Goal: Share content

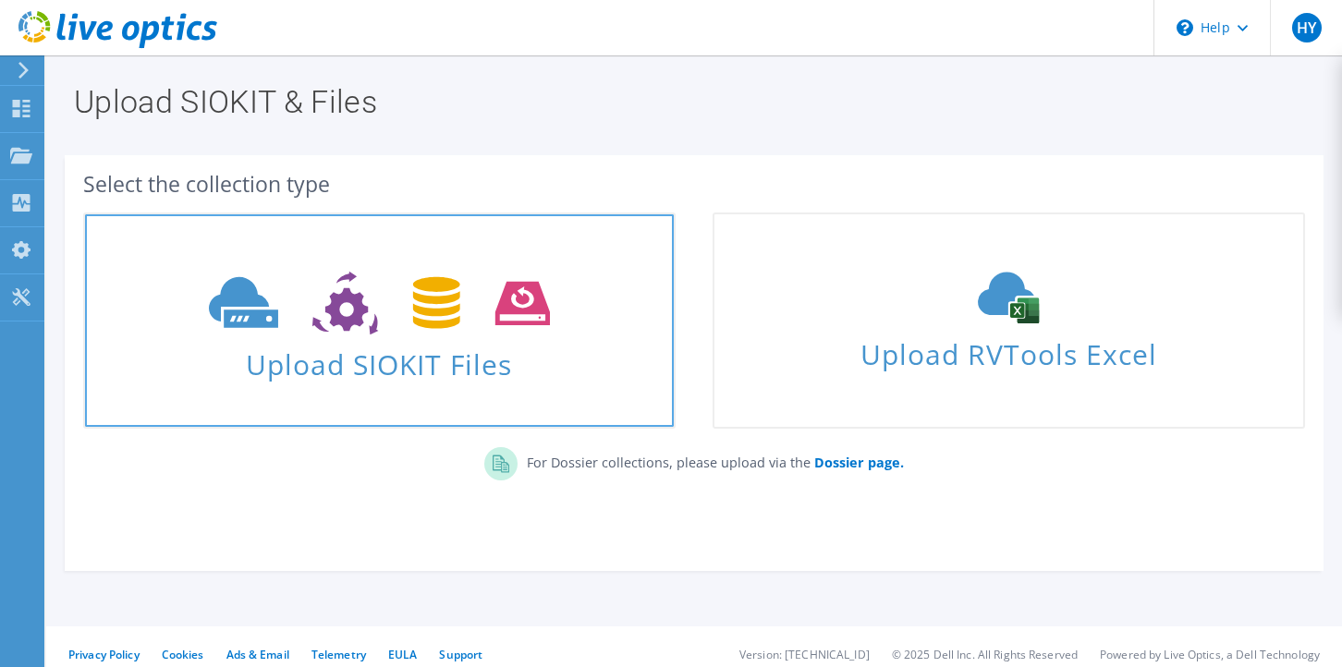
drag, startPoint x: 0, startPoint y: 0, endPoint x: 275, endPoint y: 374, distance: 464.8
click at [275, 374] on span "Upload SIOKIT Files" at bounding box center [379, 359] width 589 height 40
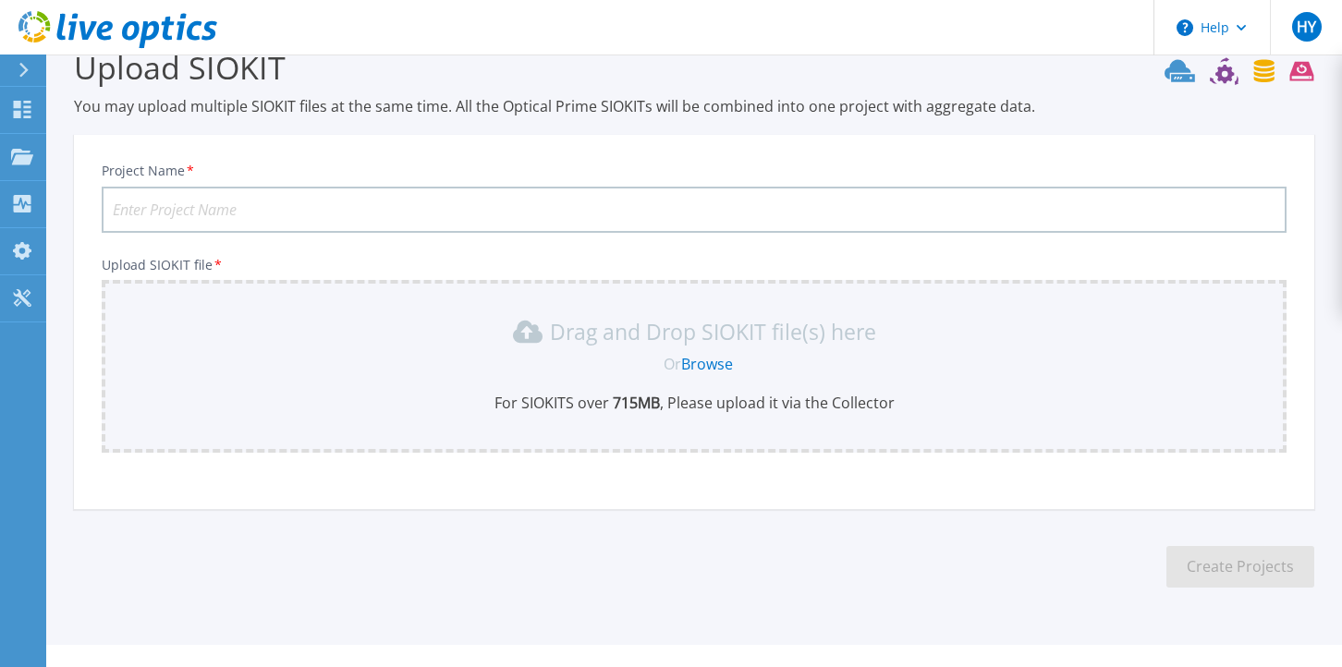
scroll to position [67, 0]
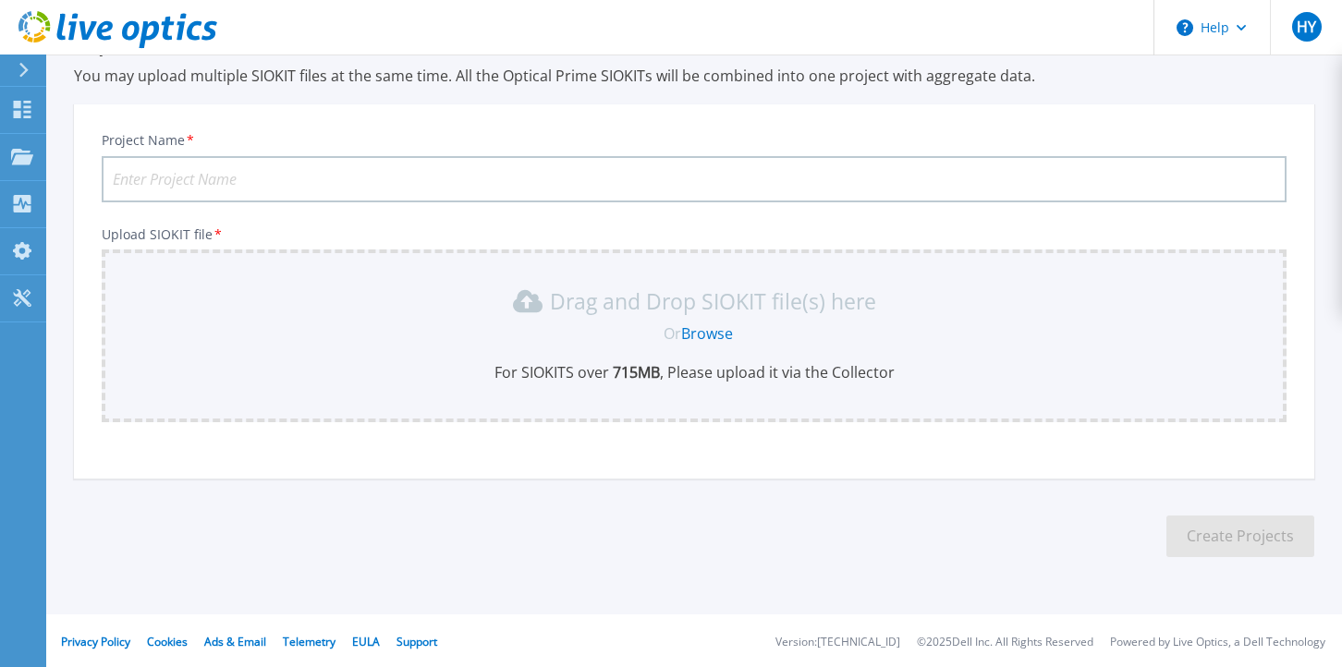
click at [238, 181] on input "Project Name *" at bounding box center [694, 179] width 1185 height 46
type input "Lilac linux 7.9"
click at [702, 336] on link "Browse" at bounding box center [707, 334] width 52 height 20
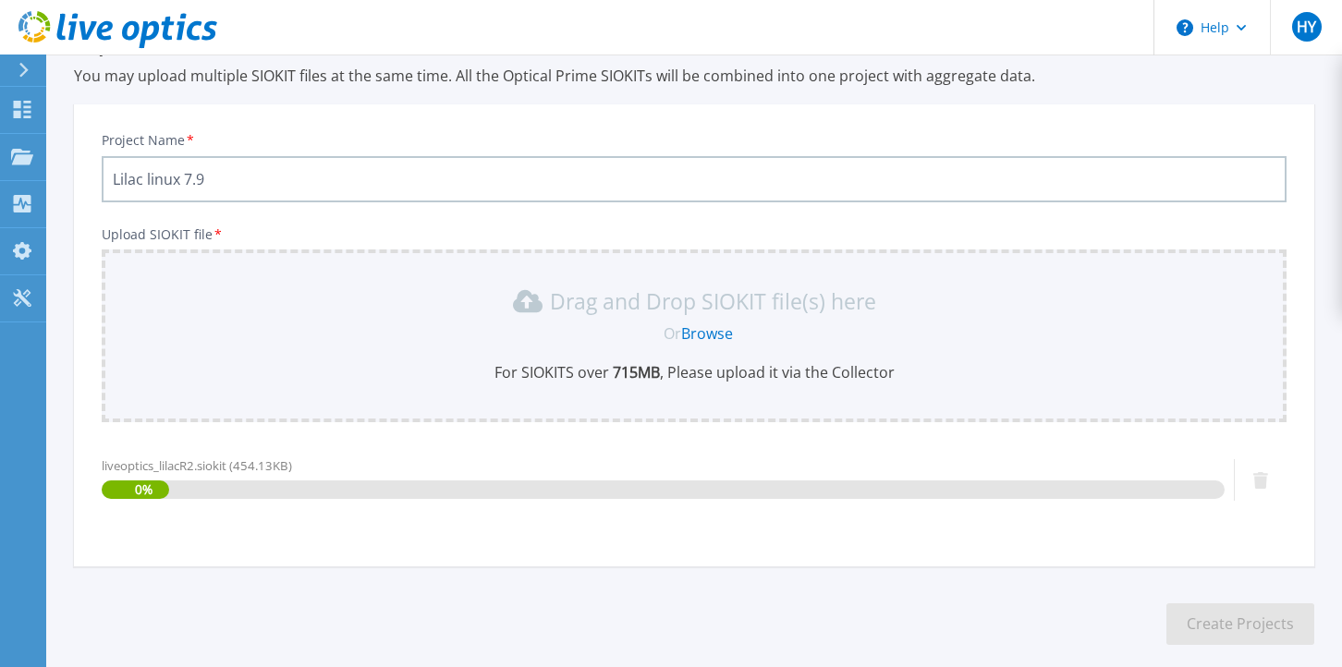
scroll to position [155, 0]
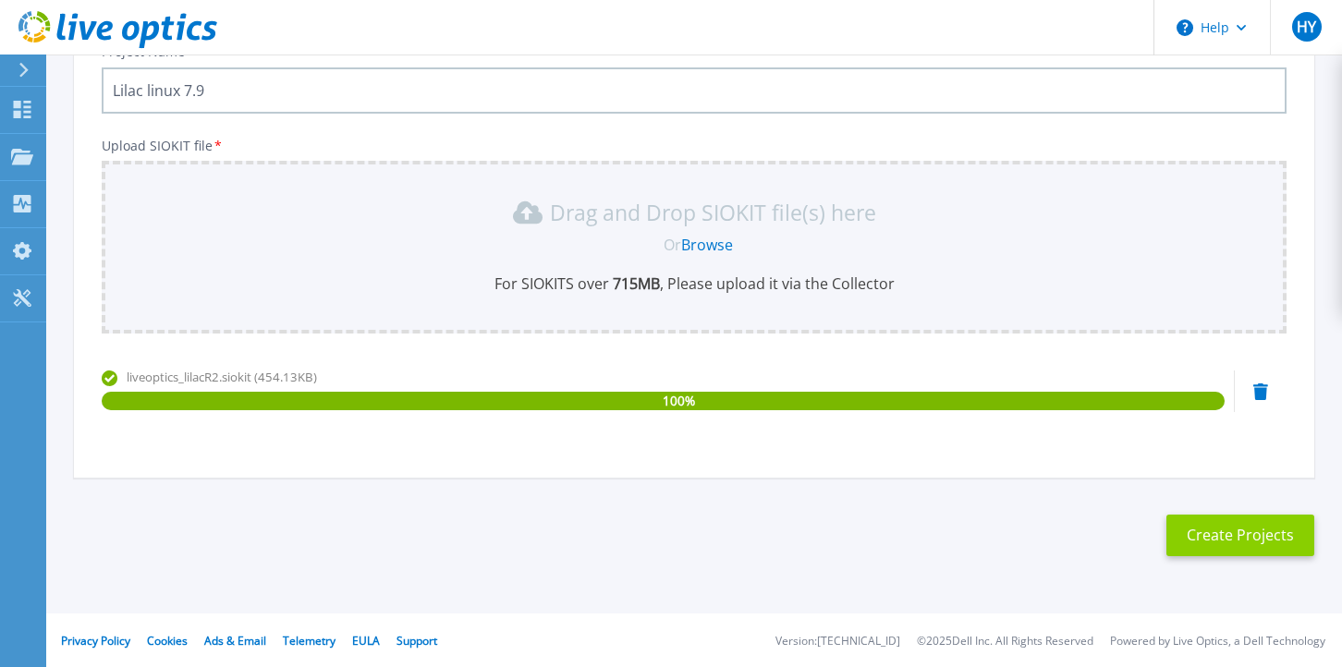
click at [1177, 545] on button "Create Projects" at bounding box center [1241, 536] width 148 height 42
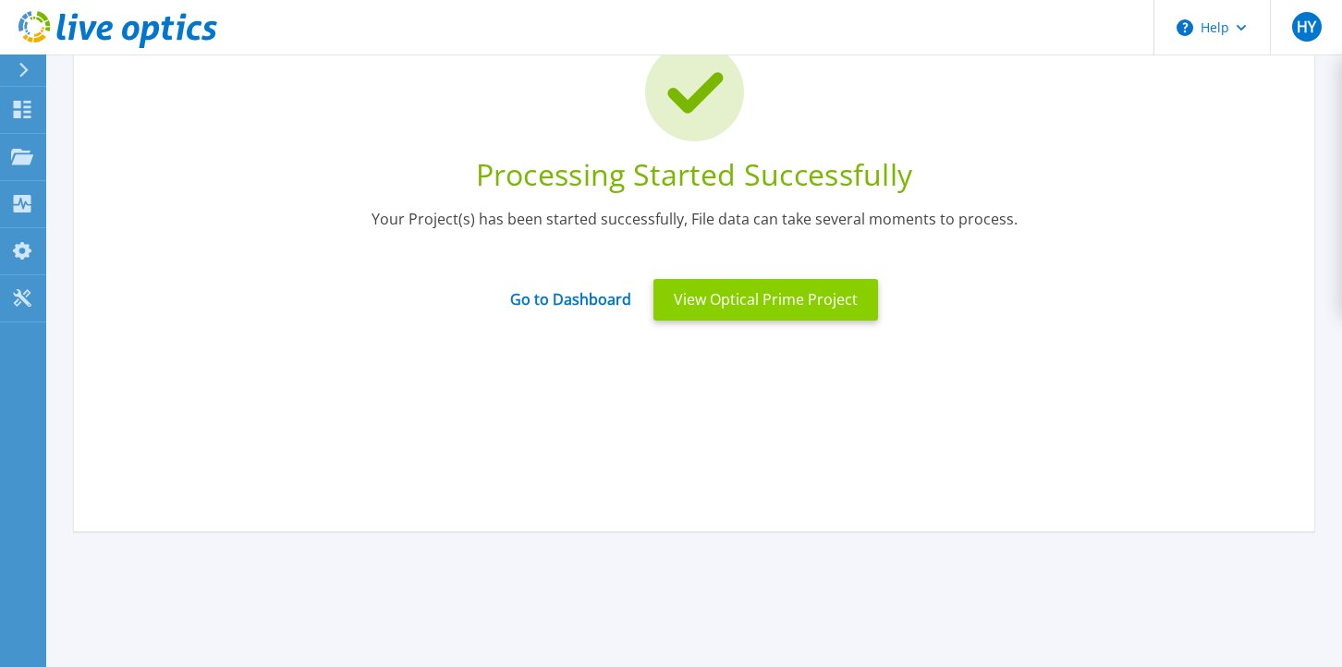
click at [735, 300] on button "View Optical Prime Project" at bounding box center [766, 300] width 225 height 42
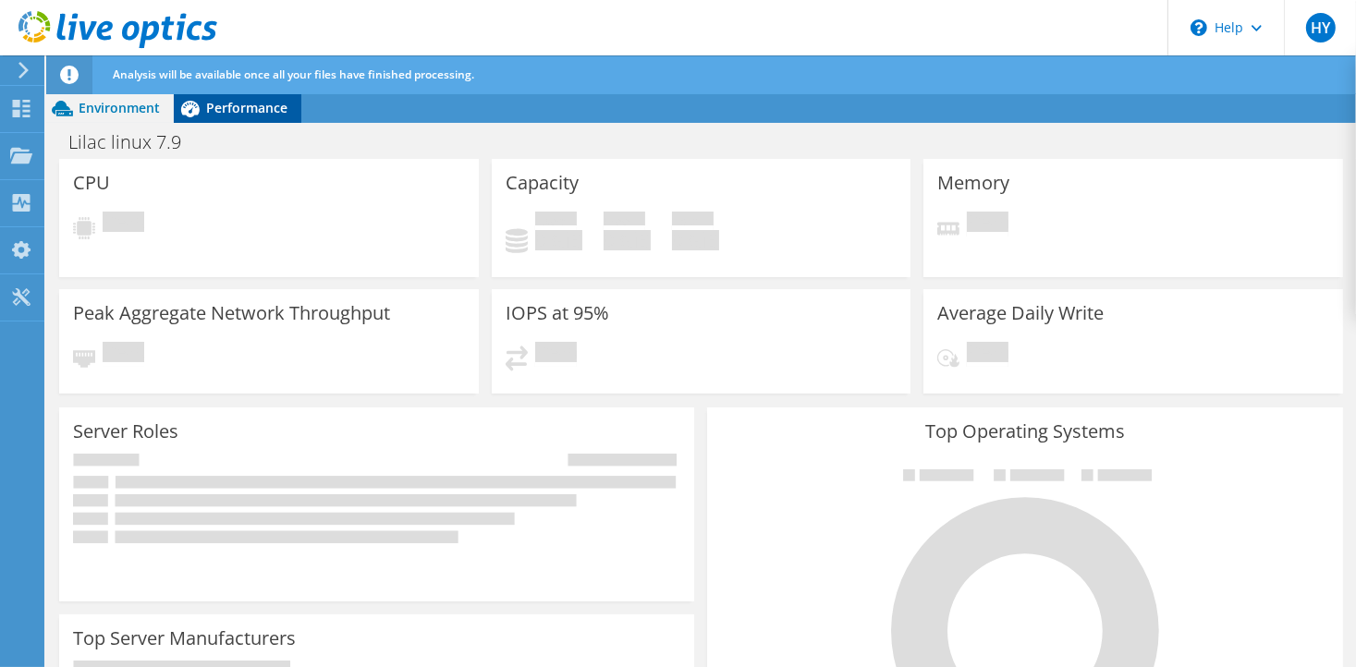
click at [221, 97] on div "Performance" at bounding box center [238, 108] width 128 height 30
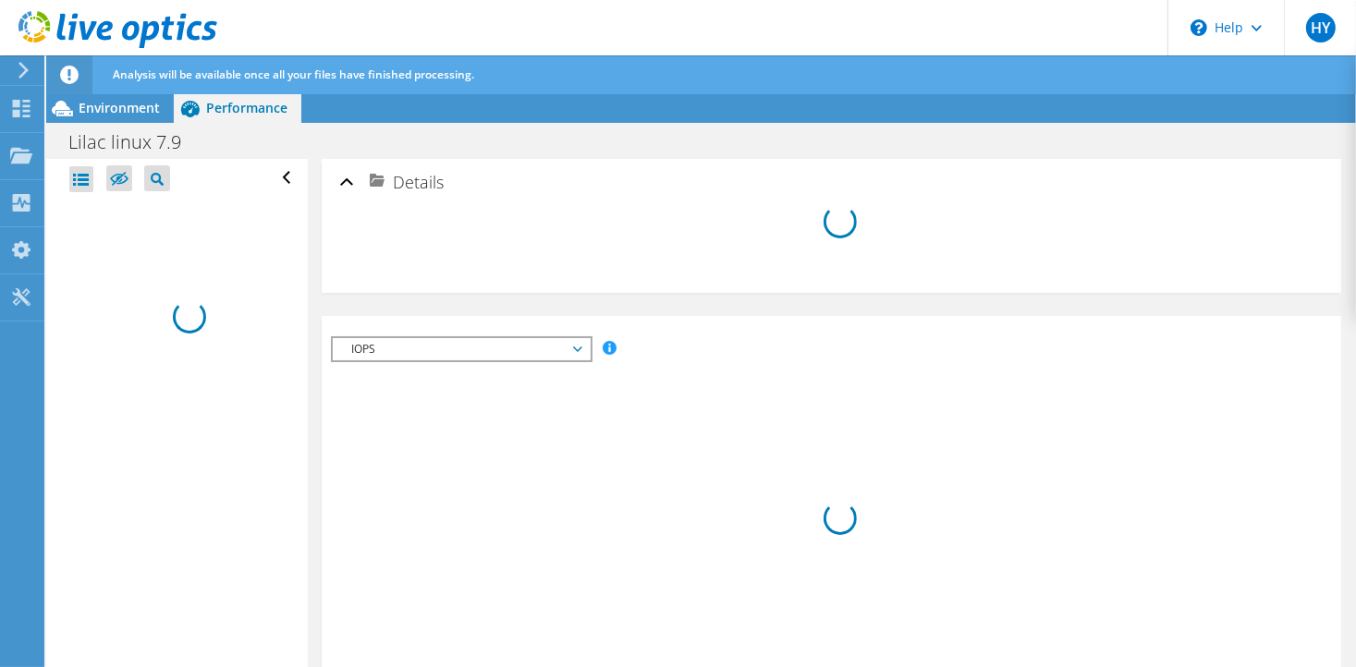
click at [22, 66] on use at bounding box center [23, 70] width 10 height 17
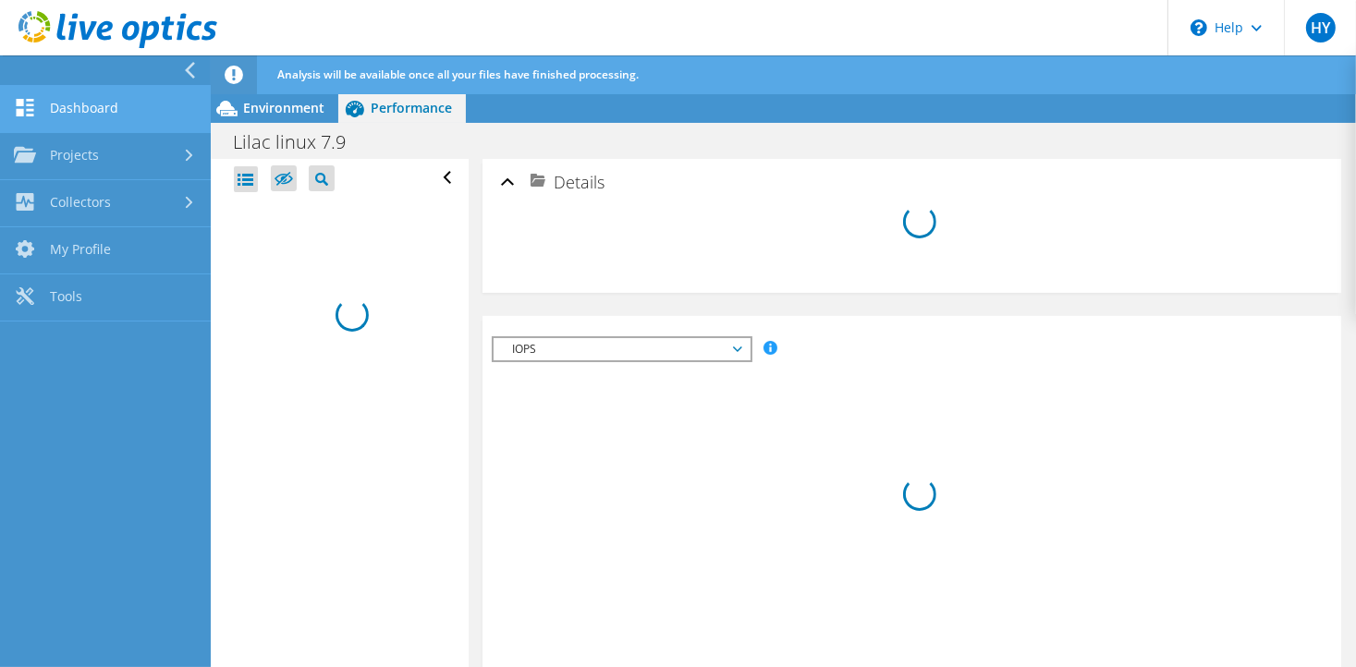
click at [63, 109] on link "Dashboard" at bounding box center [105, 109] width 211 height 47
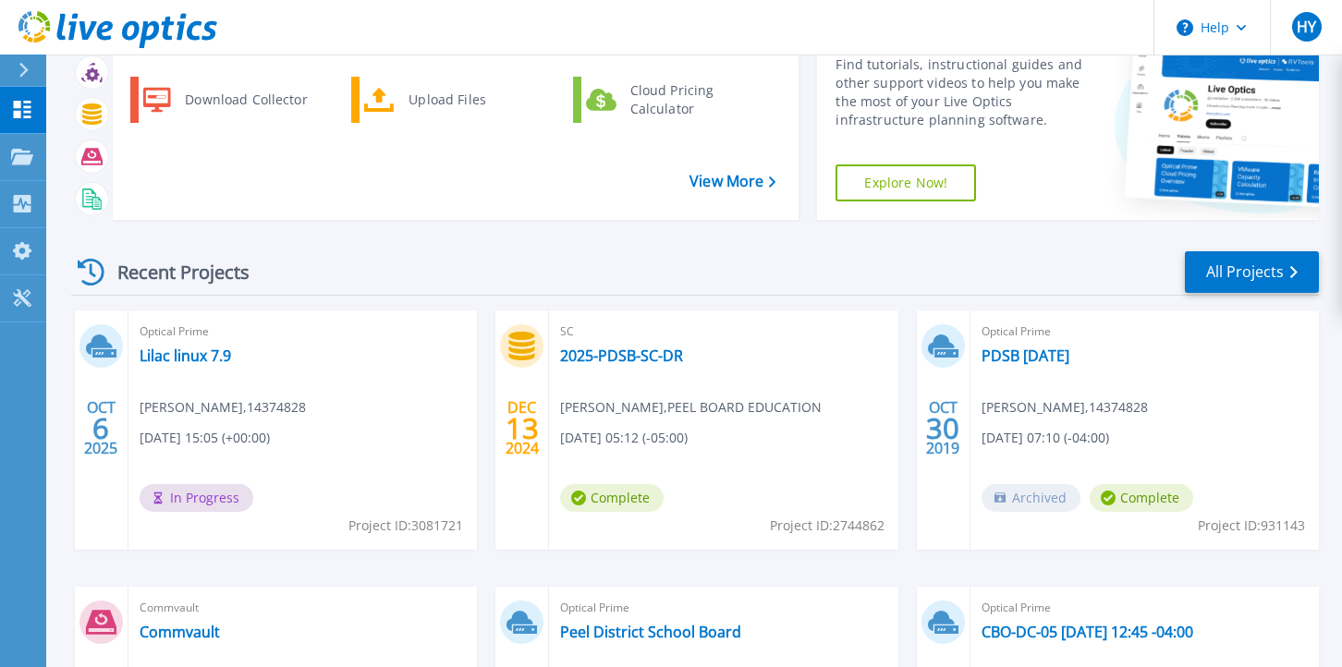
scroll to position [92, 0]
click at [17, 67] on div at bounding box center [32, 70] width 30 height 31
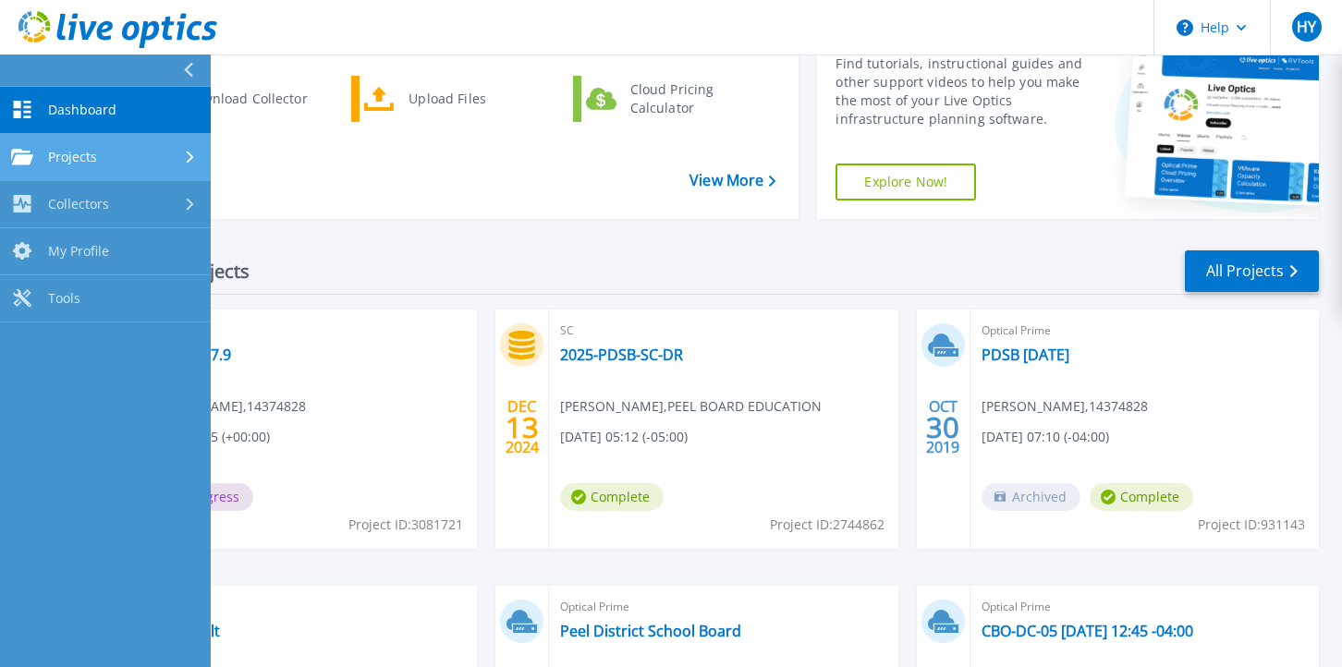
click at [57, 174] on link "Projects Projects" at bounding box center [105, 157] width 211 height 47
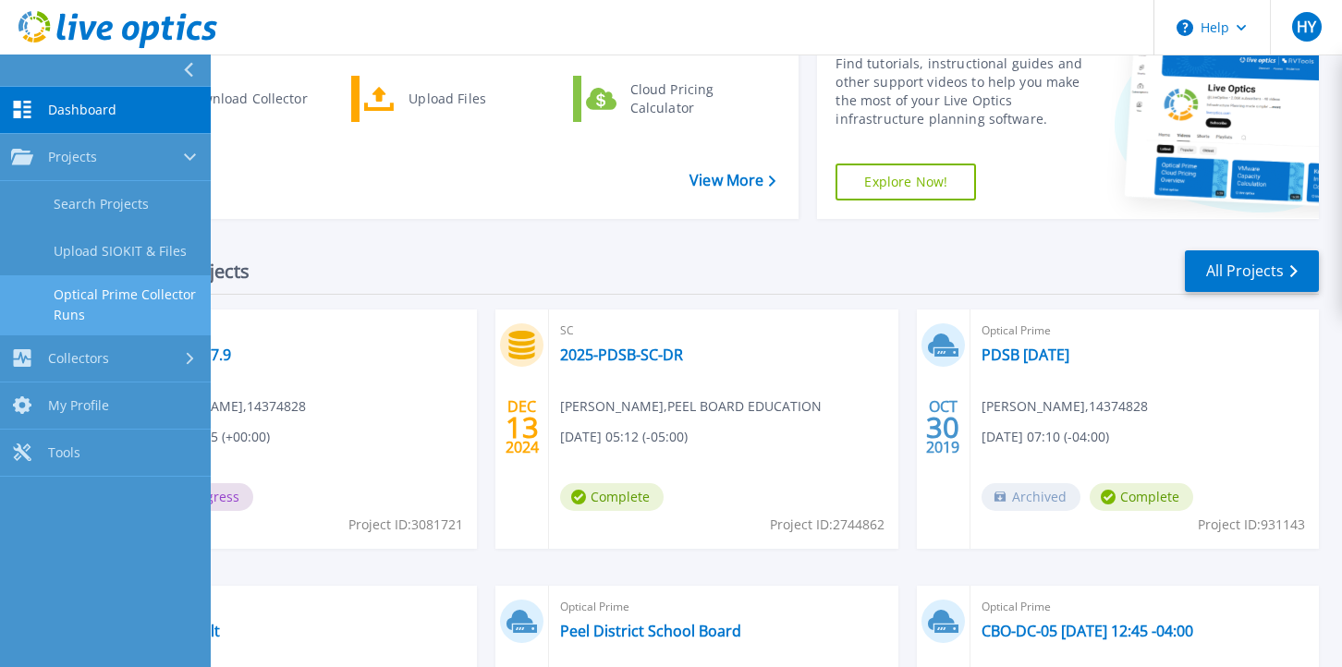
click at [80, 306] on link "Optical Prime Collector Runs" at bounding box center [105, 304] width 211 height 59
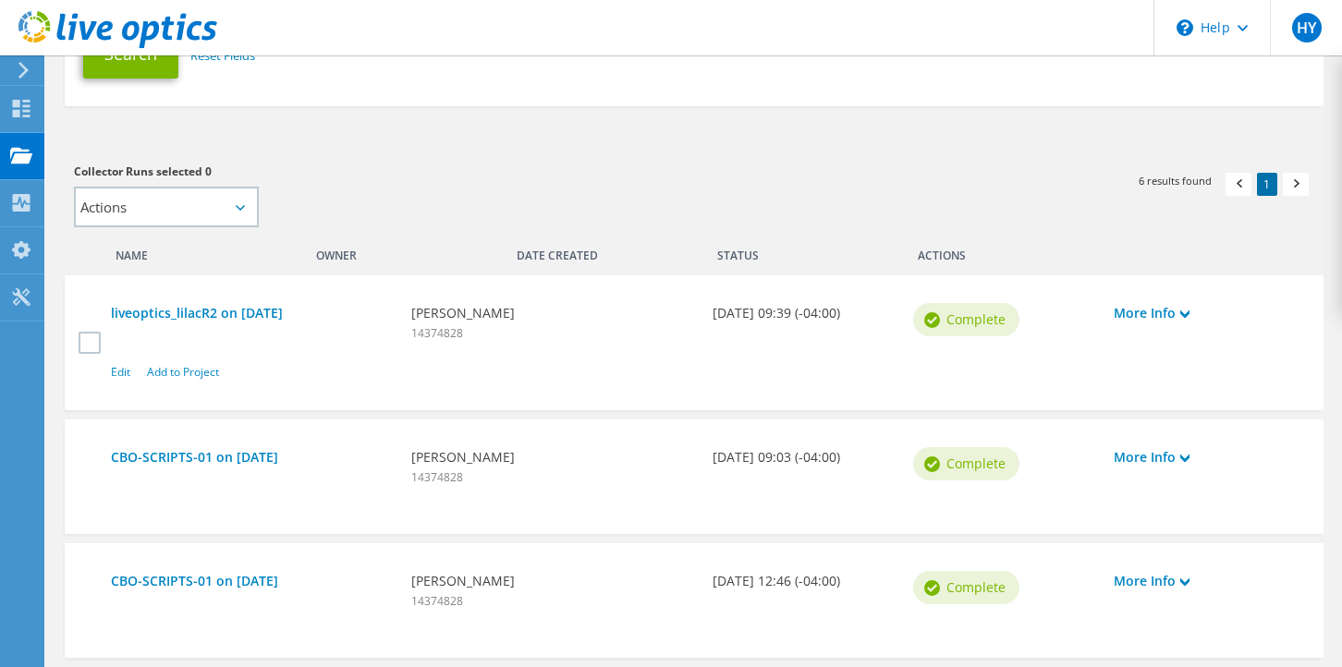
scroll to position [373, 0]
click at [246, 312] on link "liveoptics_lilacR2 on [DATE]" at bounding box center [252, 312] width 282 height 20
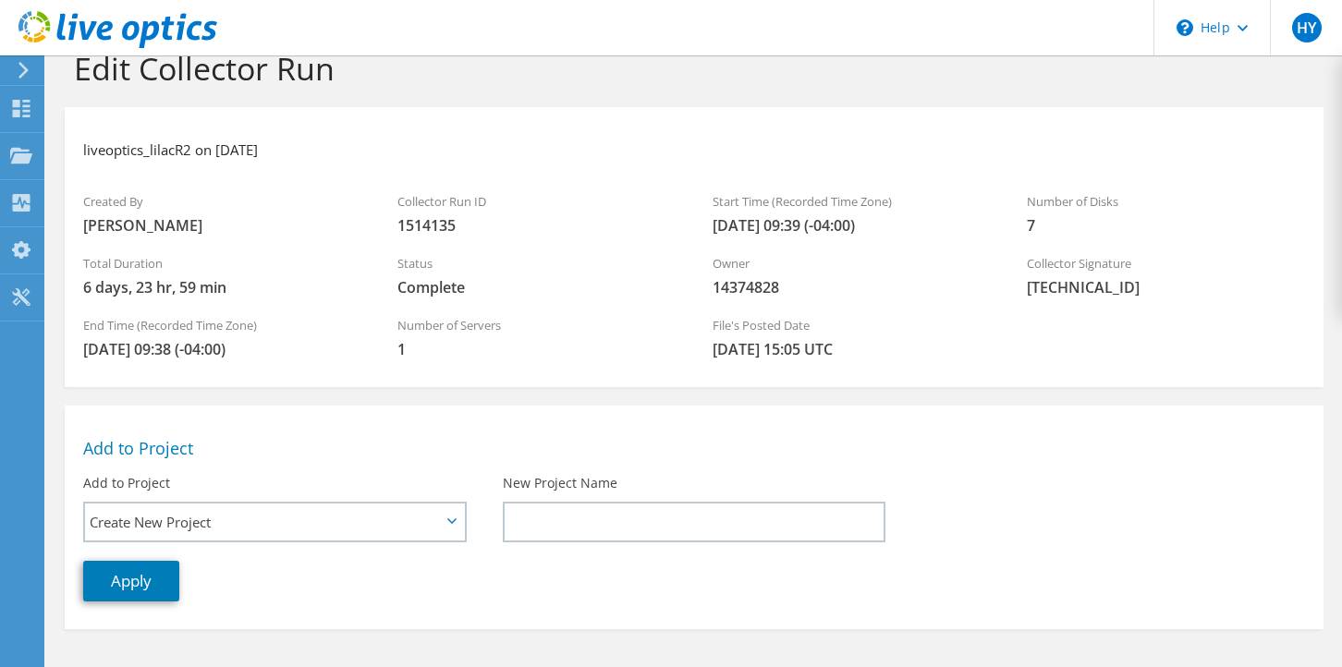
scroll to position [30, 0]
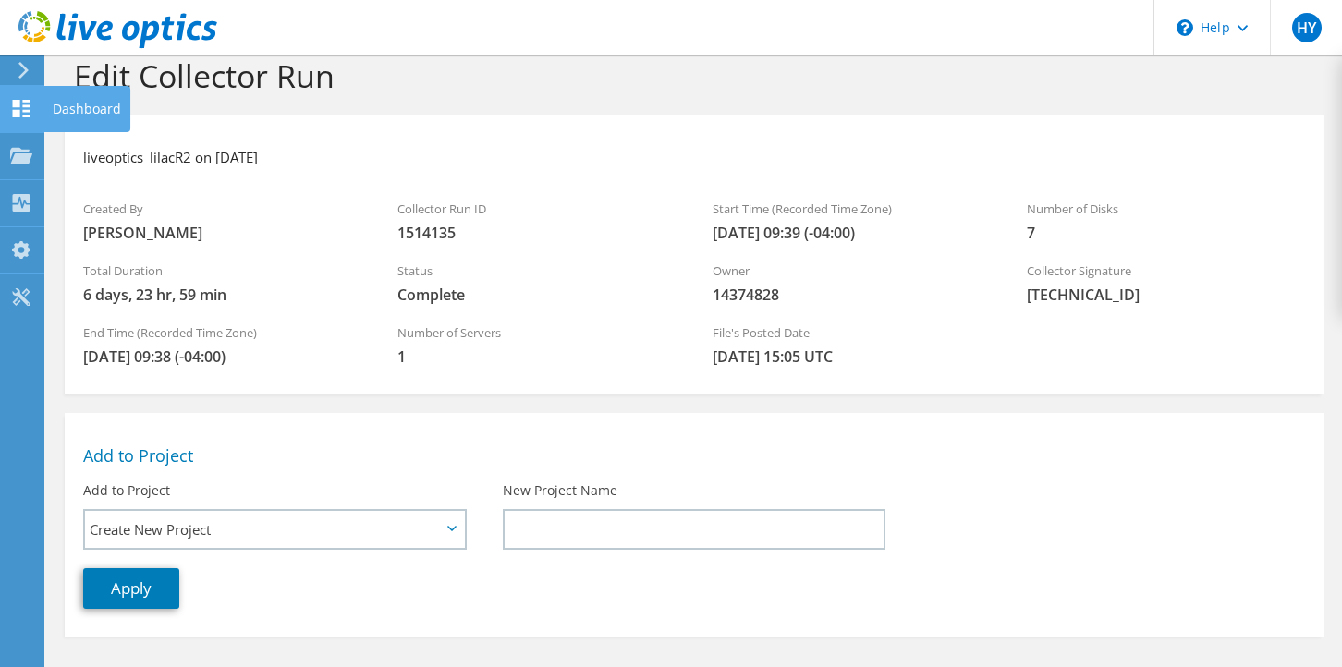
click at [57, 109] on div "Dashboard" at bounding box center [86, 109] width 87 height 46
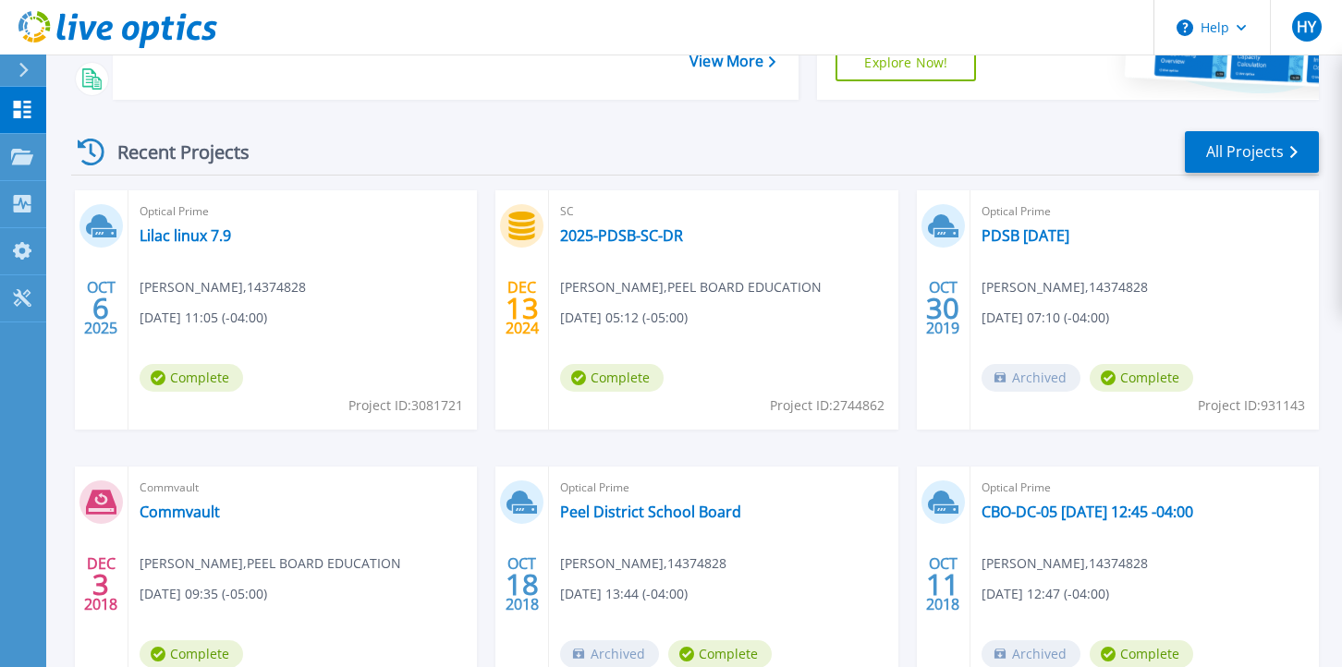
scroll to position [216, 0]
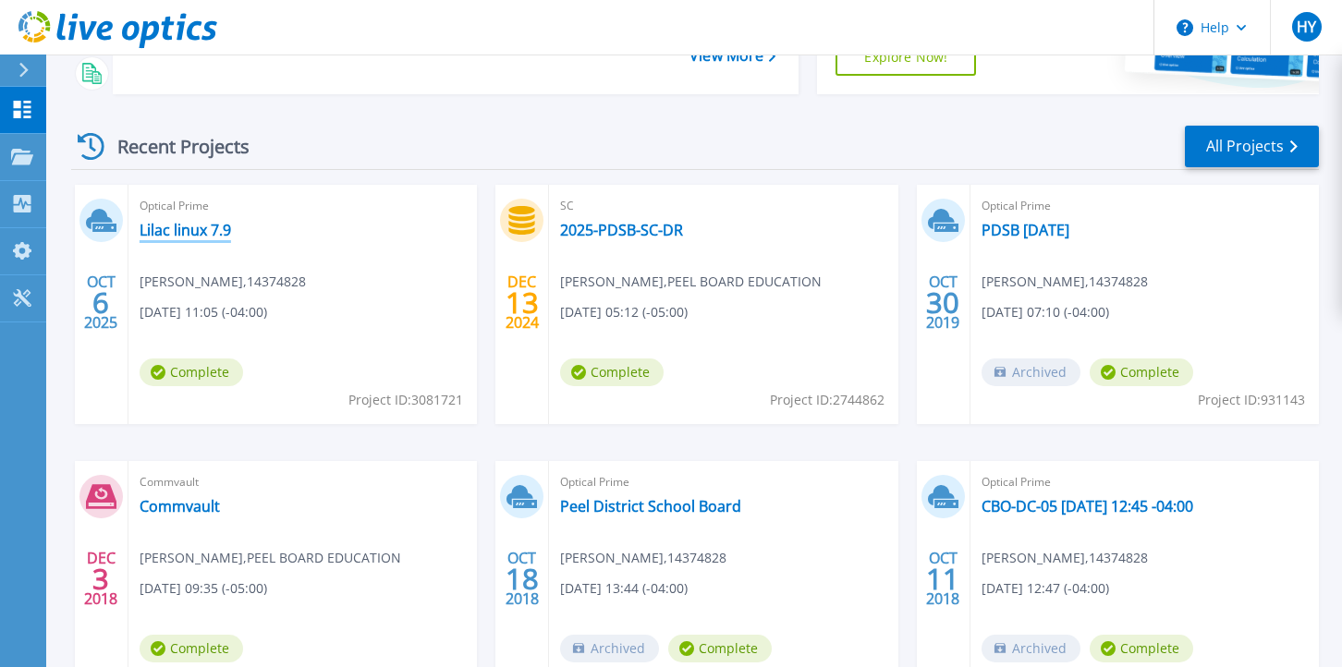
click at [174, 234] on link "Lilac linux 7.9" at bounding box center [186, 230] width 92 height 18
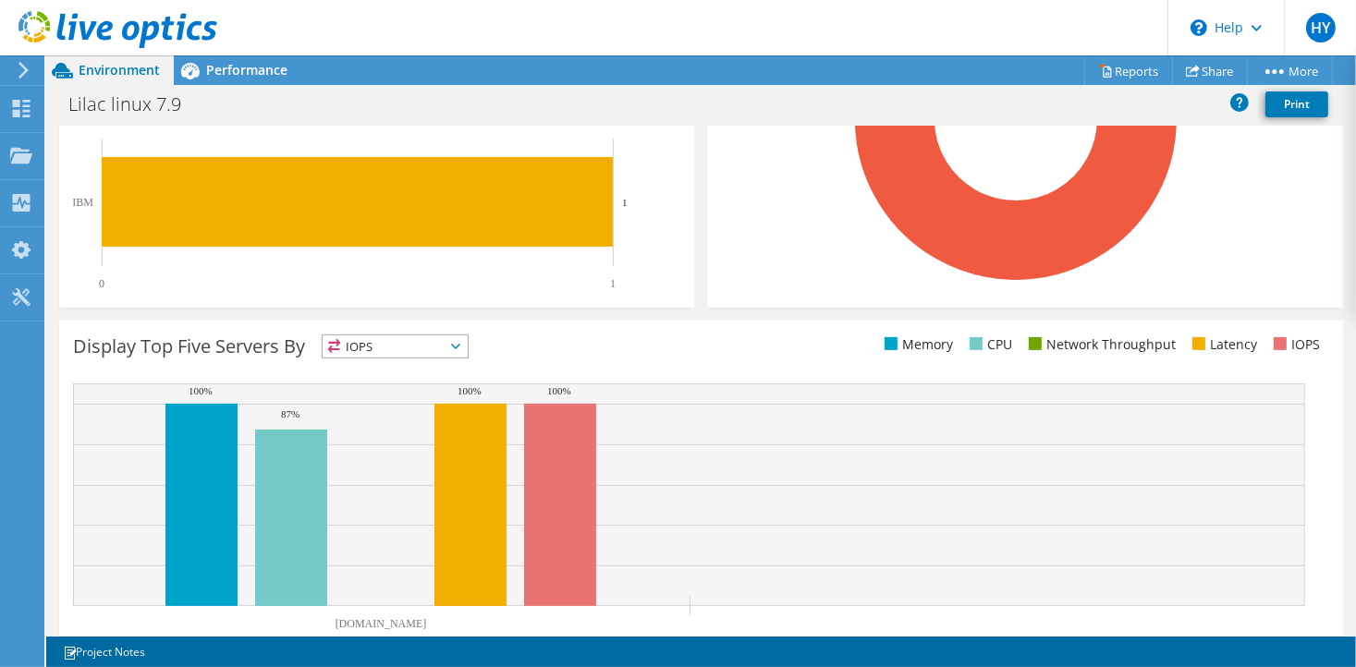
scroll to position [492, 0]
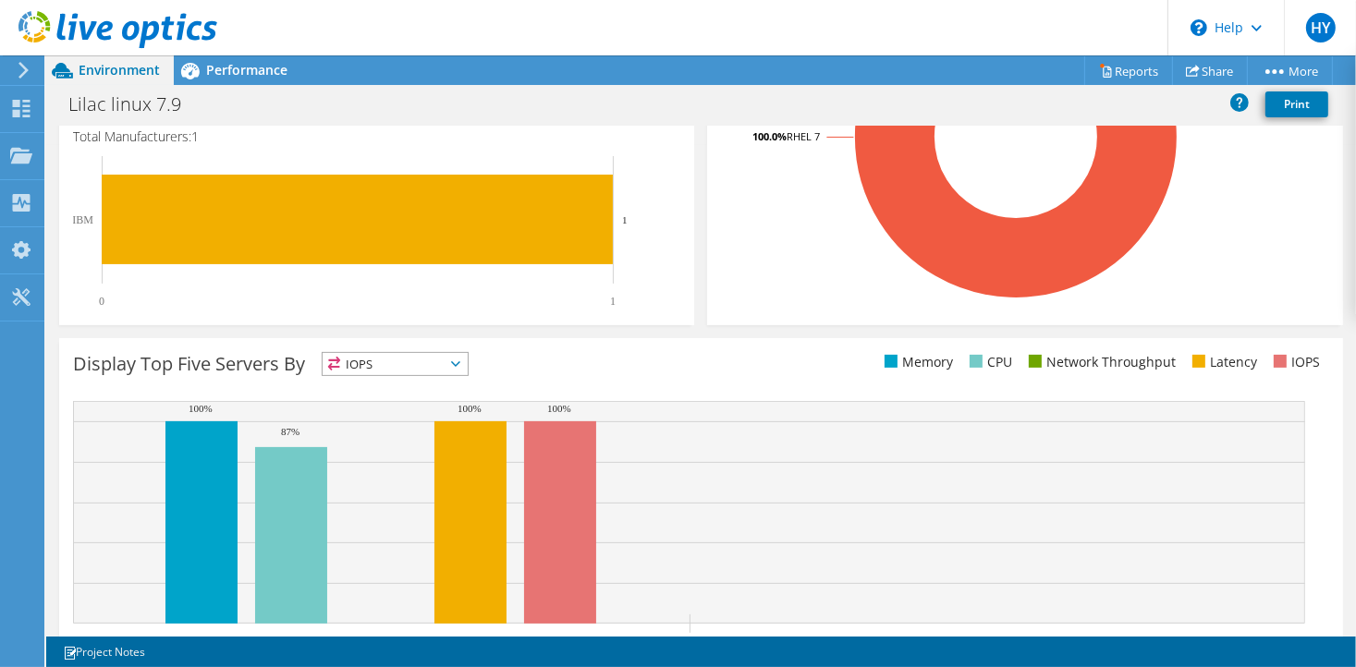
click at [437, 365] on span "IOPS" at bounding box center [395, 364] width 145 height 22
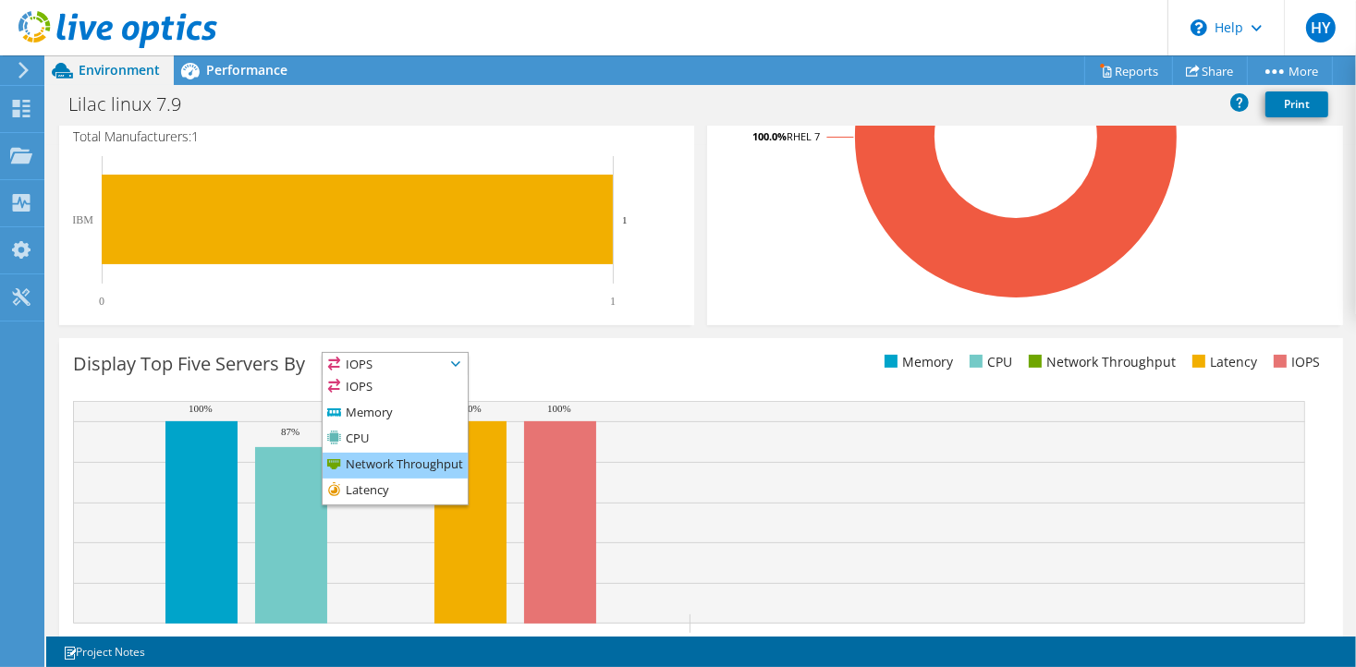
click at [398, 453] on li "Network Throughput" at bounding box center [395, 466] width 145 height 26
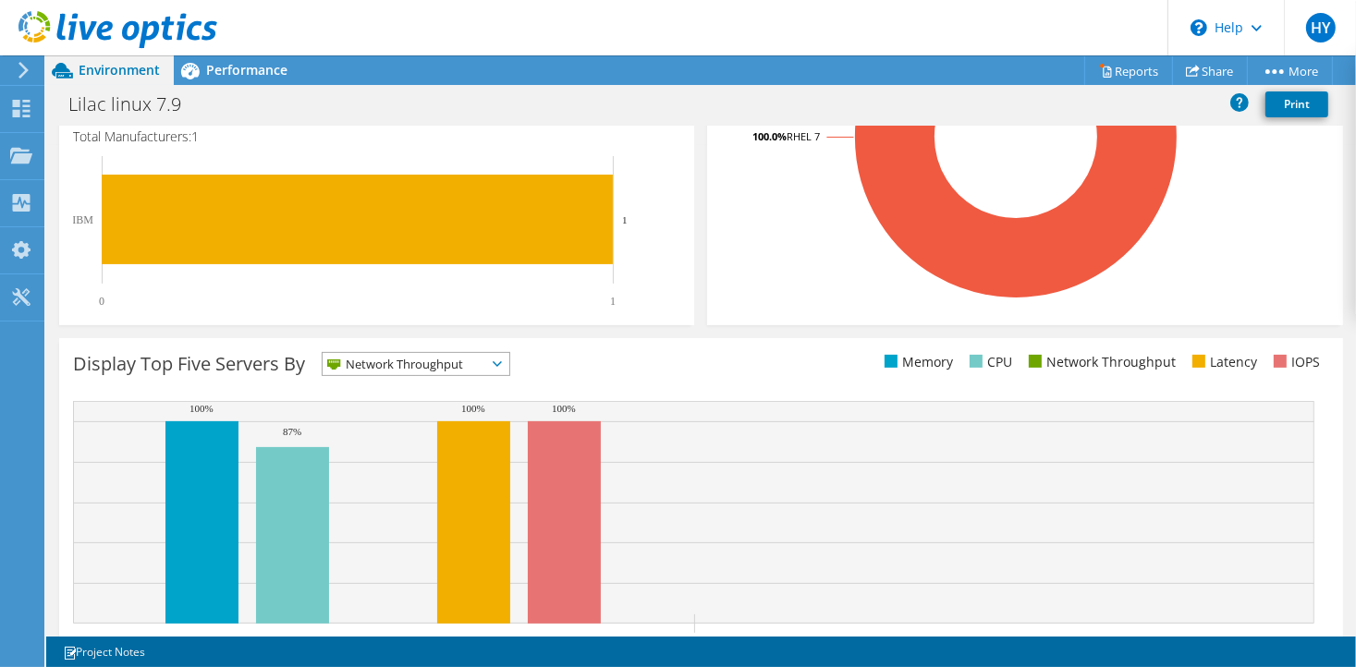
click at [474, 356] on span "Network Throughput" at bounding box center [405, 364] width 164 height 22
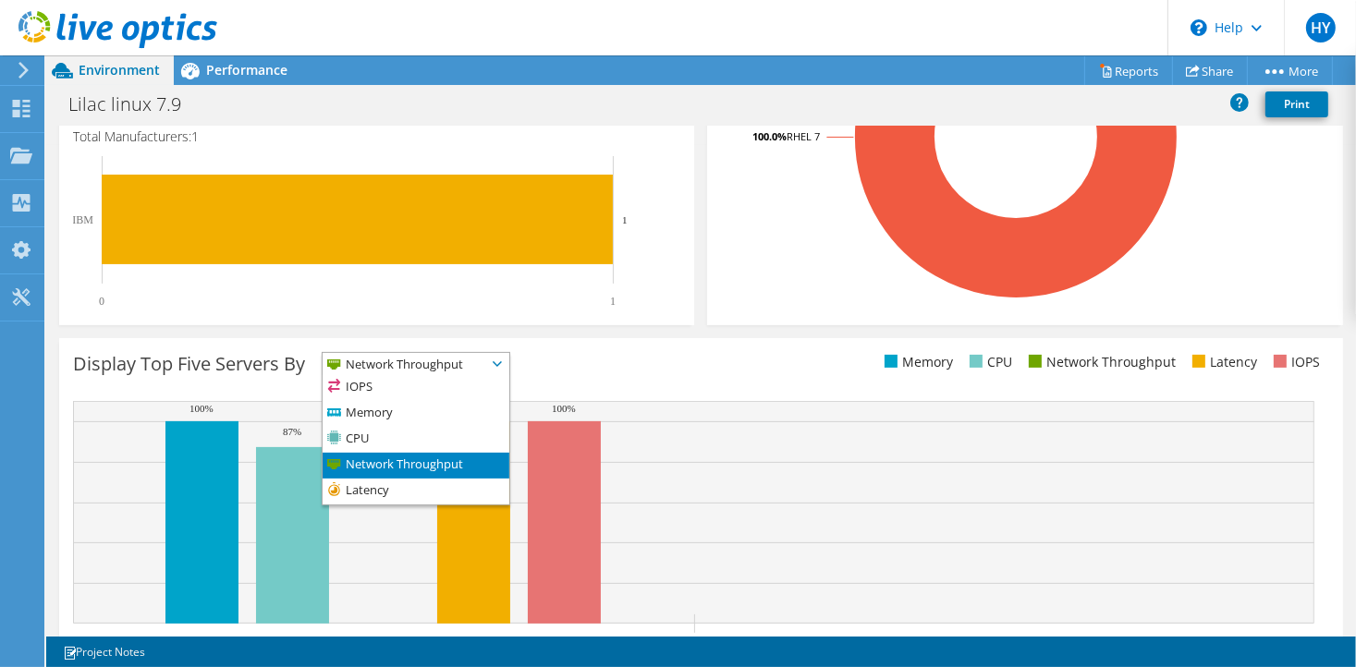
click at [474, 356] on span "Network Throughput" at bounding box center [405, 364] width 164 height 22
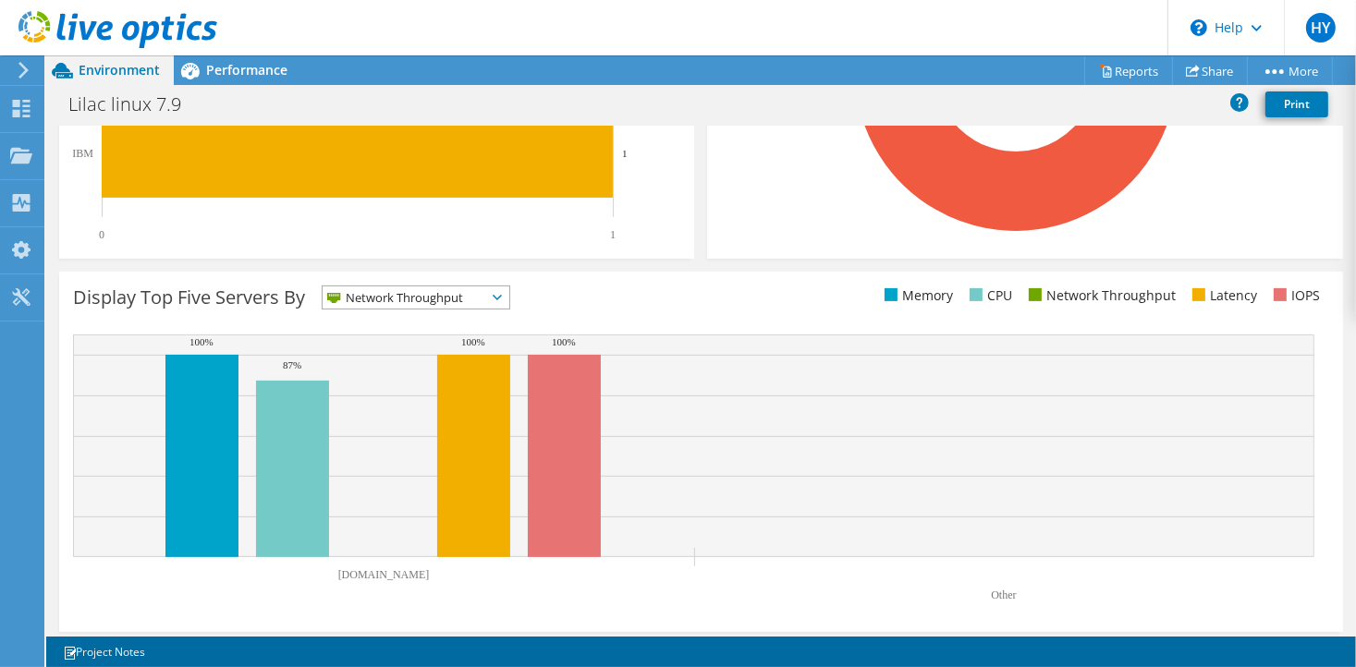
scroll to position [558, 0]
click at [440, 299] on span "Network Throughput" at bounding box center [405, 298] width 164 height 22
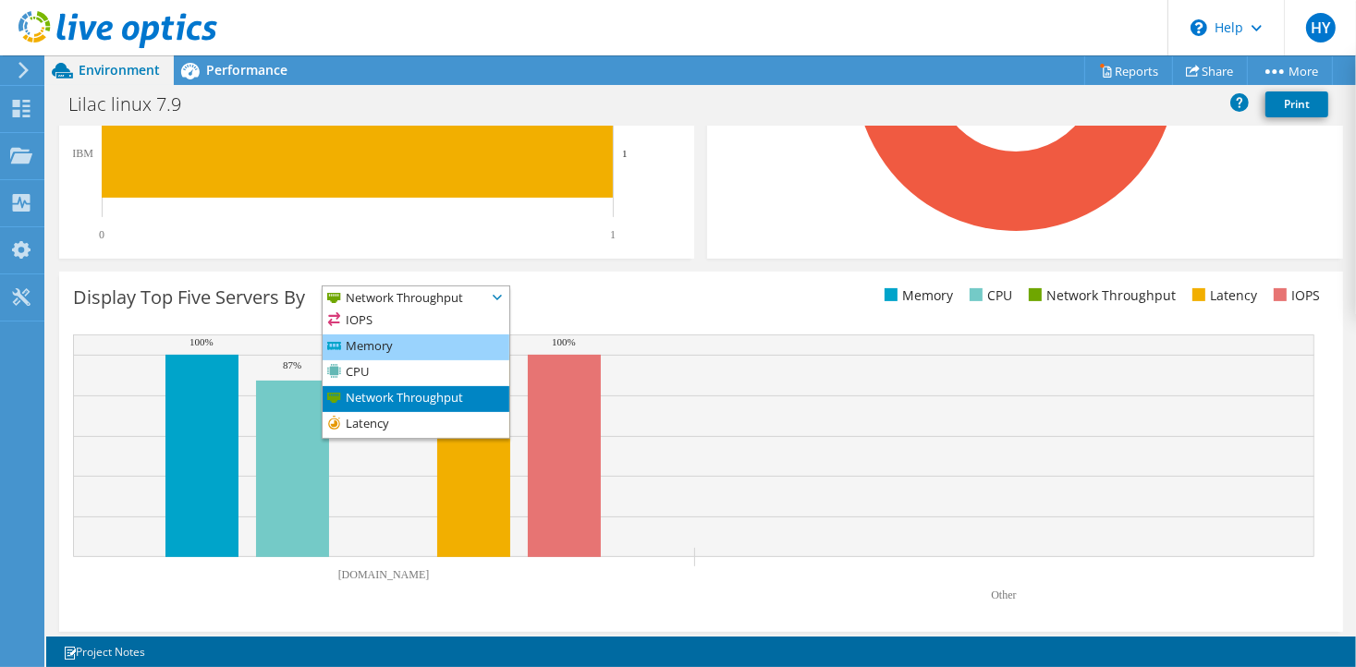
click at [409, 350] on li "Memory" at bounding box center [416, 348] width 187 height 26
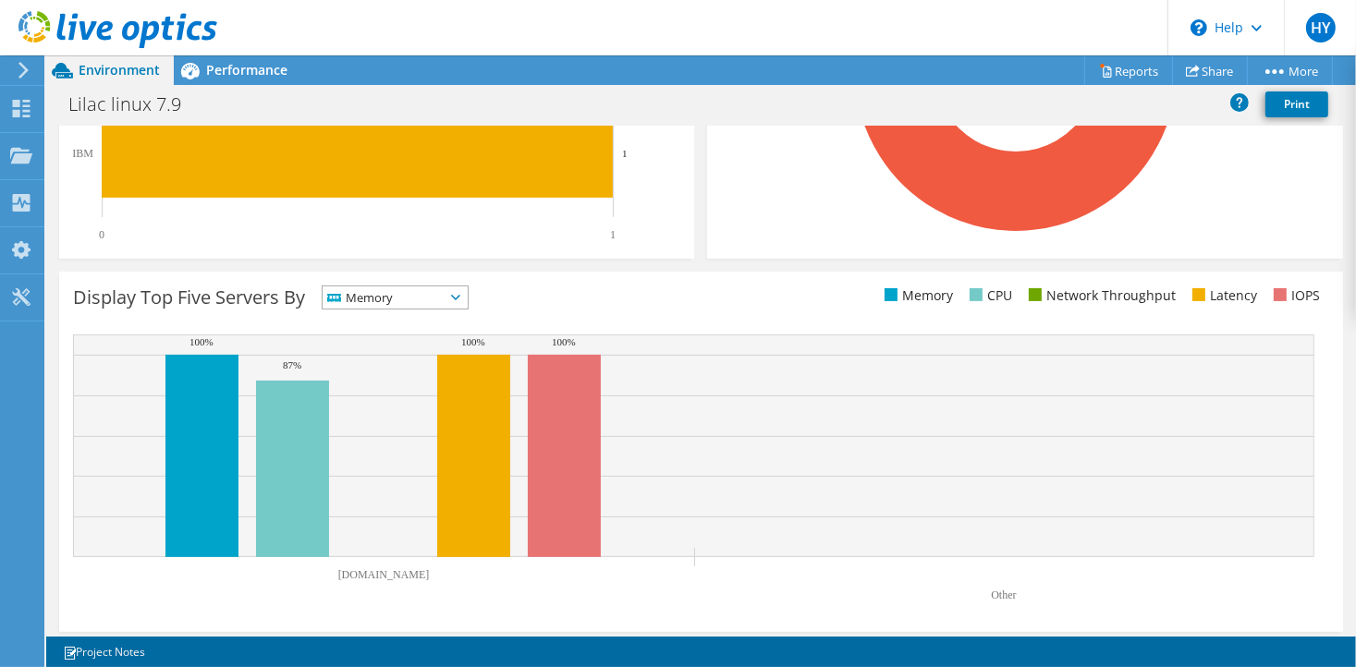
click at [417, 299] on span "Memory" at bounding box center [384, 298] width 122 height 22
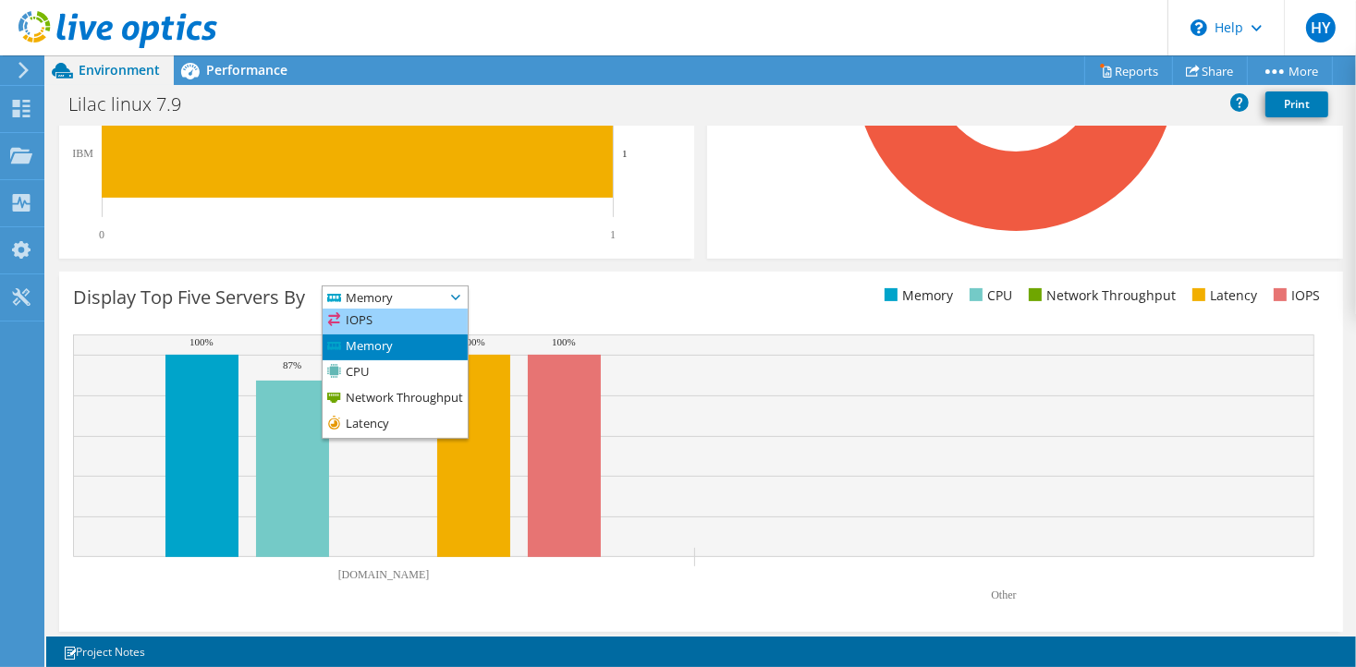
click at [384, 313] on li "IOPS" at bounding box center [395, 322] width 145 height 26
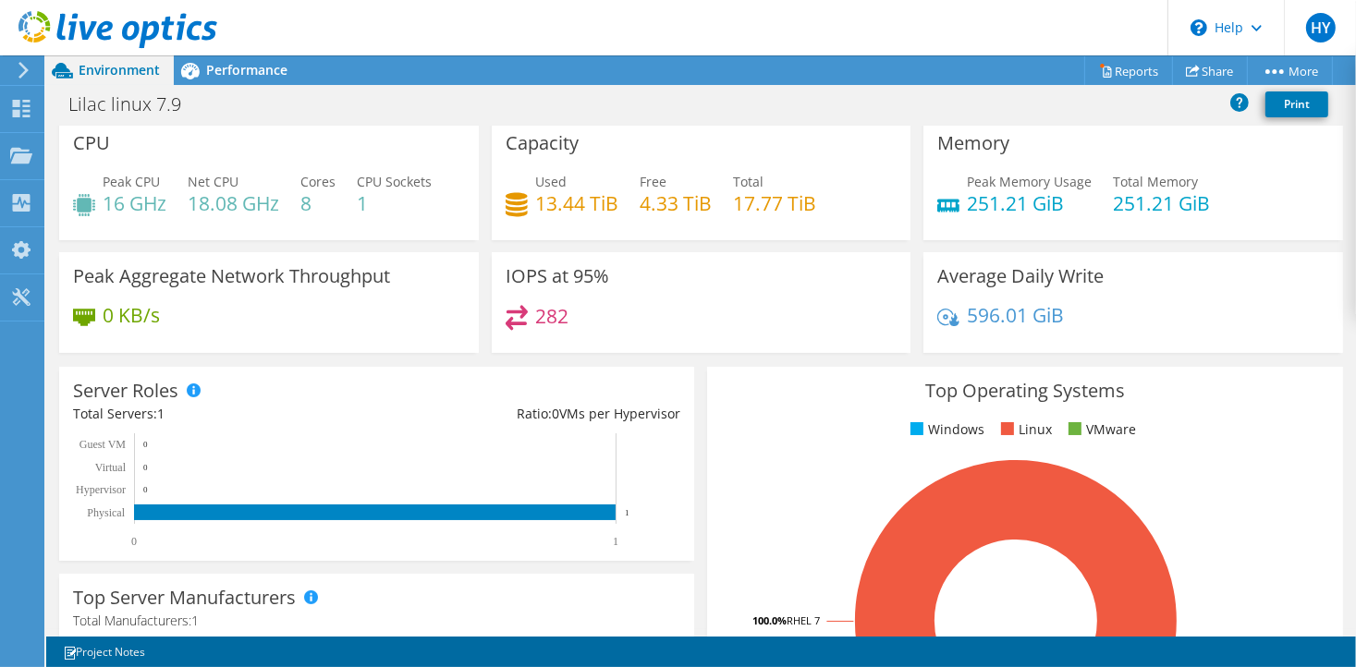
scroll to position [0, 0]
click at [249, 72] on span "Performance" at bounding box center [246, 70] width 81 height 18
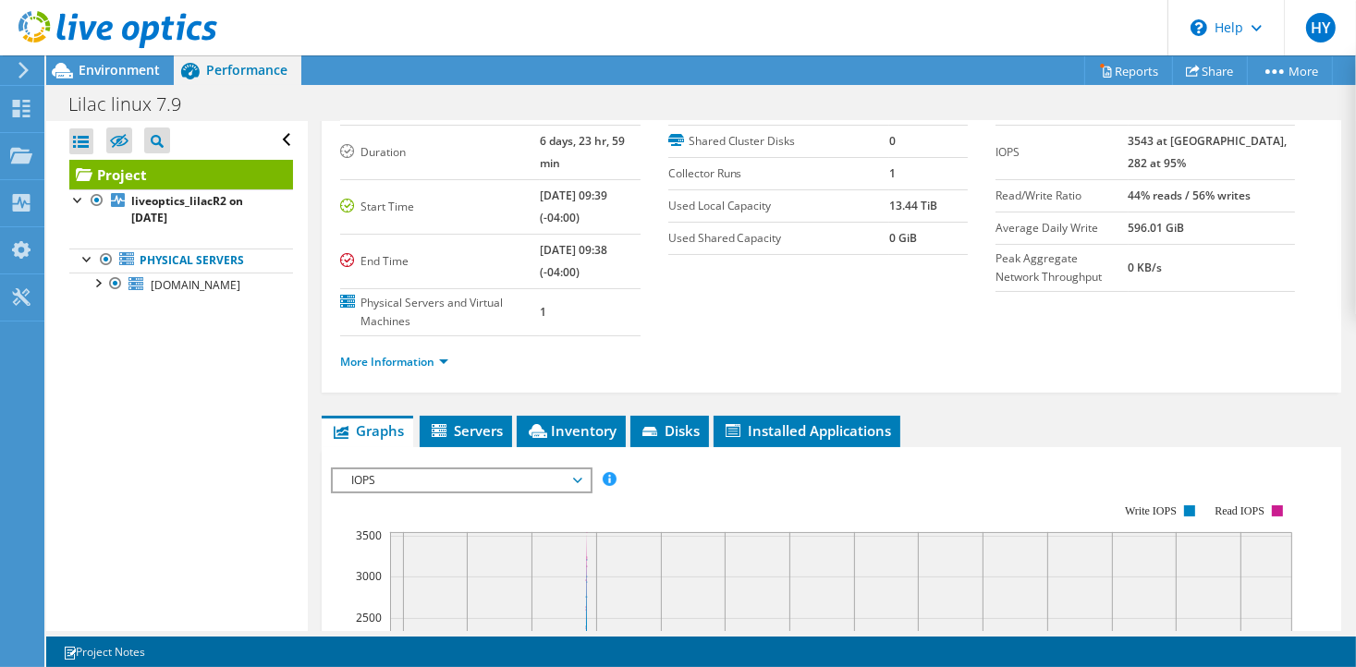
scroll to position [115, 0]
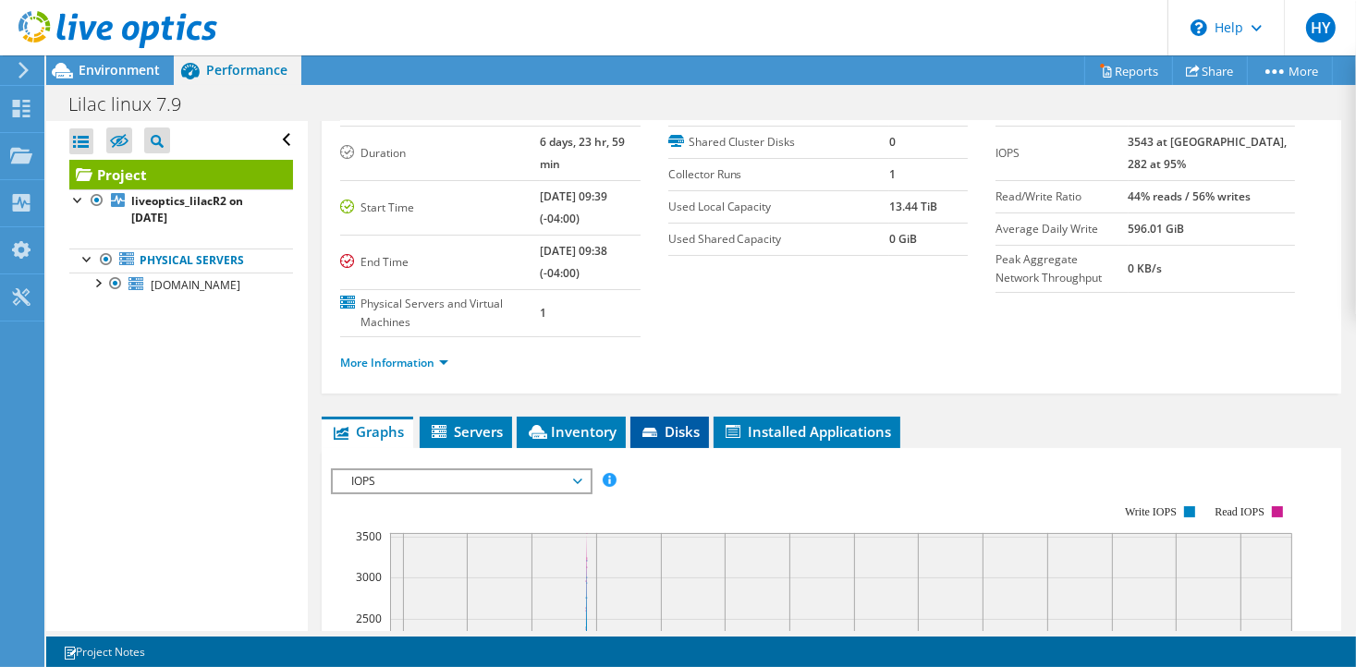
click at [663, 422] on span "Disks" at bounding box center [670, 431] width 60 height 18
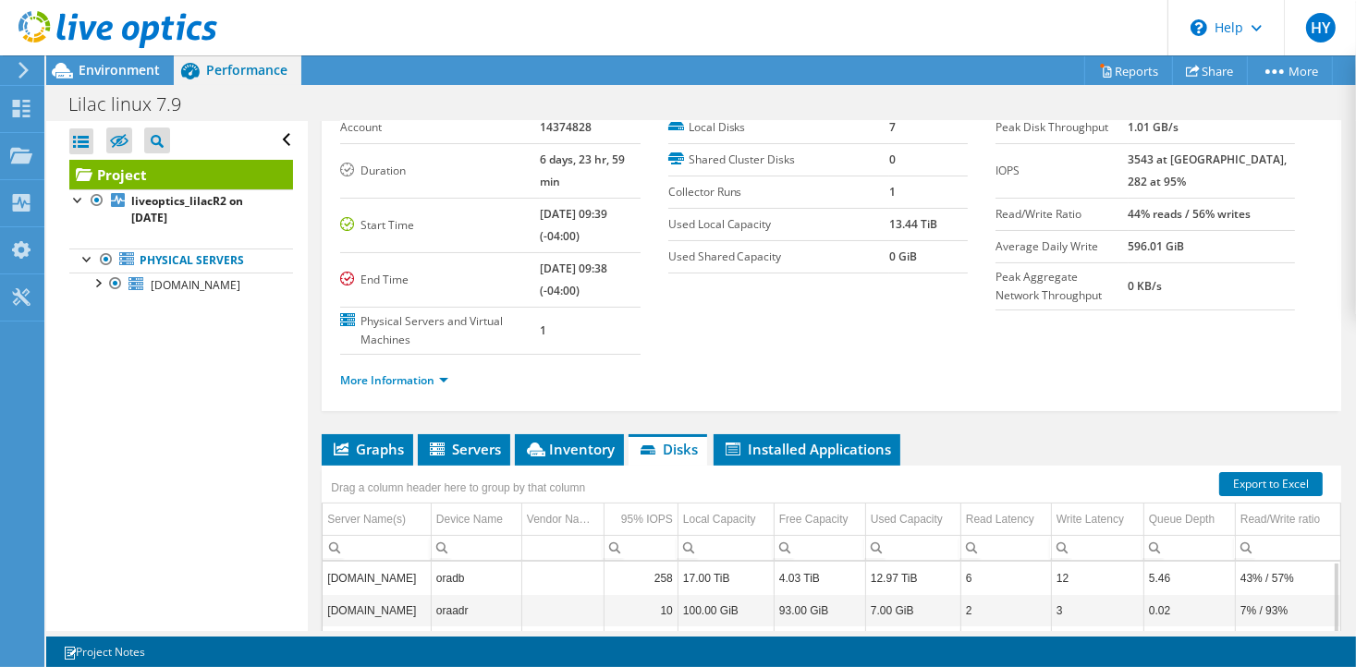
scroll to position [0, 0]
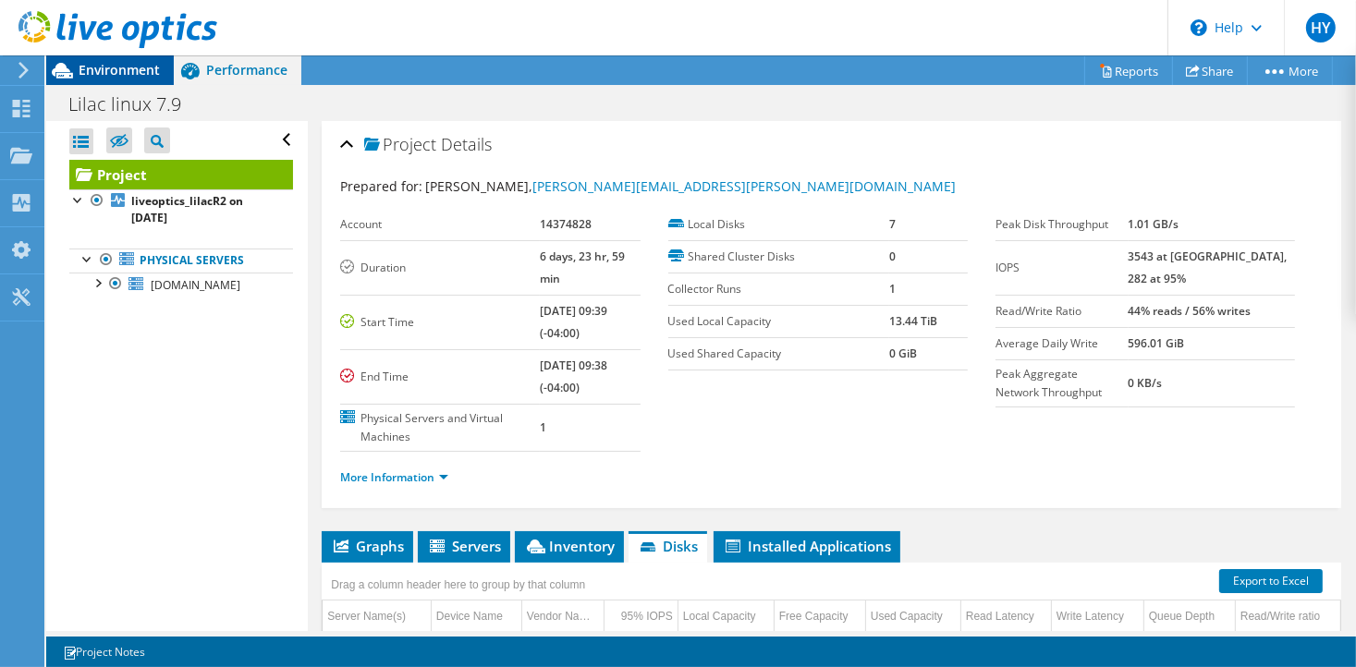
click at [105, 80] on div "Environment" at bounding box center [110, 70] width 128 height 30
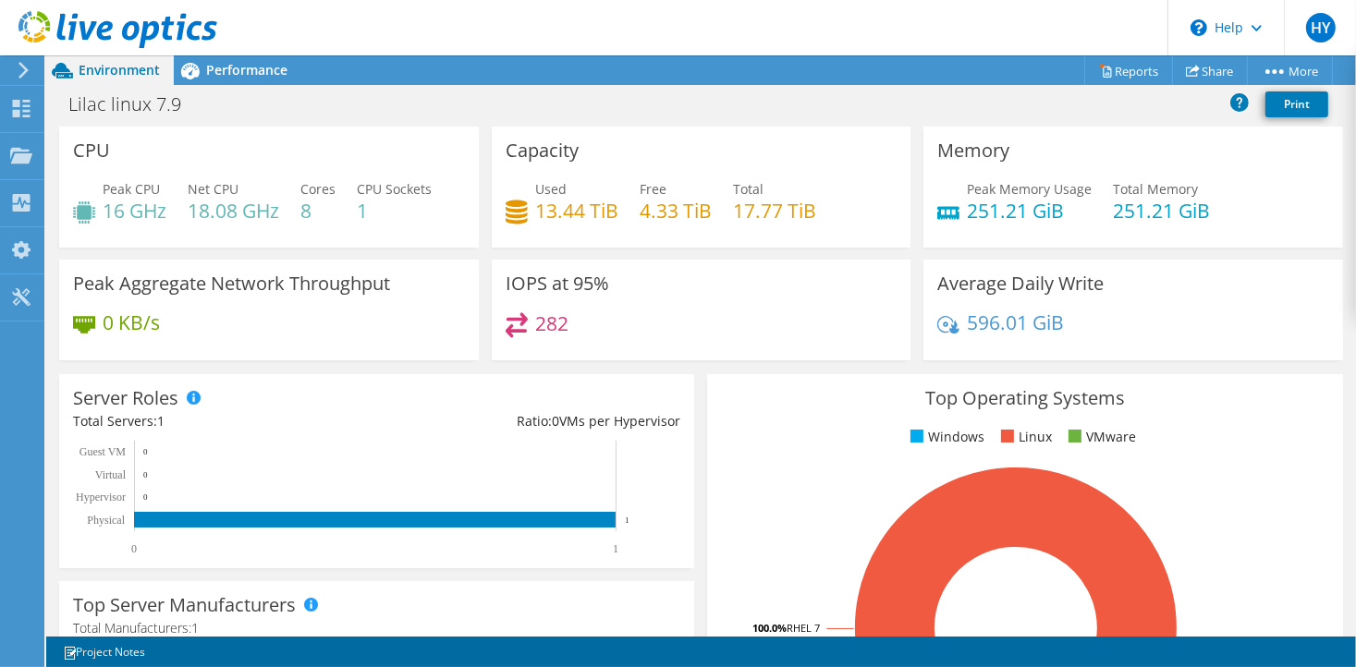
scroll to position [370, 0]
click at [1119, 67] on link "Reports" at bounding box center [1128, 70] width 89 height 29
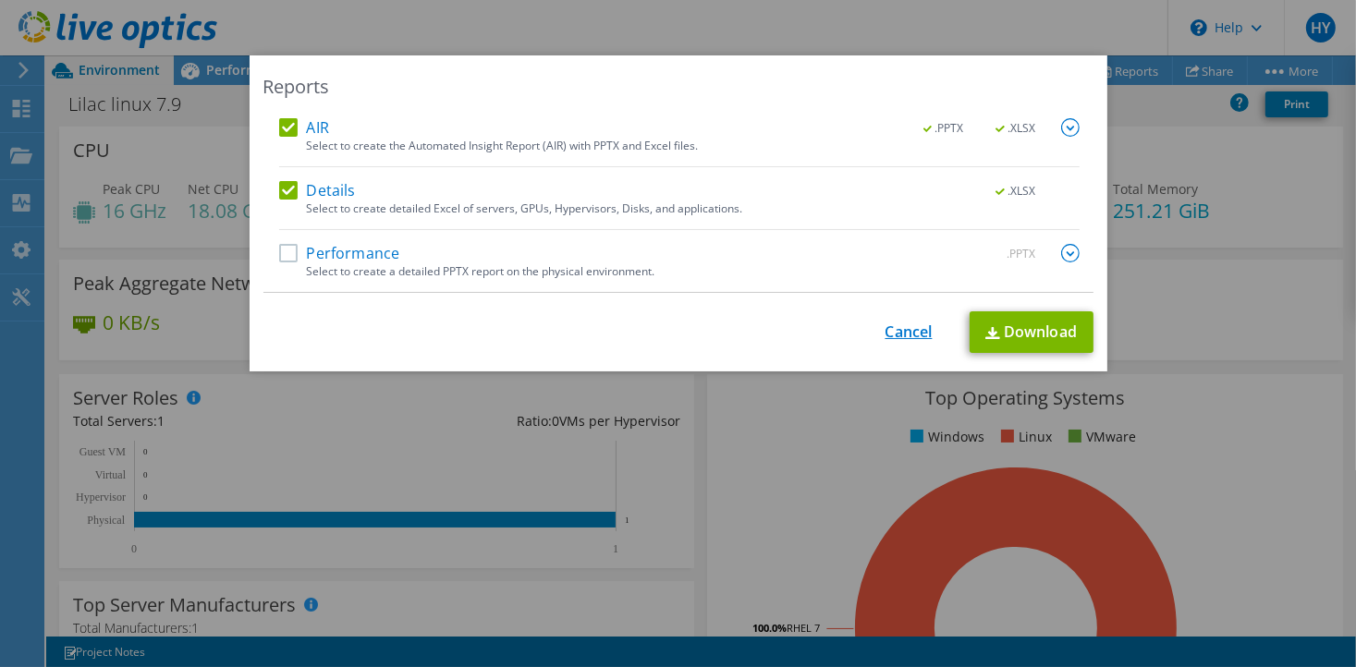
click at [886, 337] on link "Cancel" at bounding box center [909, 333] width 47 height 18
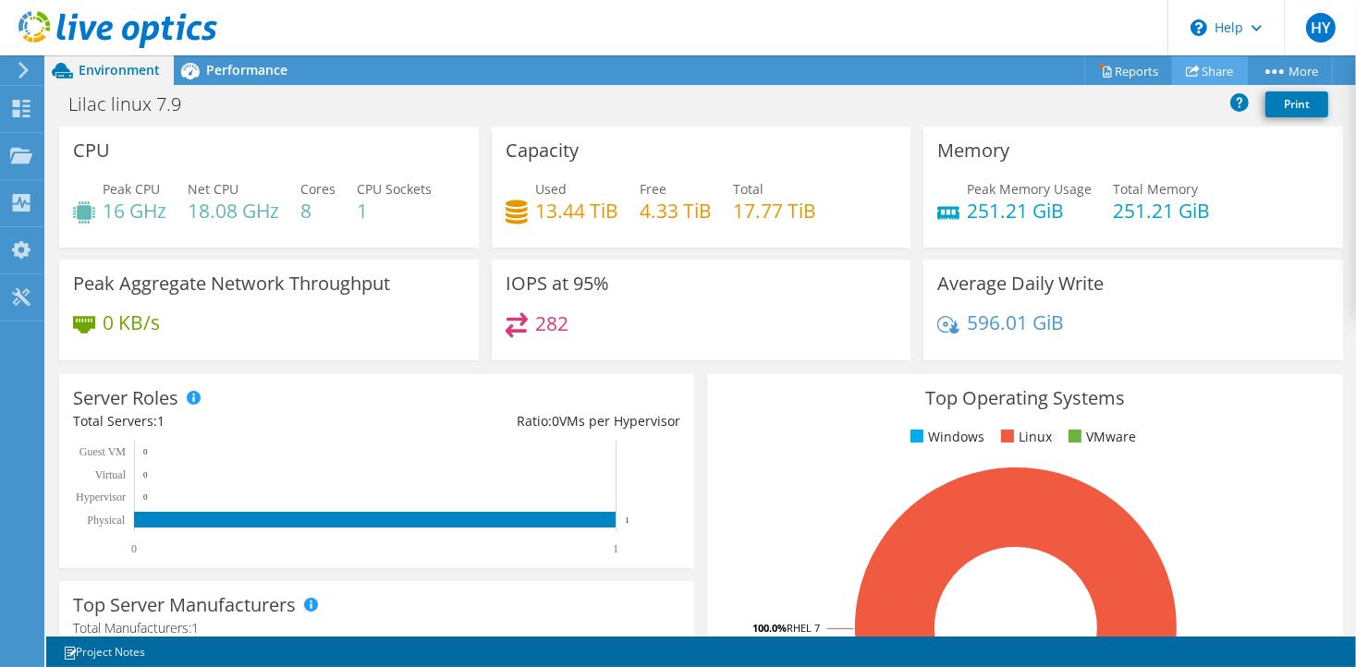
click at [1191, 72] on icon at bounding box center [1193, 71] width 14 height 14
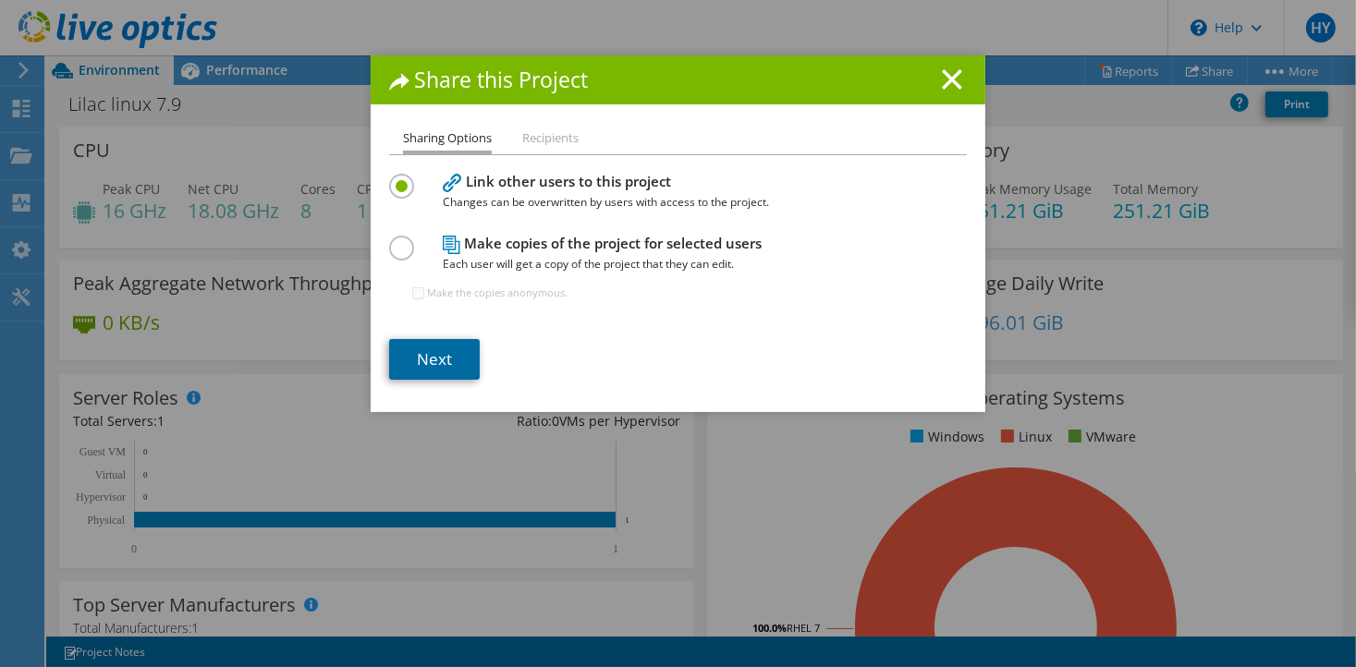
click at [420, 356] on link "Next" at bounding box center [434, 359] width 91 height 41
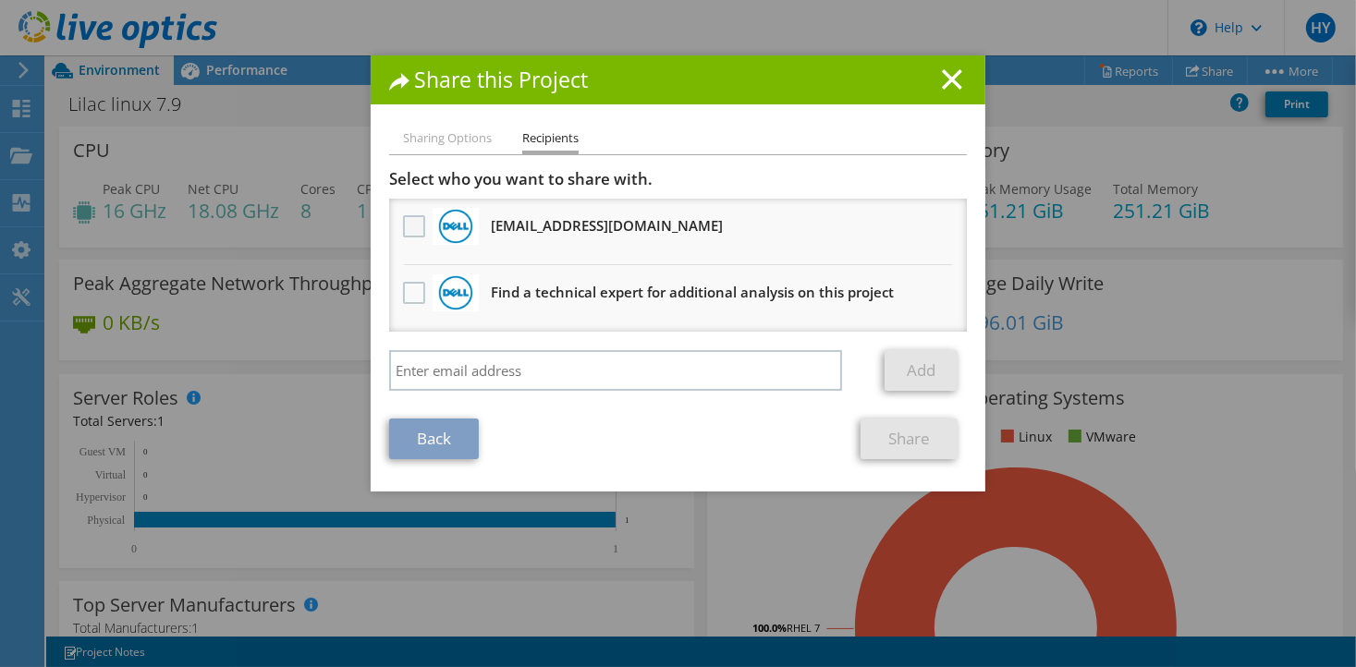
click at [403, 231] on label at bounding box center [416, 226] width 27 height 22
click at [0, 0] on input "checkbox" at bounding box center [0, 0] width 0 height 0
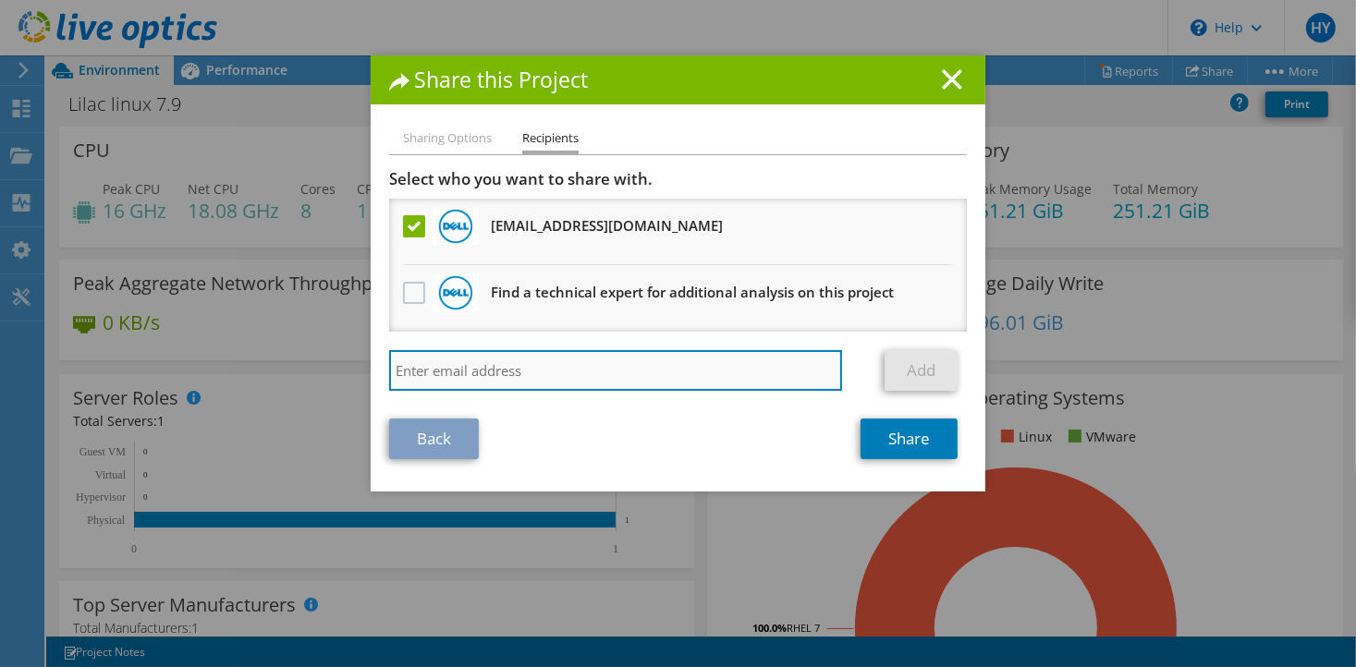
click at [452, 376] on input "search" at bounding box center [615, 370] width 453 height 41
type input "will"
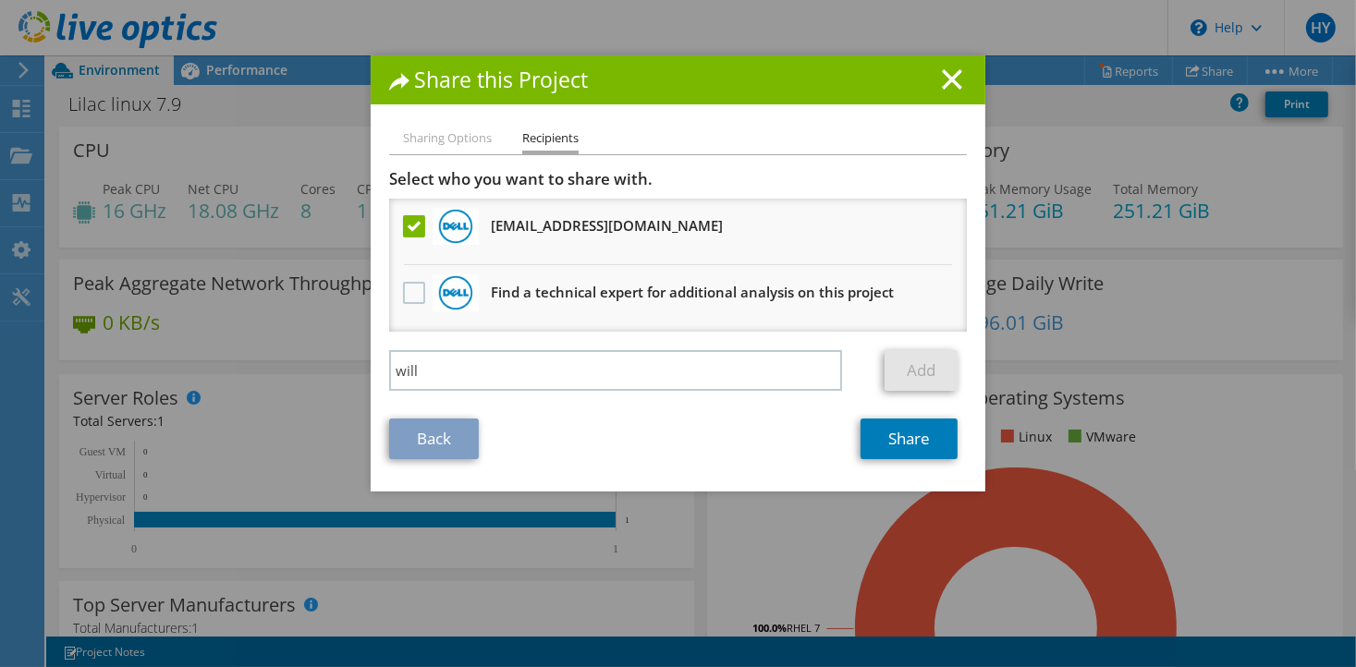
click at [443, 130] on li "Sharing Options" at bounding box center [447, 139] width 89 height 23
click at [433, 448] on link "Back" at bounding box center [434, 439] width 90 height 41
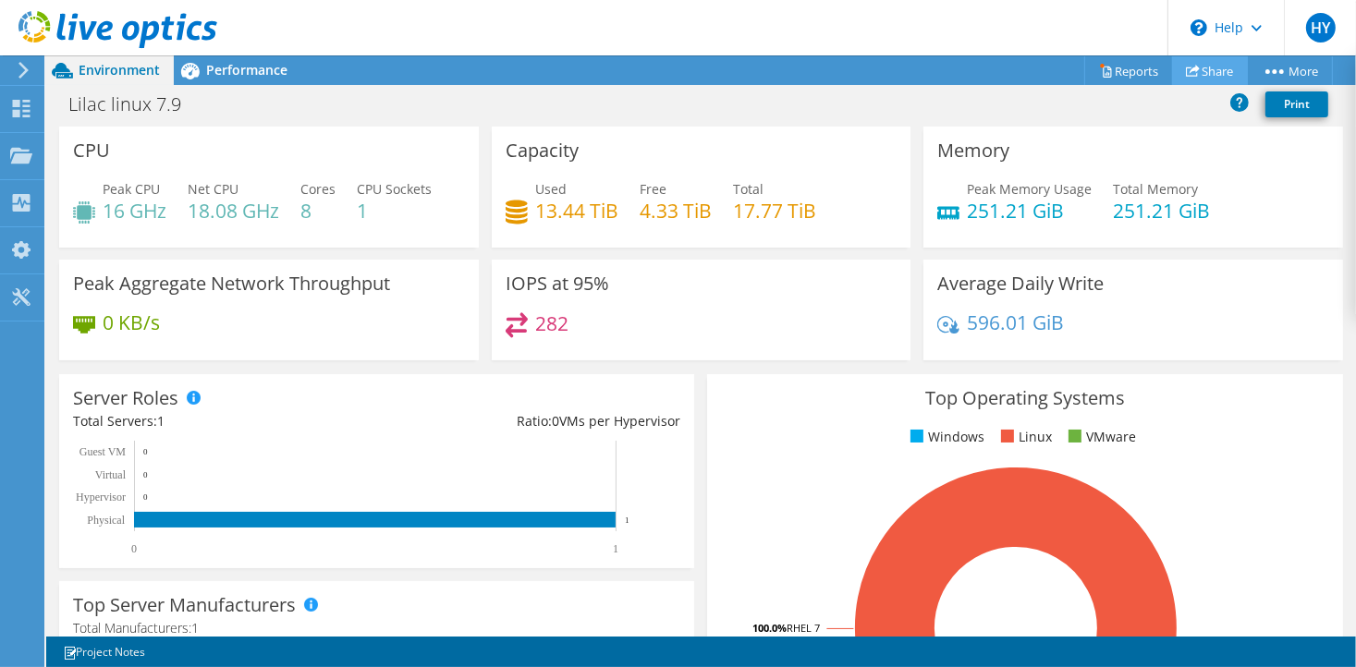
click at [1191, 68] on use at bounding box center [1193, 71] width 14 height 12
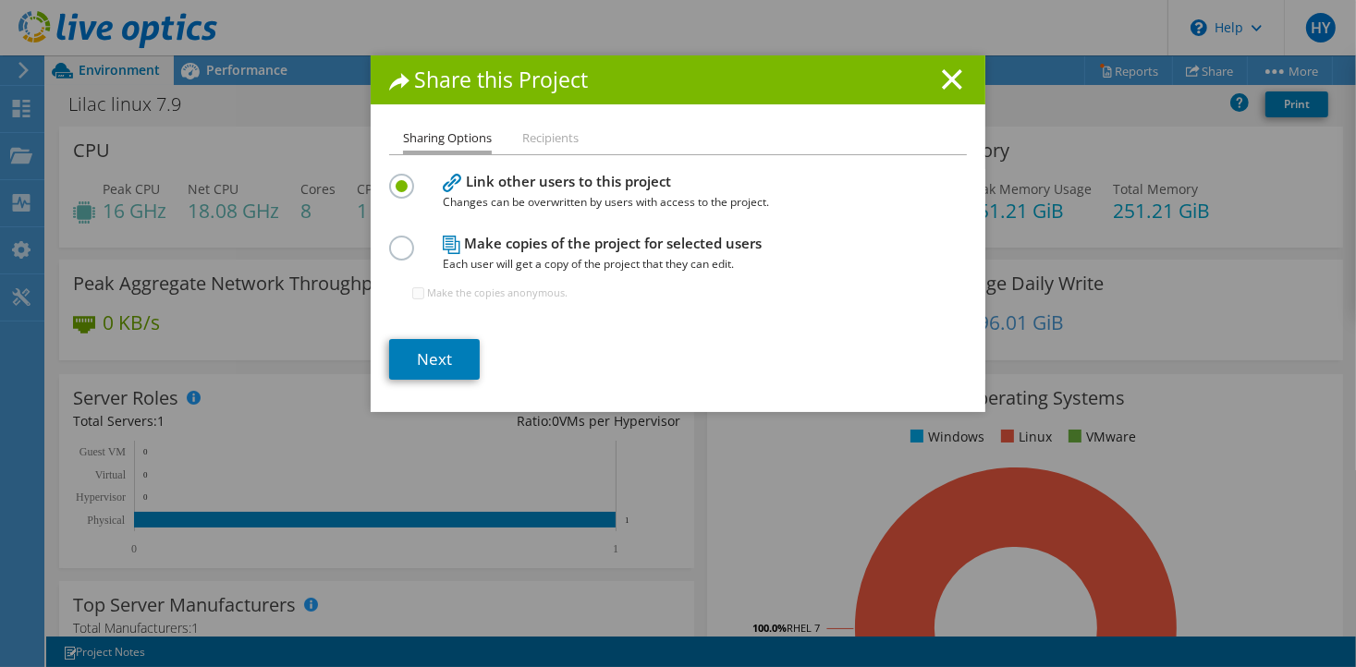
click at [509, 254] on span "Each user will get a copy of the project that they can edit." at bounding box center [674, 264] width 462 height 20
click at [390, 240] on label at bounding box center [405, 238] width 32 height 5
click at [0, 0] on input "radio" at bounding box center [0, 0] width 0 height 0
click at [522, 135] on li "Recipients" at bounding box center [550, 139] width 56 height 23
click at [434, 362] on link "Next" at bounding box center [434, 359] width 91 height 41
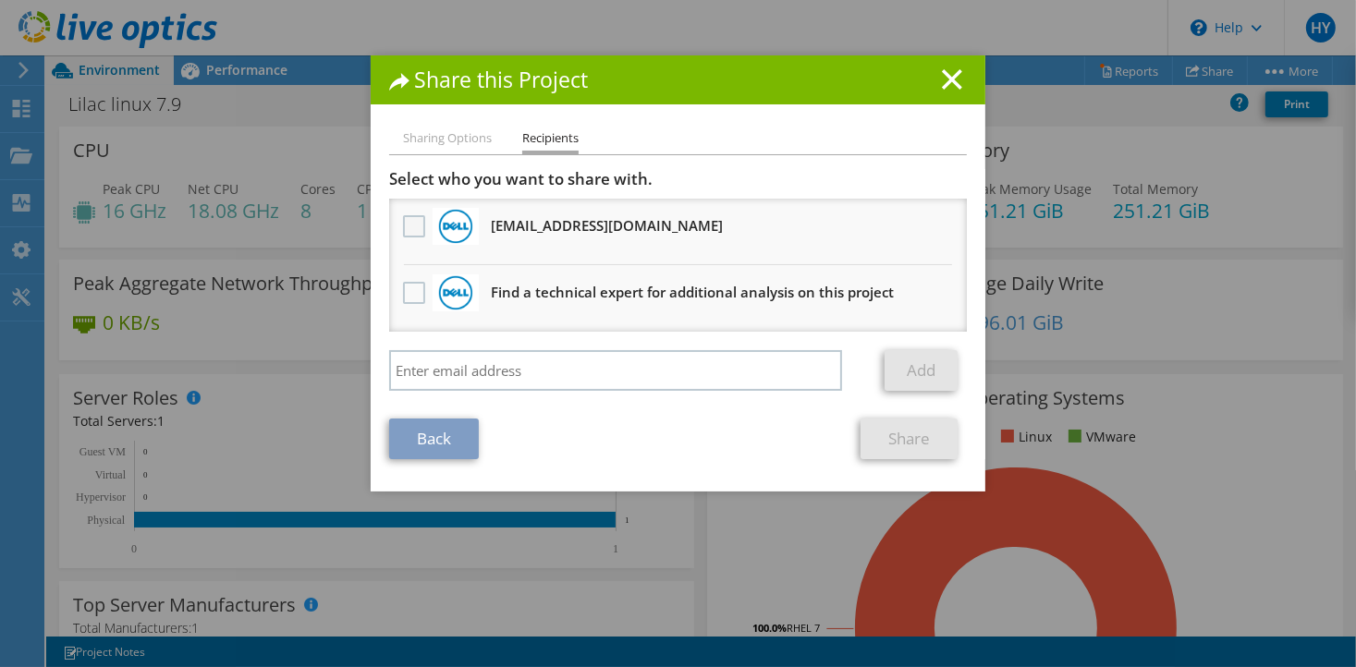
click at [403, 225] on label at bounding box center [416, 226] width 27 height 22
click at [0, 0] on input "checkbox" at bounding box center [0, 0] width 0 height 0
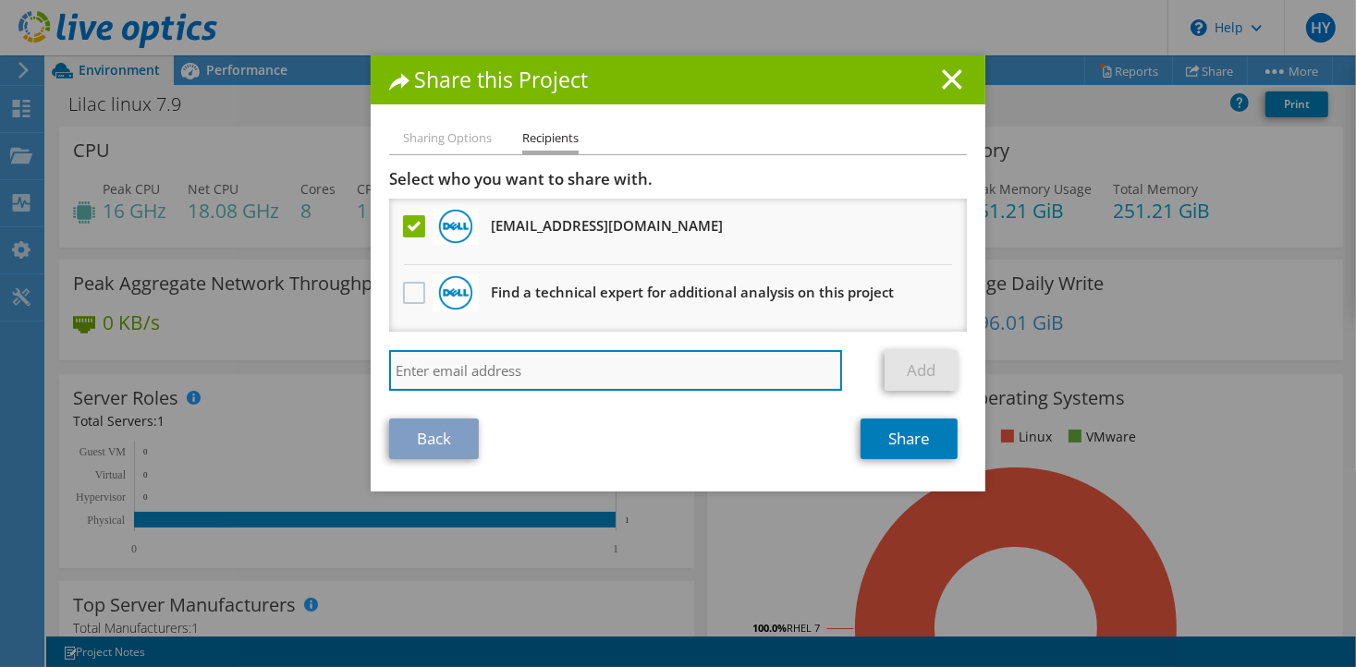
click at [460, 356] on input "search" at bounding box center [615, 370] width 453 height 41
type input "will.caldwell@peelsb.com"
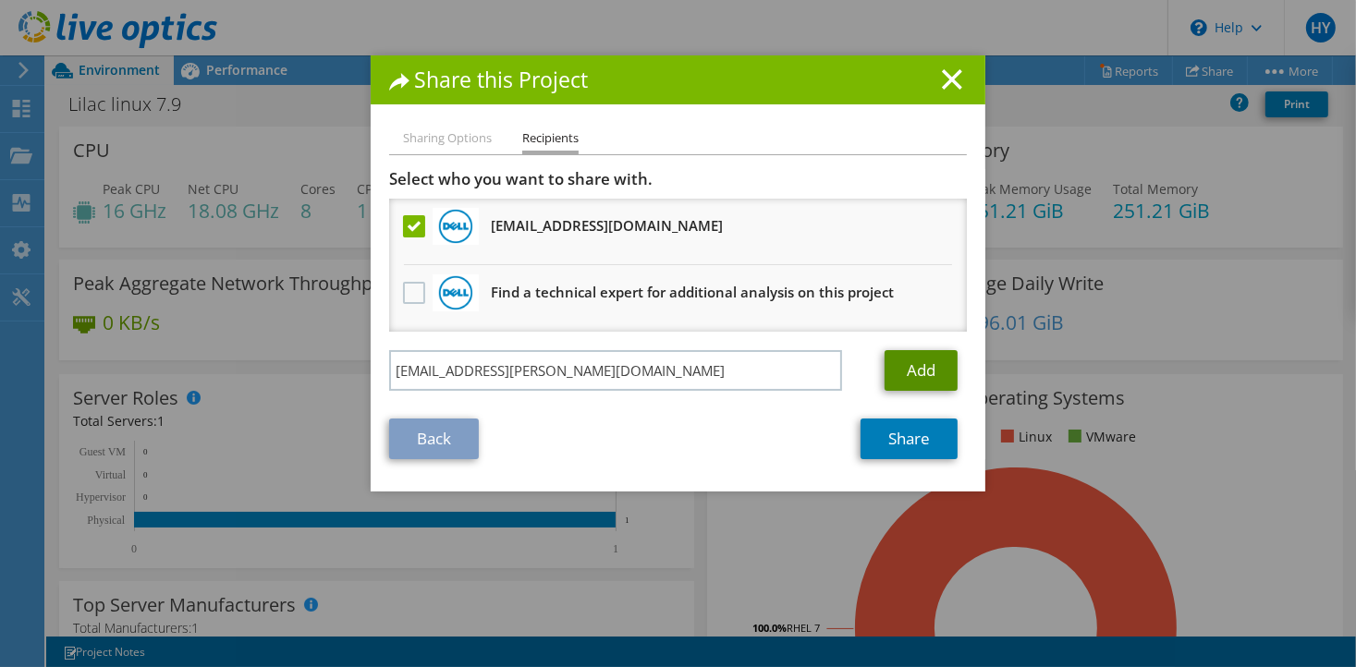
click at [892, 362] on link "Add" at bounding box center [921, 370] width 73 height 41
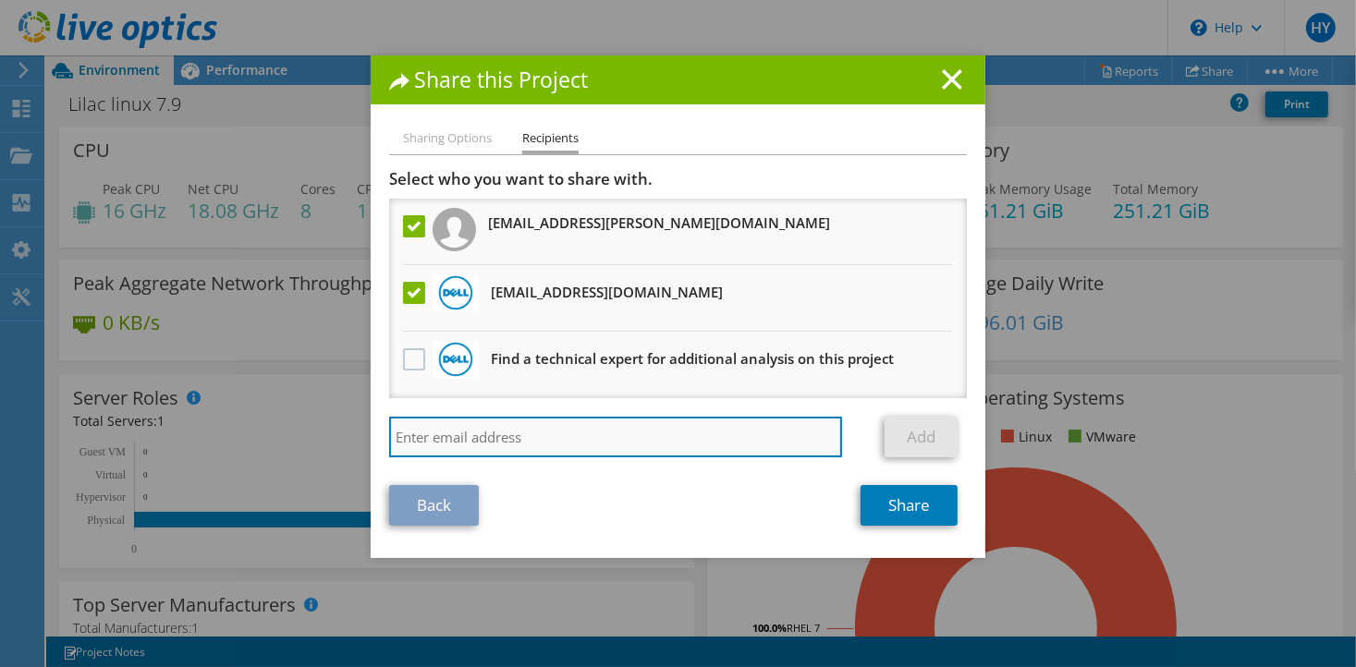
click at [632, 432] on input "search" at bounding box center [615, 437] width 453 height 41
type input "zerin.singh@peelsb.com"
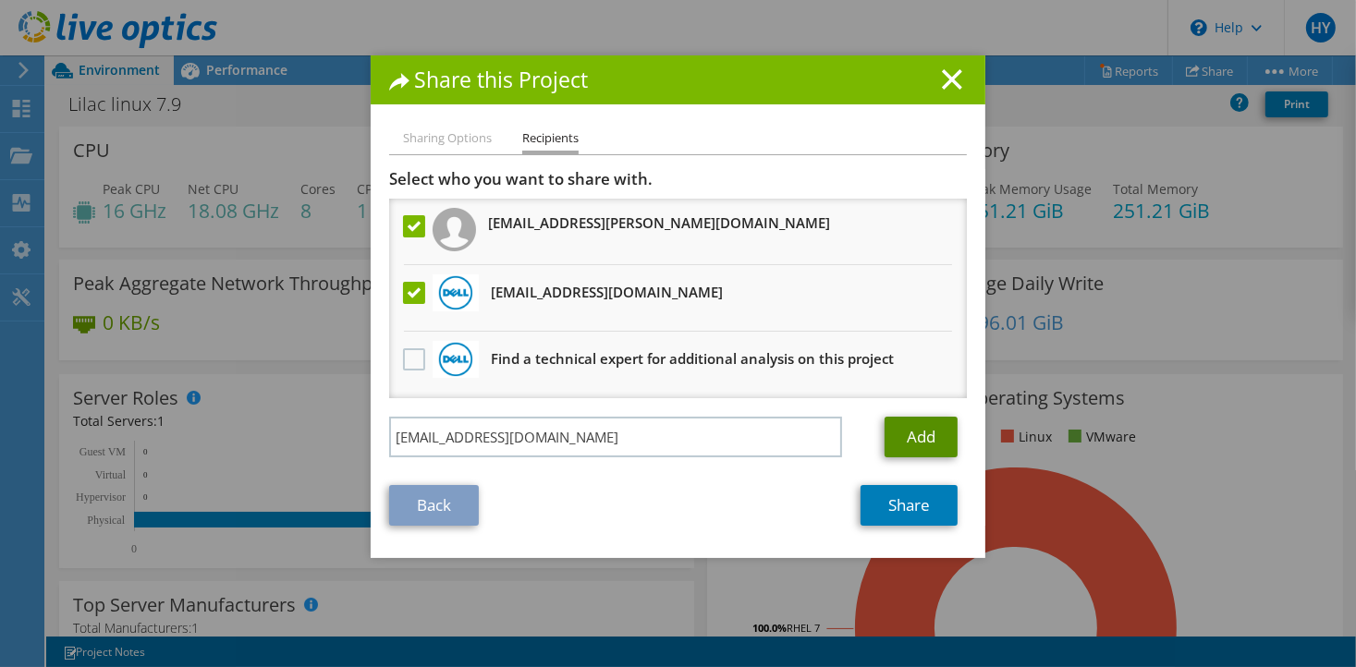
click at [918, 452] on link "Add" at bounding box center [921, 437] width 73 height 41
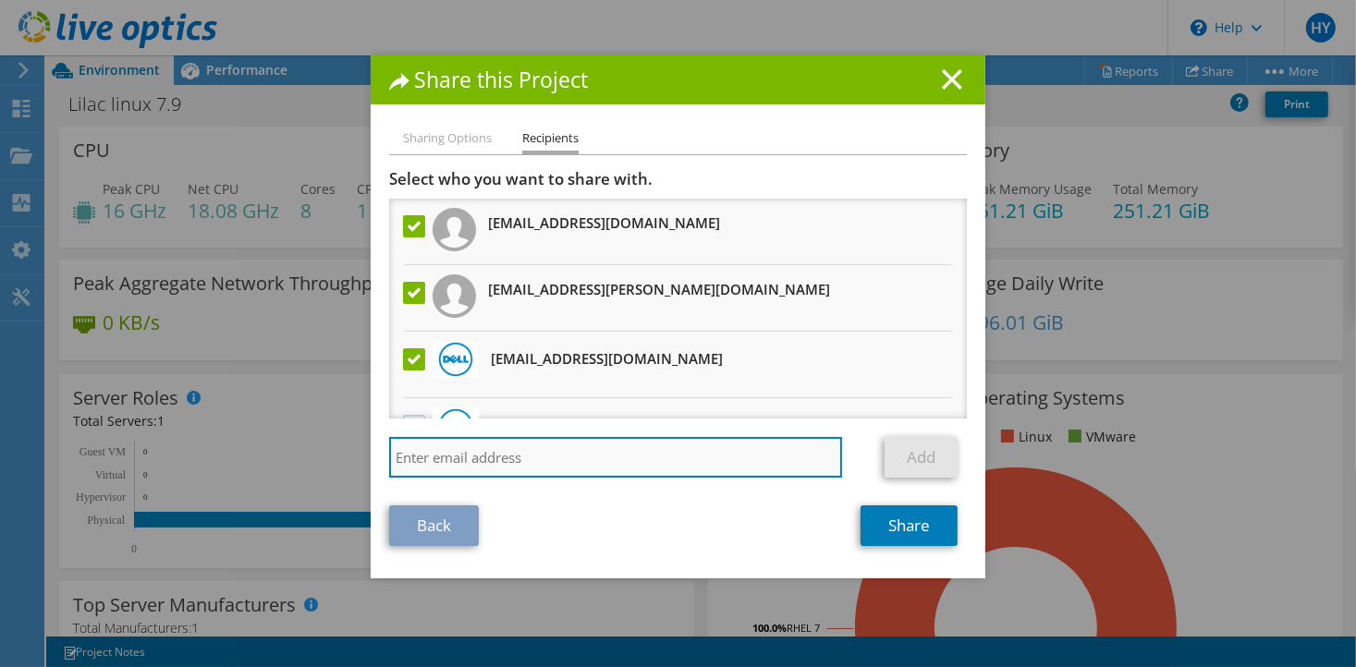
click at [615, 456] on input "search" at bounding box center [615, 457] width 453 height 41
type input "peter.alatsas@peelsb.com"
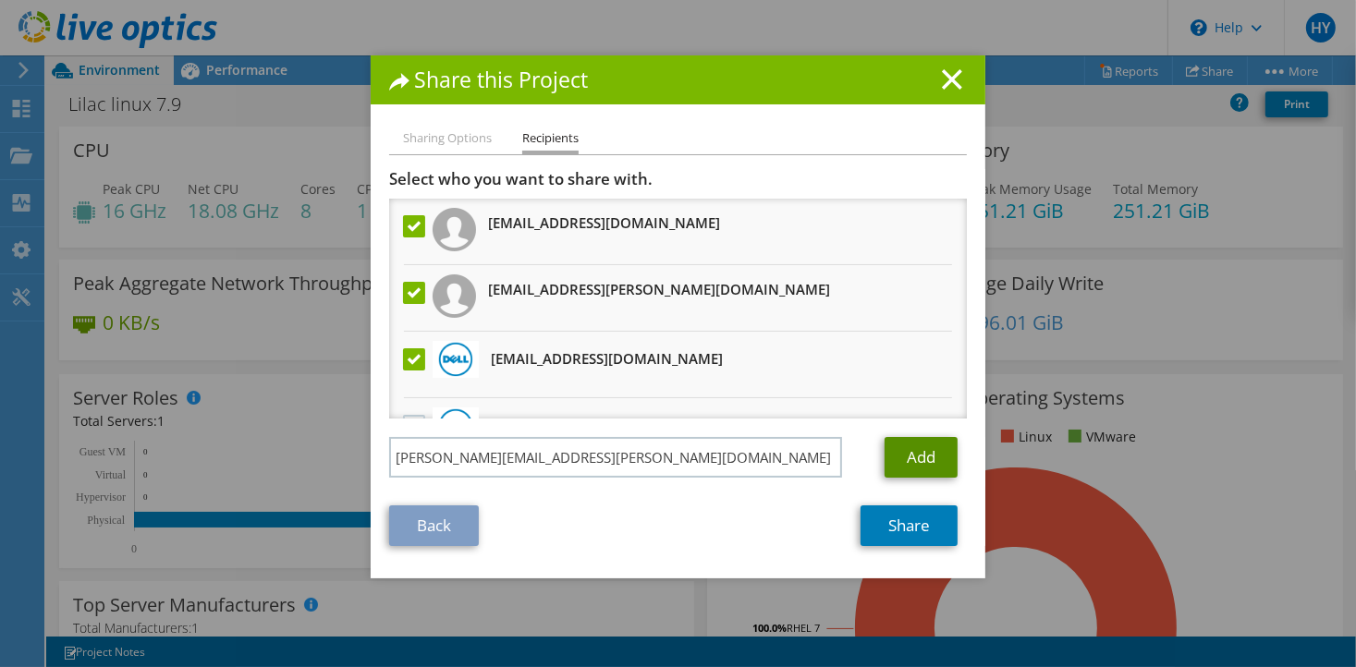
click at [901, 455] on link "Add" at bounding box center [921, 457] width 73 height 41
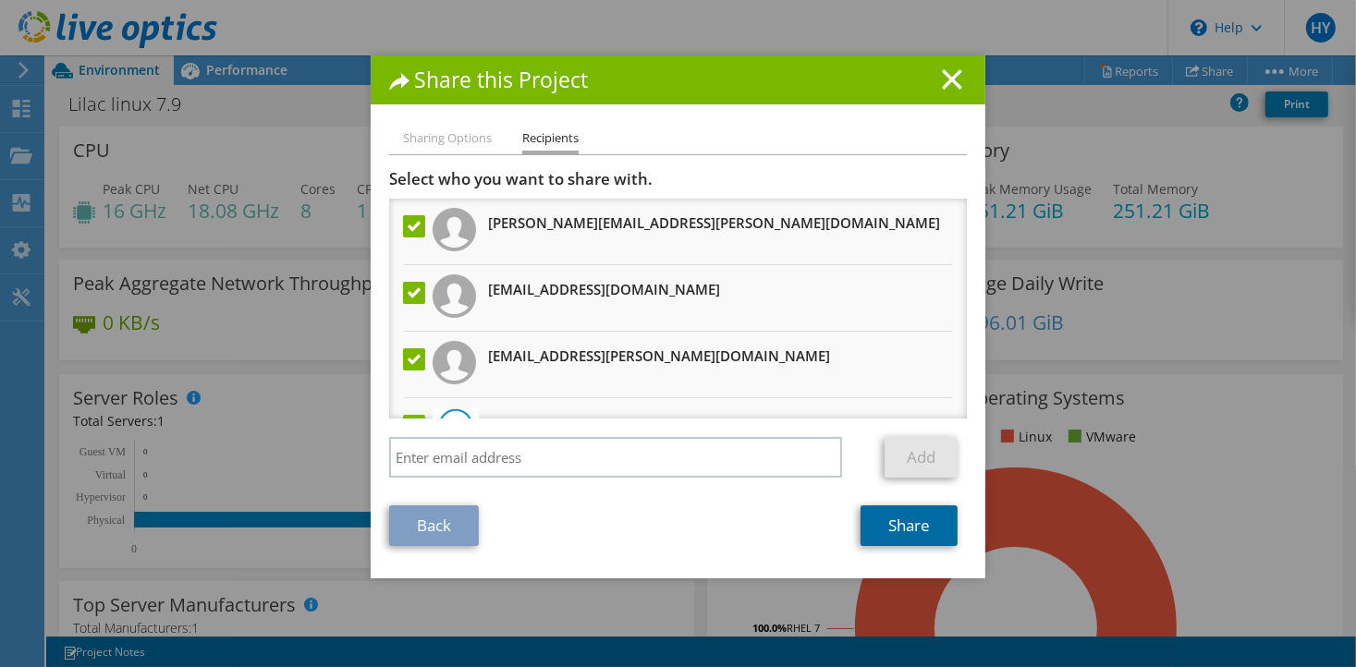
click at [892, 528] on link "Share" at bounding box center [909, 526] width 97 height 41
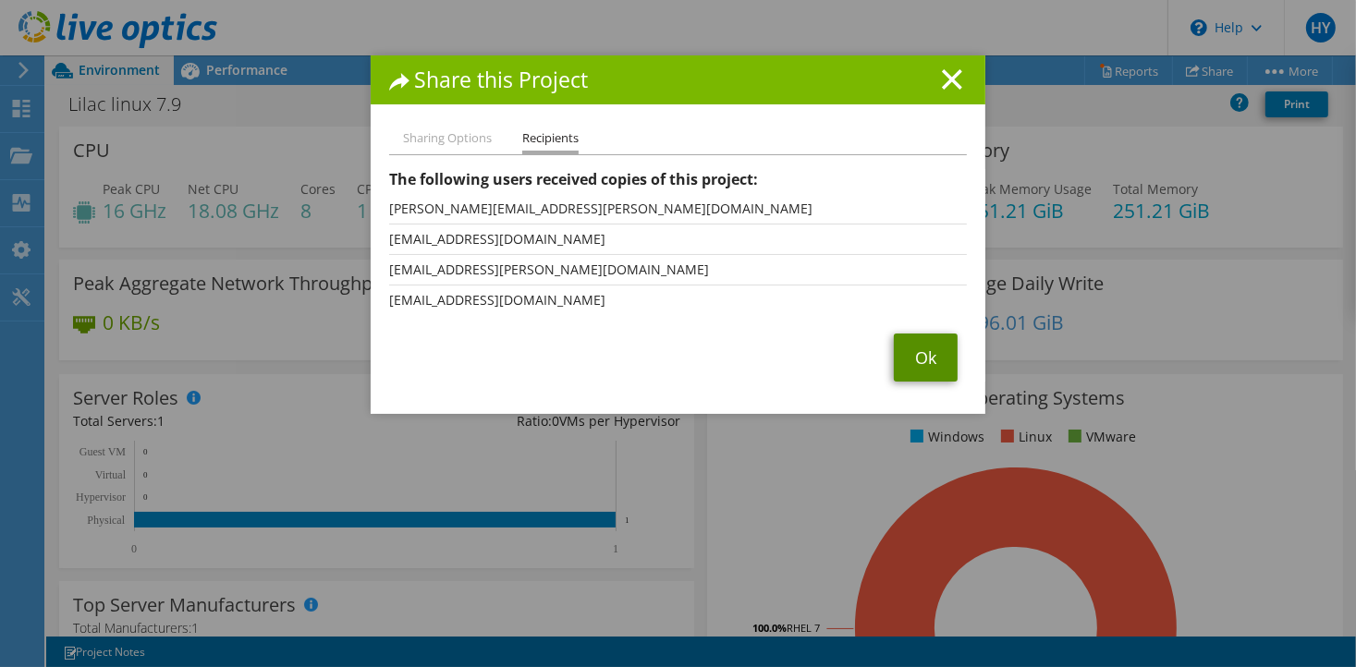
click at [913, 361] on link "Ok" at bounding box center [926, 358] width 64 height 48
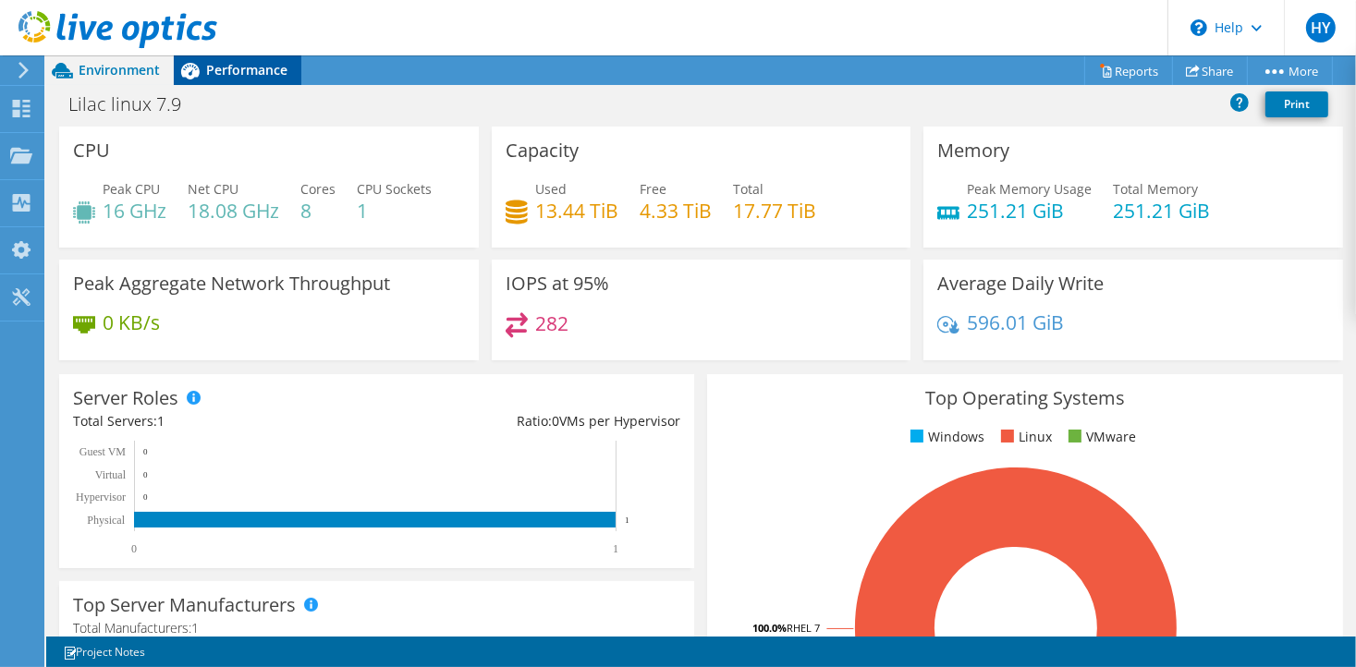
click at [214, 77] on span "Performance" at bounding box center [246, 70] width 81 height 18
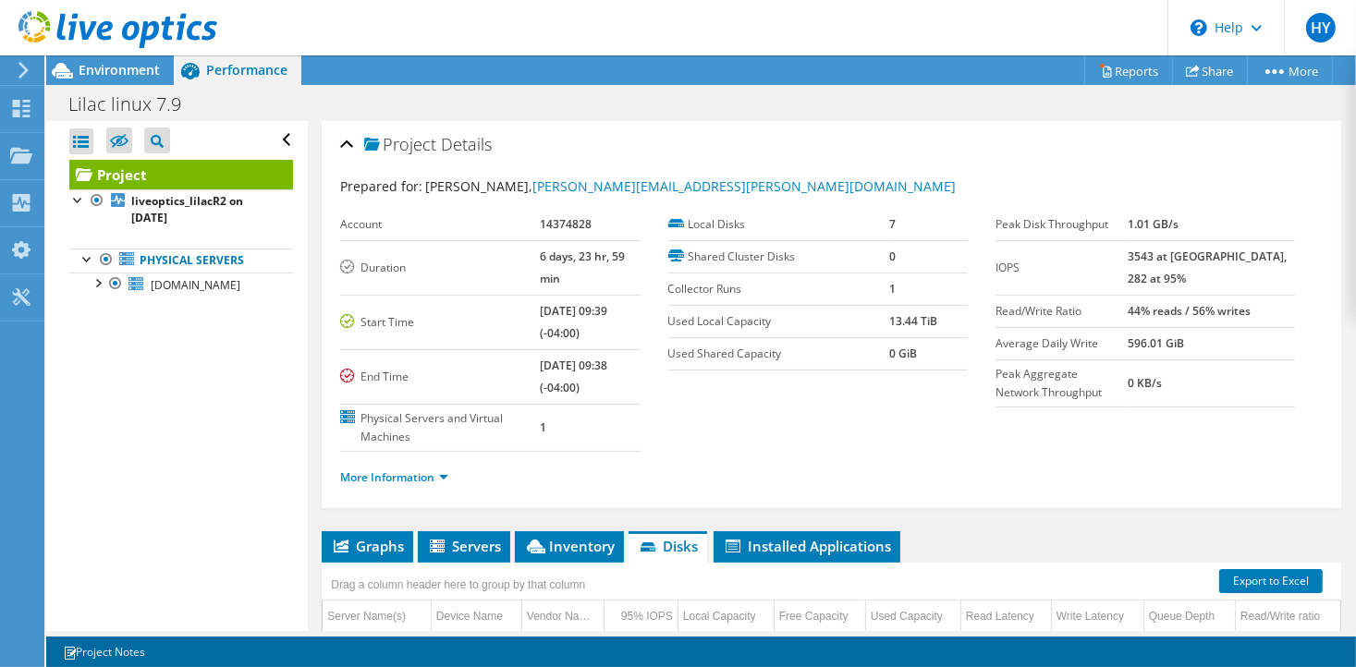
click at [160, 302] on ul "Physical Servers lilac.peelschools.org oradb oraadr" at bounding box center [181, 272] width 224 height 85
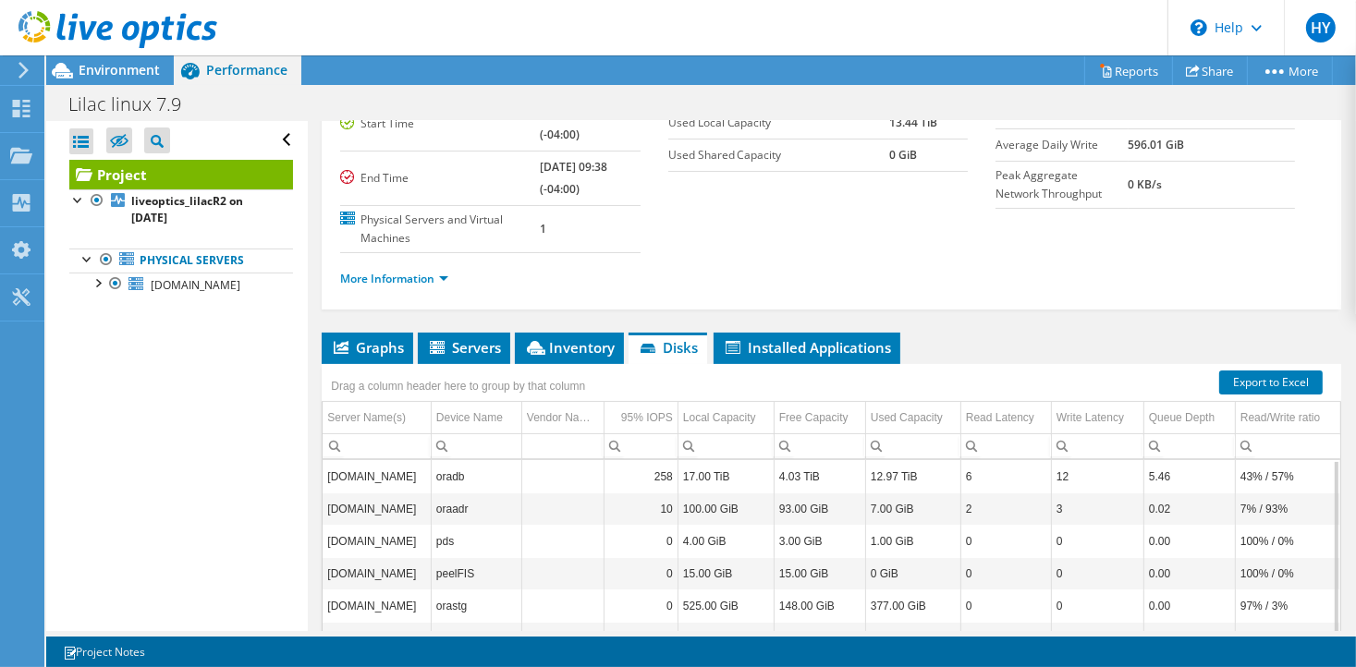
scroll to position [200, 0]
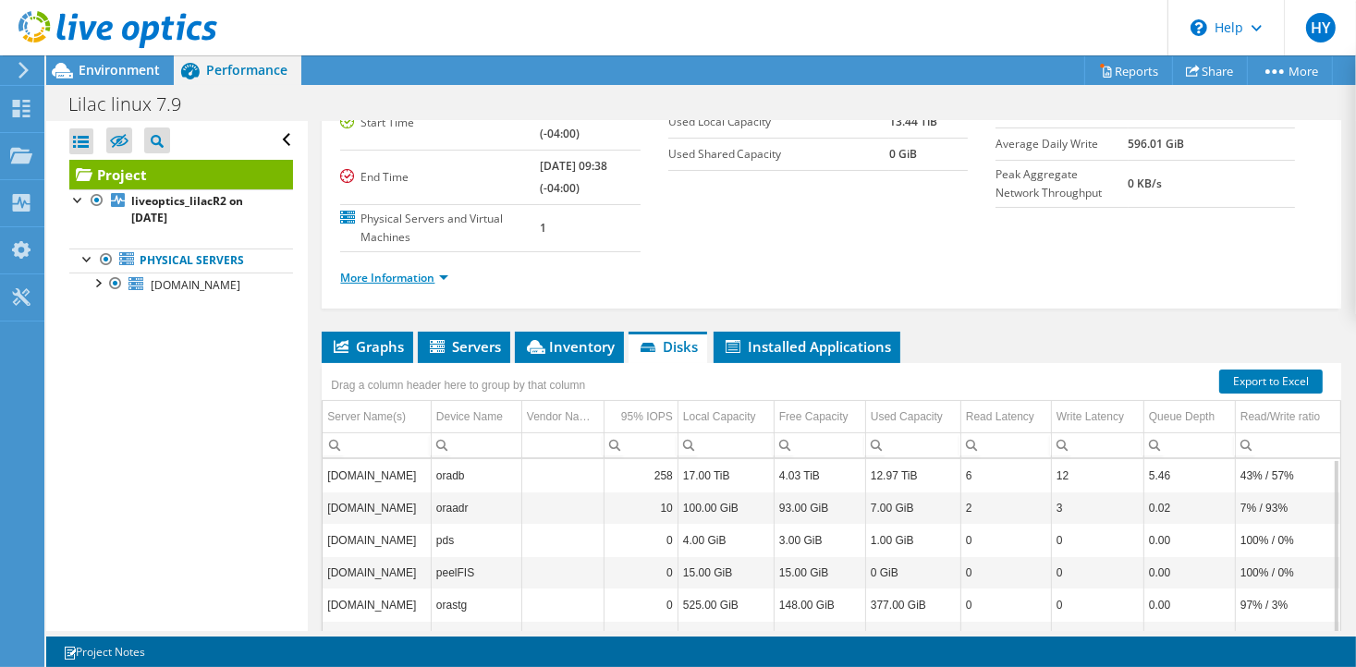
click at [444, 270] on link "More Information" at bounding box center [394, 278] width 108 height 16
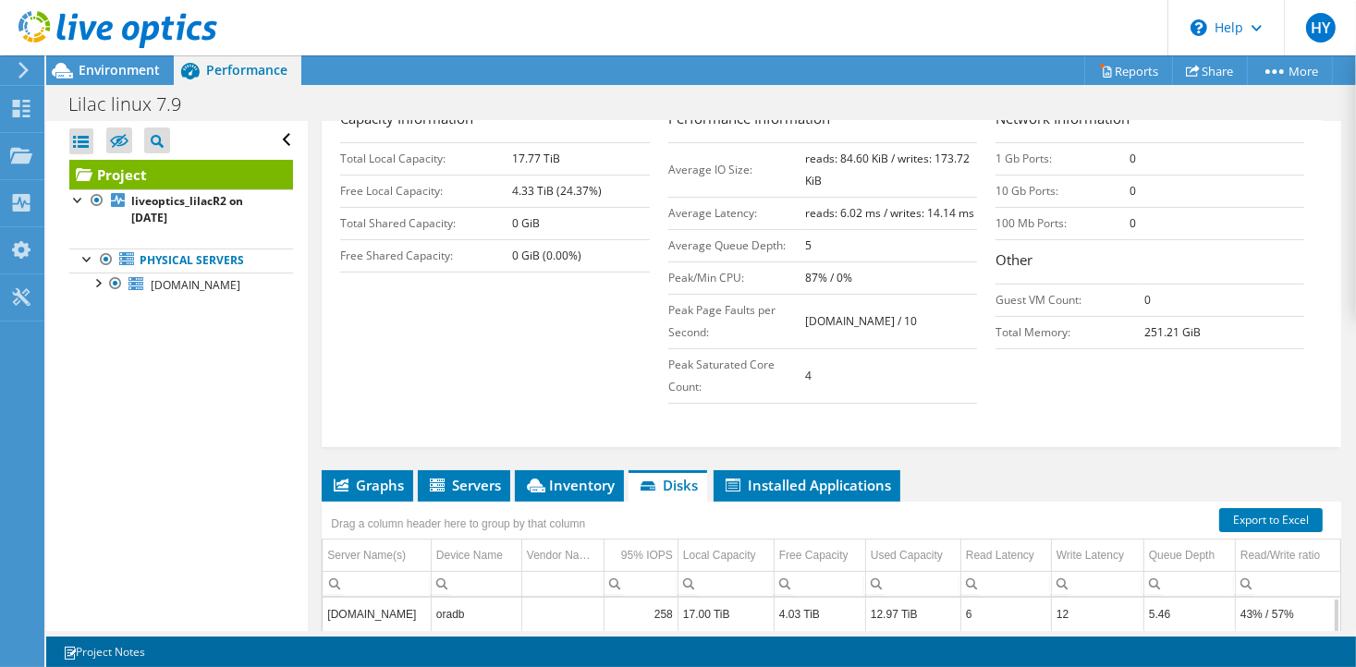
scroll to position [0, 0]
click at [466, 476] on span "Servers" at bounding box center [464, 485] width 74 height 18
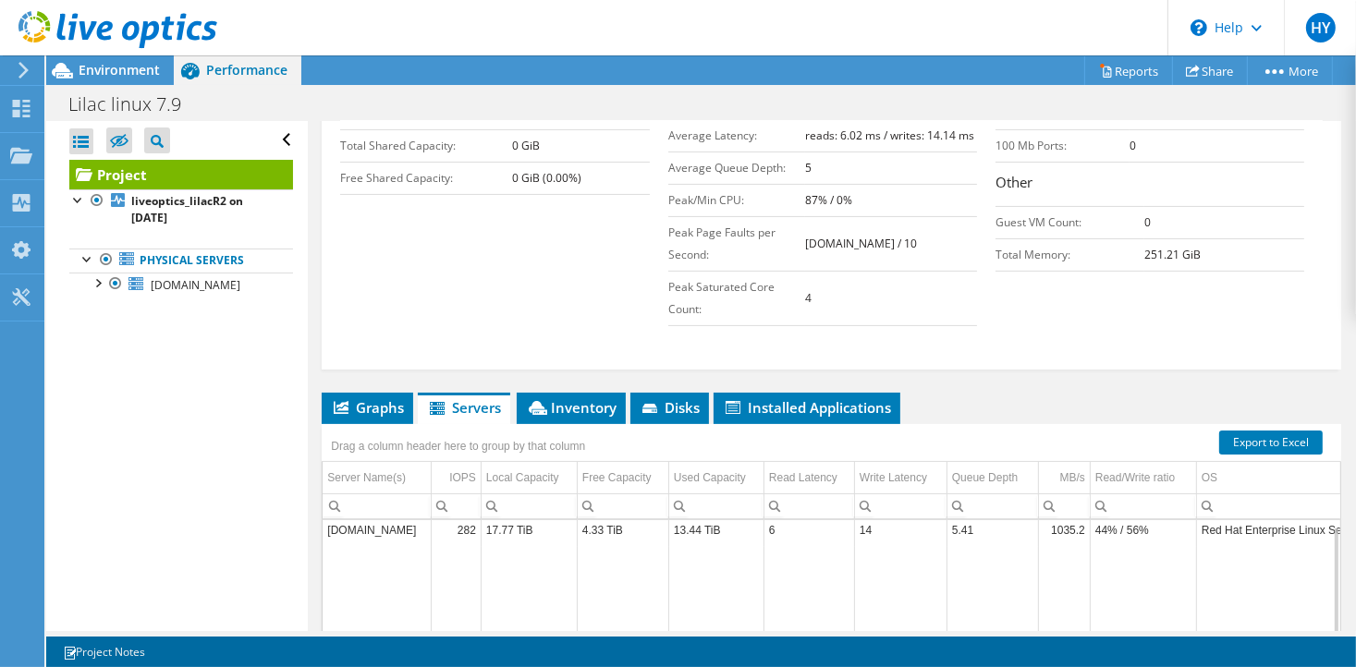
scroll to position [6, 0]
click at [1248, 514] on td "Red Hat Enterprise Linux Server release 7.9 (Maipo)" at bounding box center [1325, 530] width 259 height 32
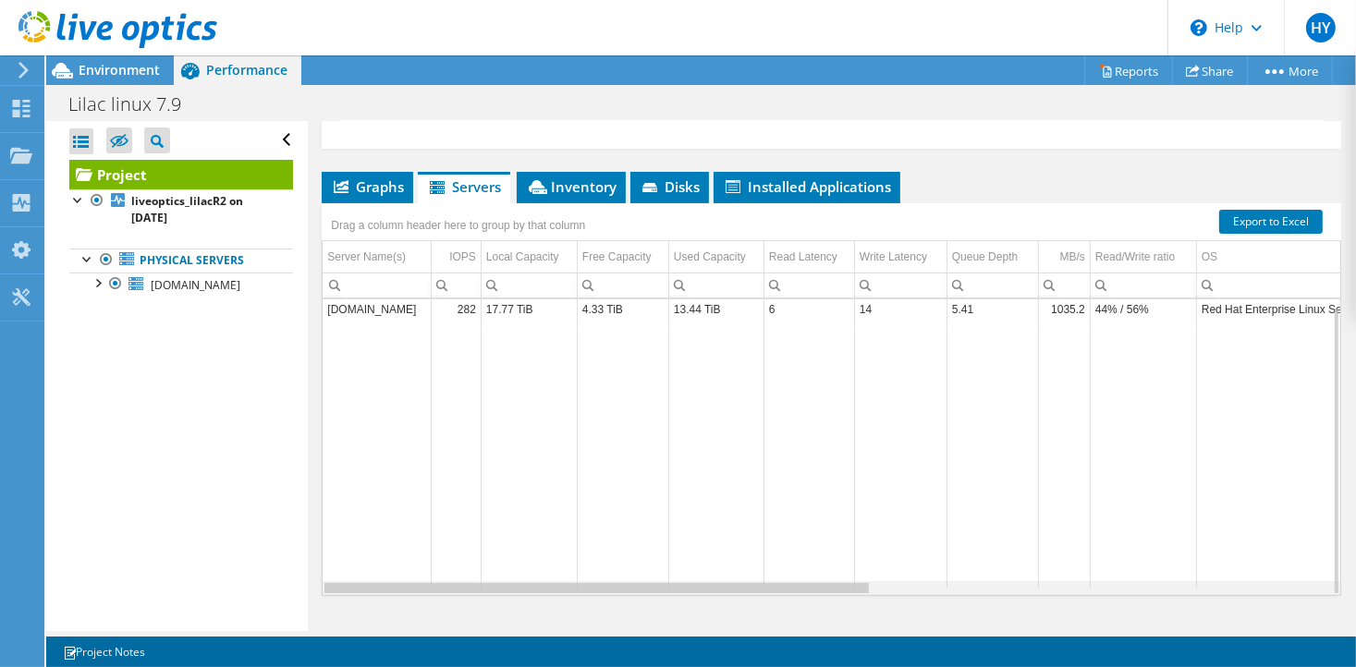
scroll to position [0, 834]
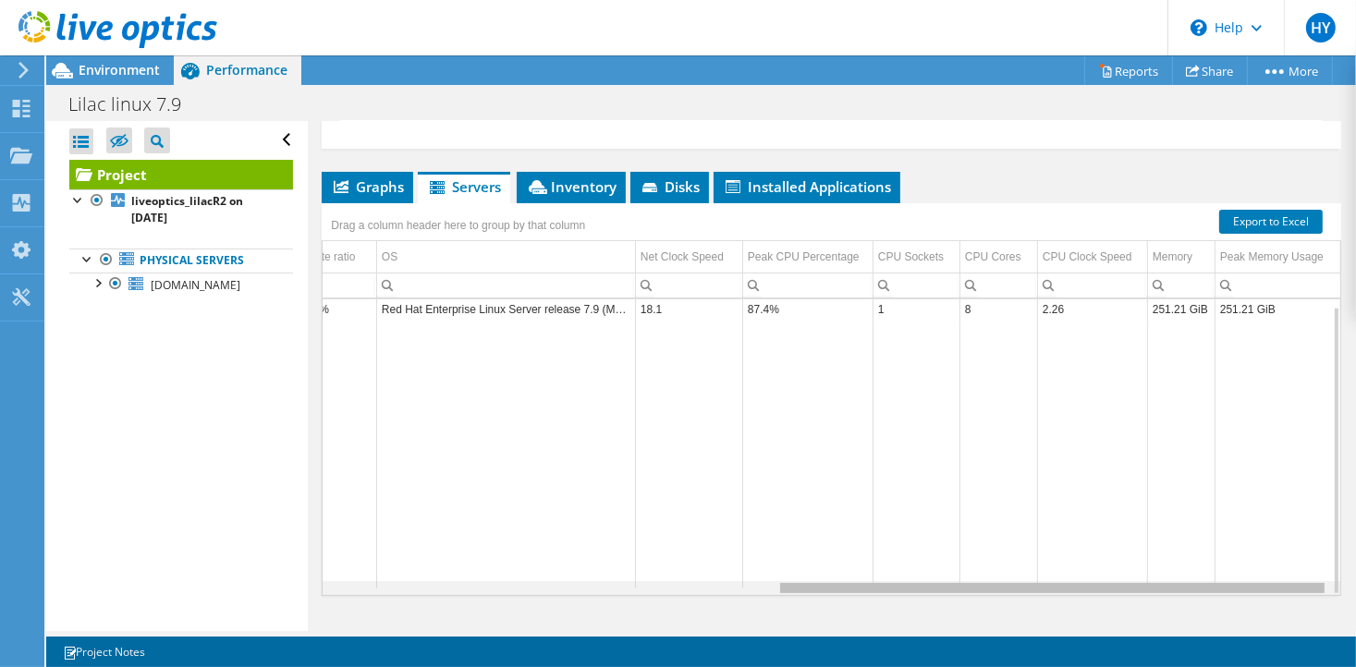
click at [902, 581] on div "Data grid" at bounding box center [832, 588] width 1018 height 14
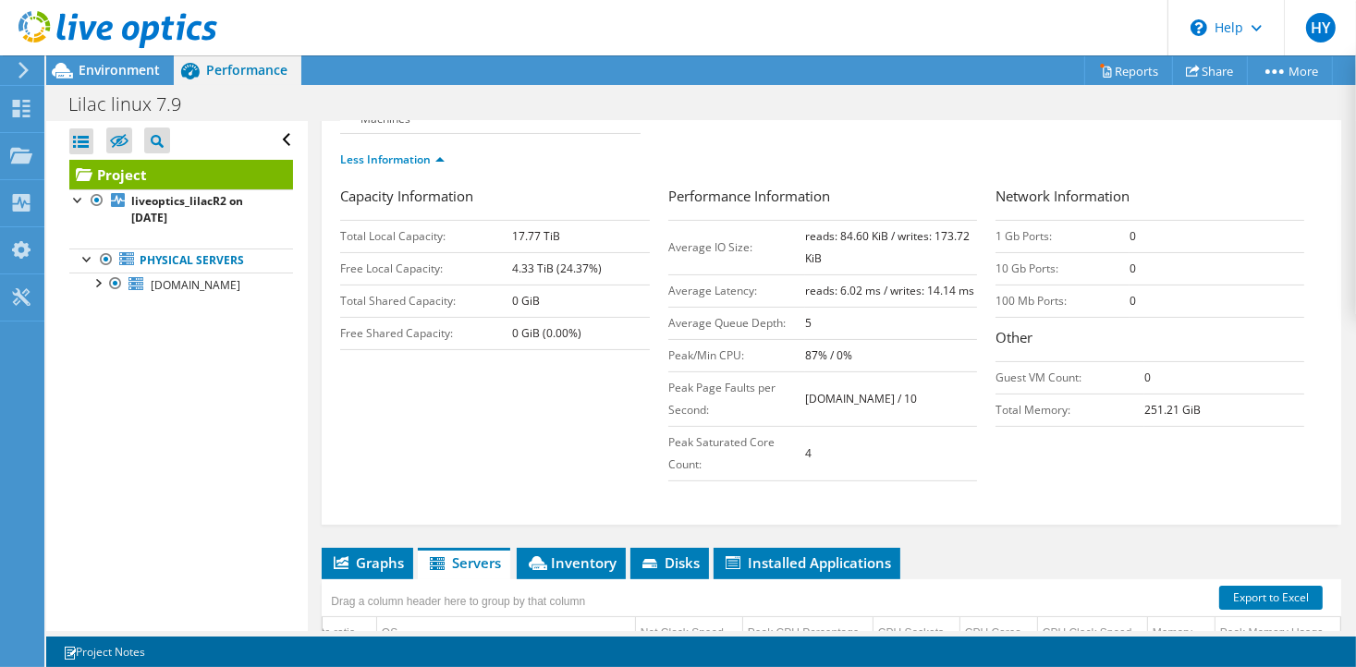
scroll to position [317, 0]
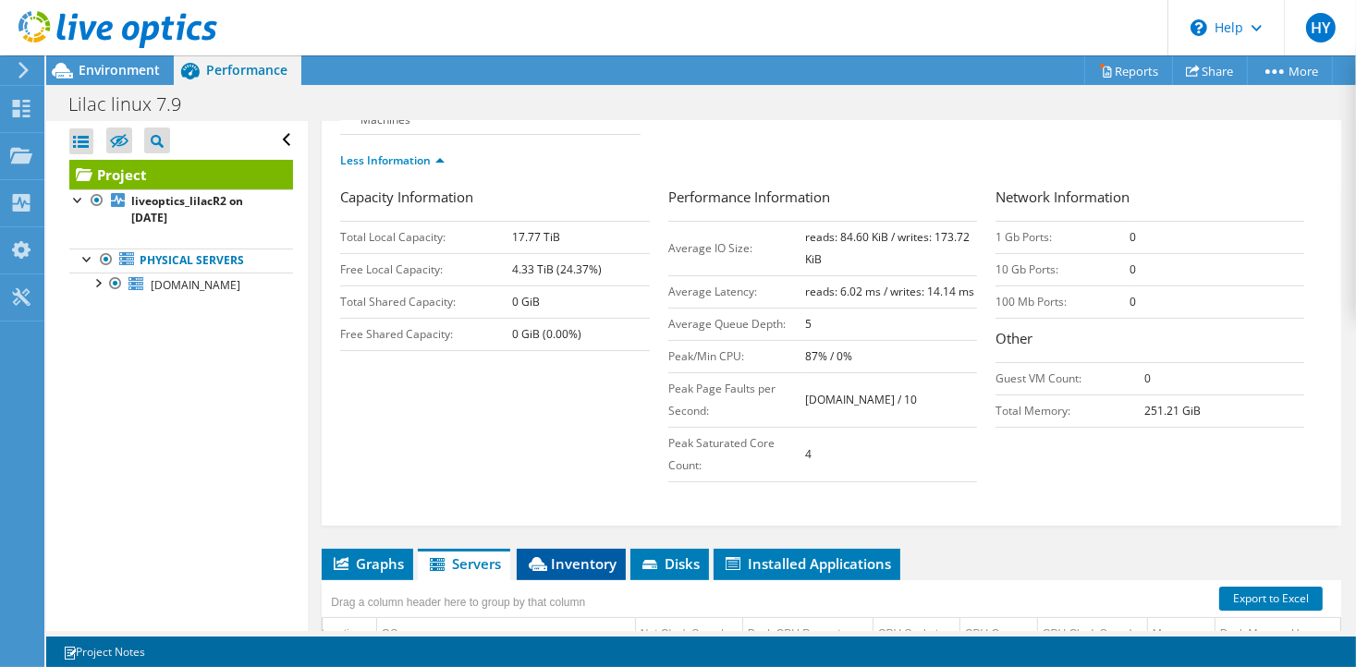
click at [607, 555] on span "Inventory" at bounding box center [571, 564] width 91 height 18
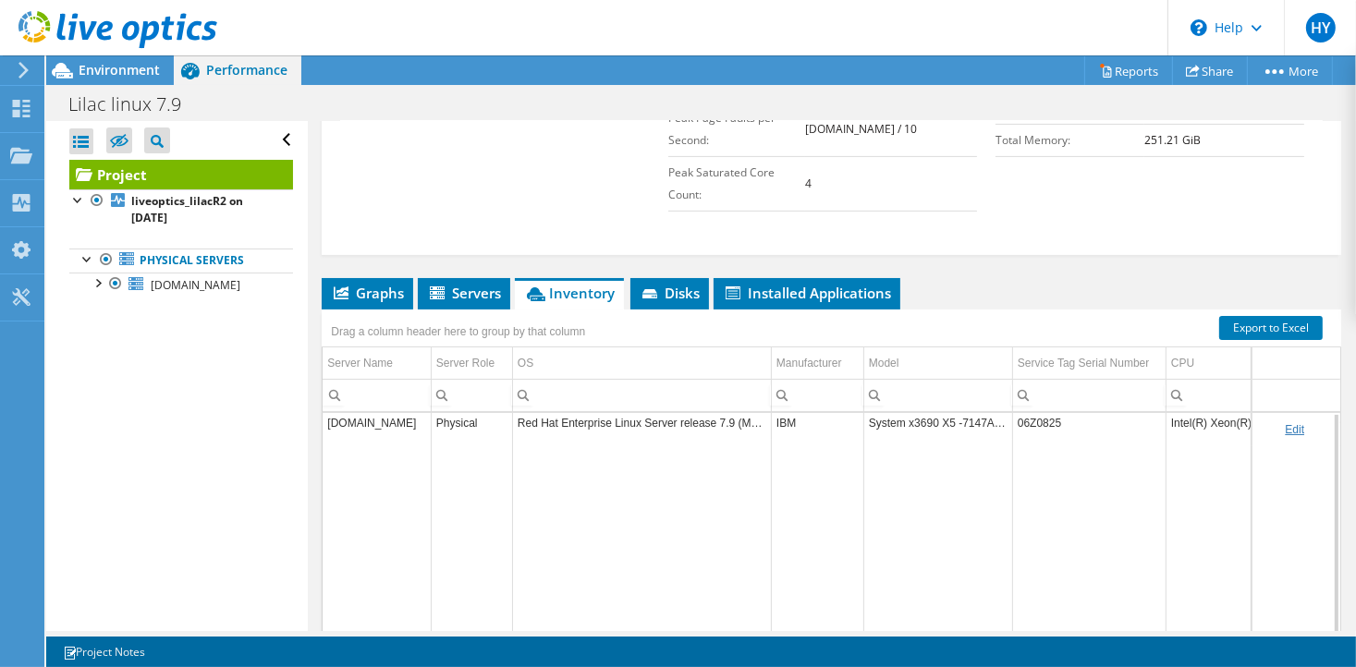
scroll to position [569, 0]
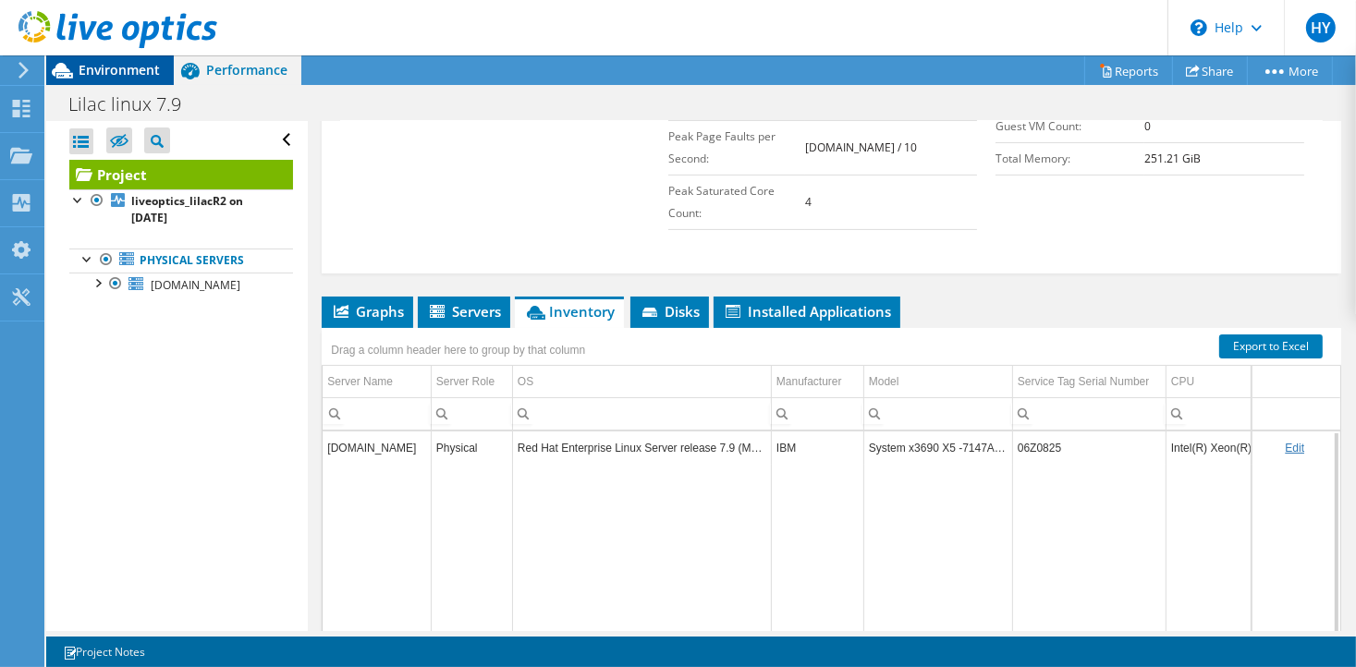
click at [112, 73] on span "Environment" at bounding box center [119, 70] width 81 height 18
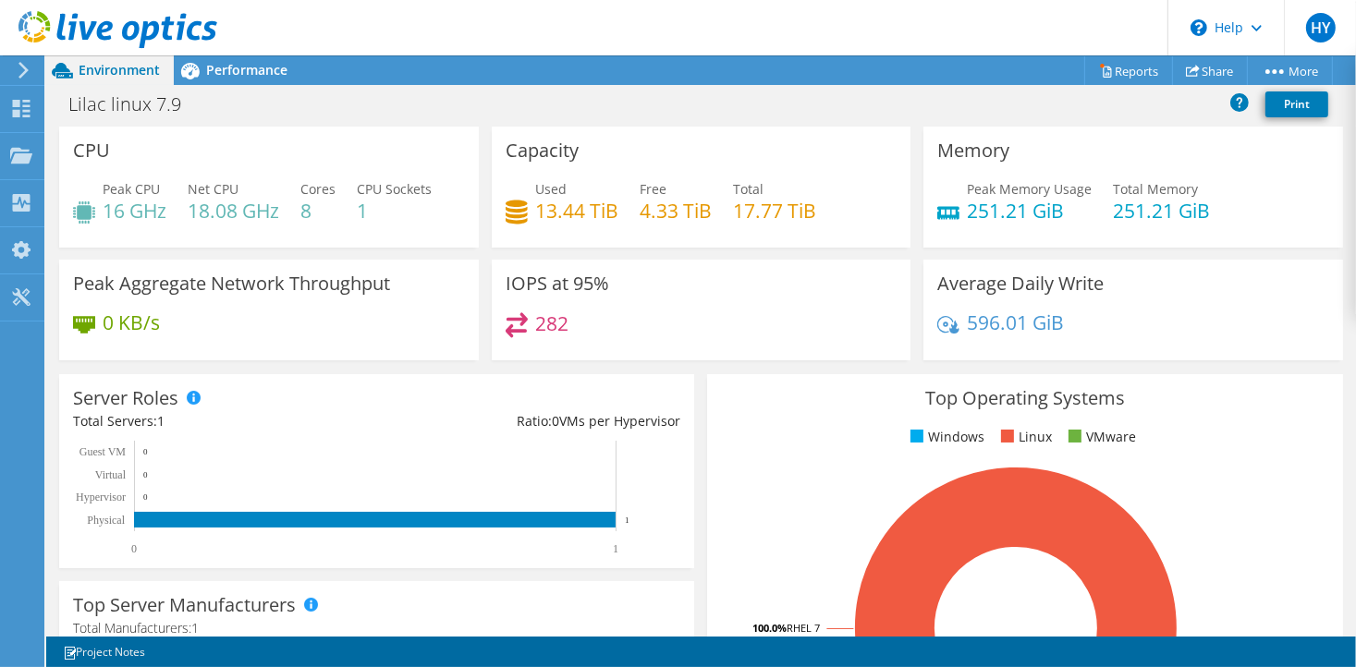
scroll to position [592, 0]
click at [381, 419] on div "Ratio: 0 VMs per Hypervisor" at bounding box center [529, 421] width 304 height 20
click at [219, 70] on span "Performance" at bounding box center [246, 70] width 81 height 18
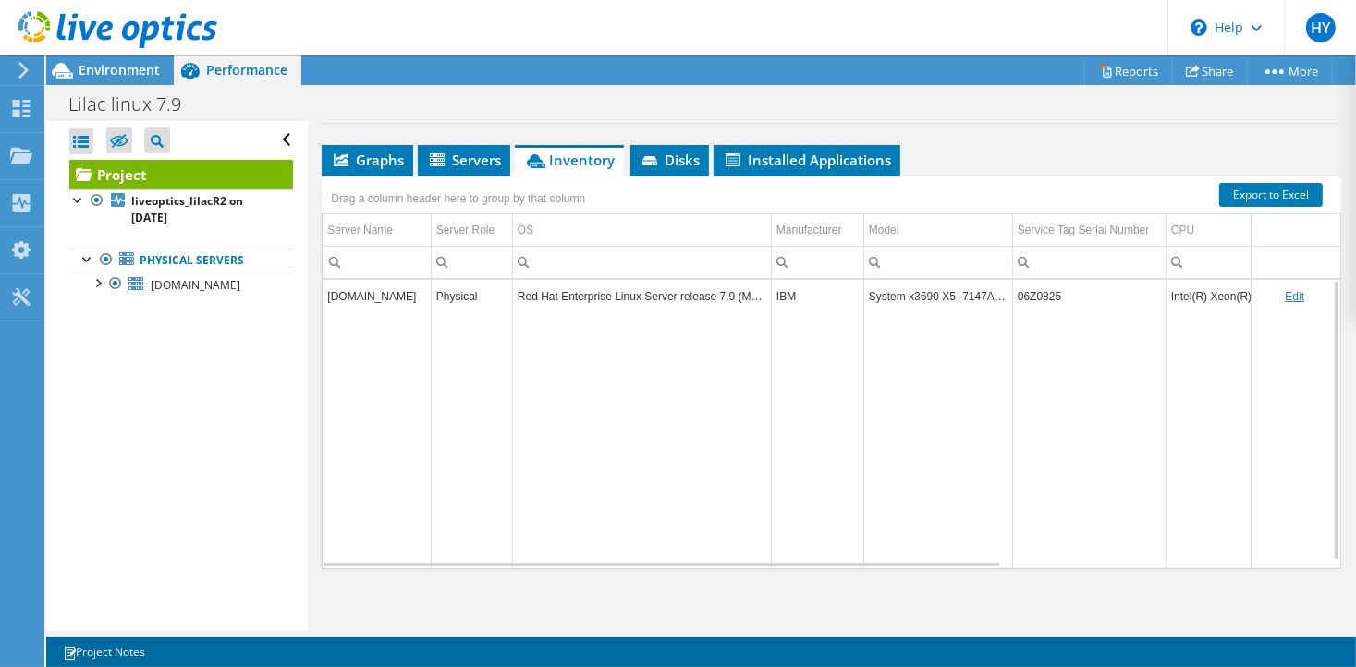
scroll to position [699, 0]
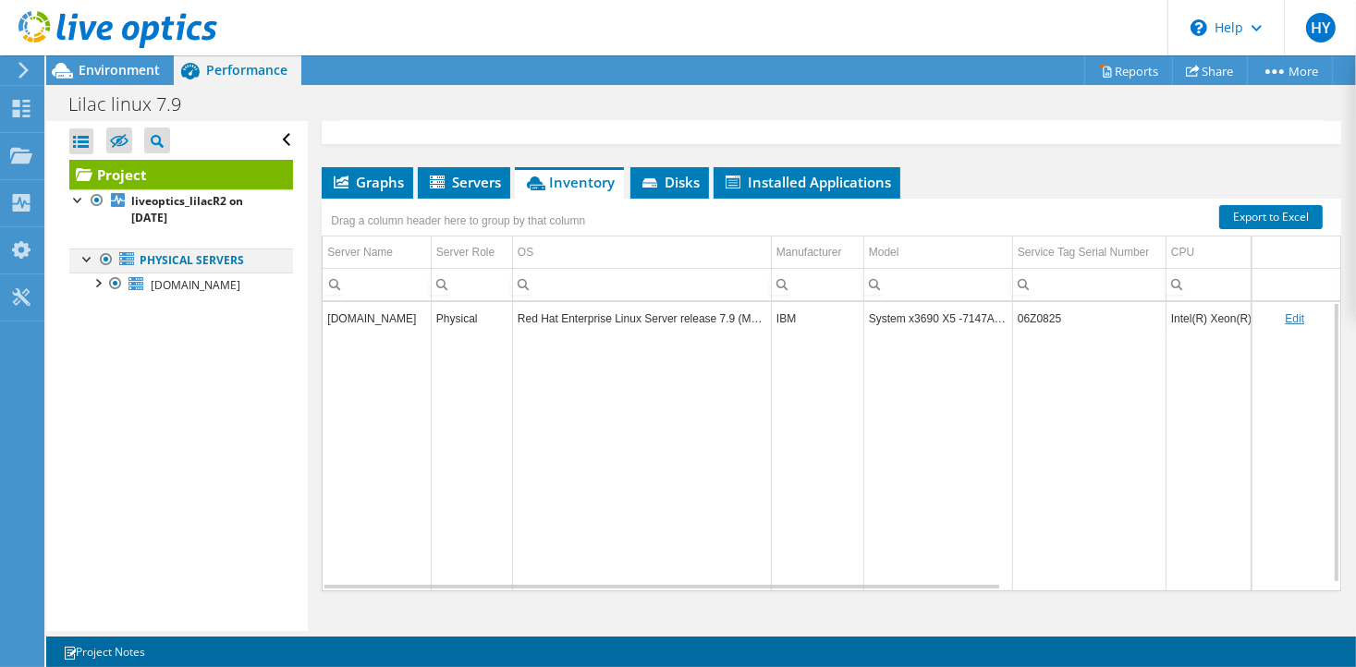
click at [87, 259] on div at bounding box center [88, 258] width 18 height 18
click at [358, 173] on span "Graphs" at bounding box center [367, 182] width 73 height 18
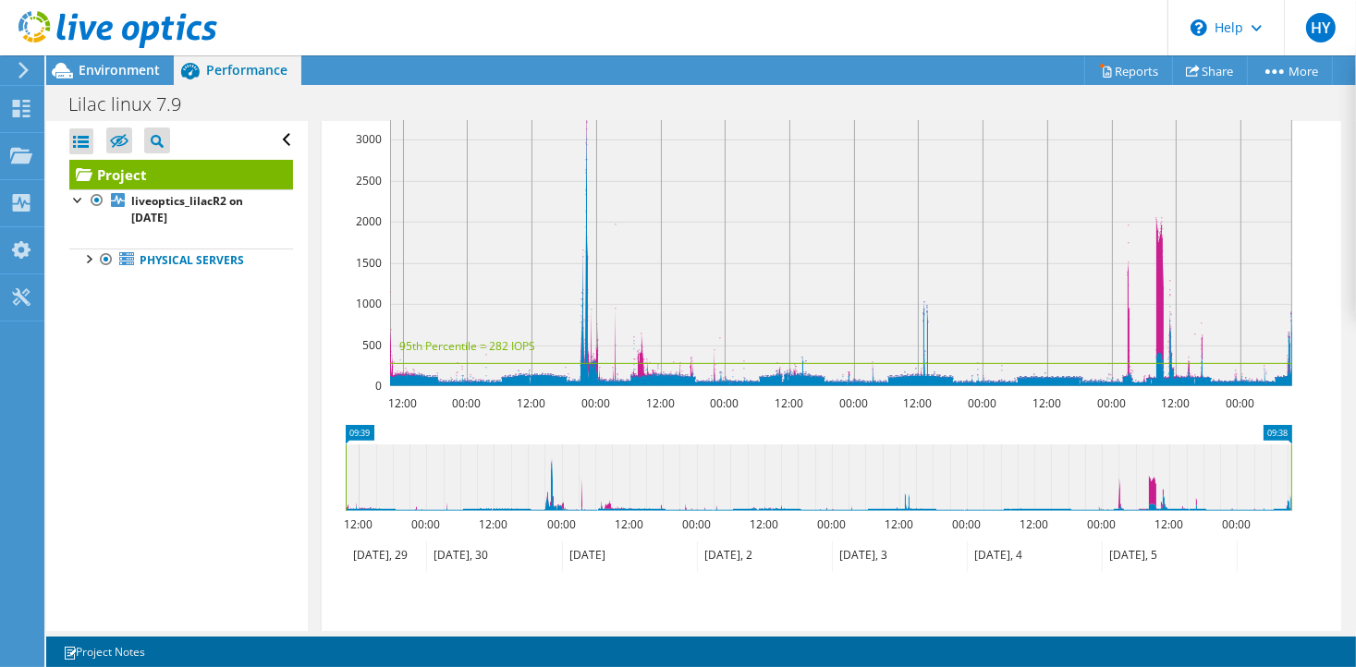
scroll to position [1017, 0]
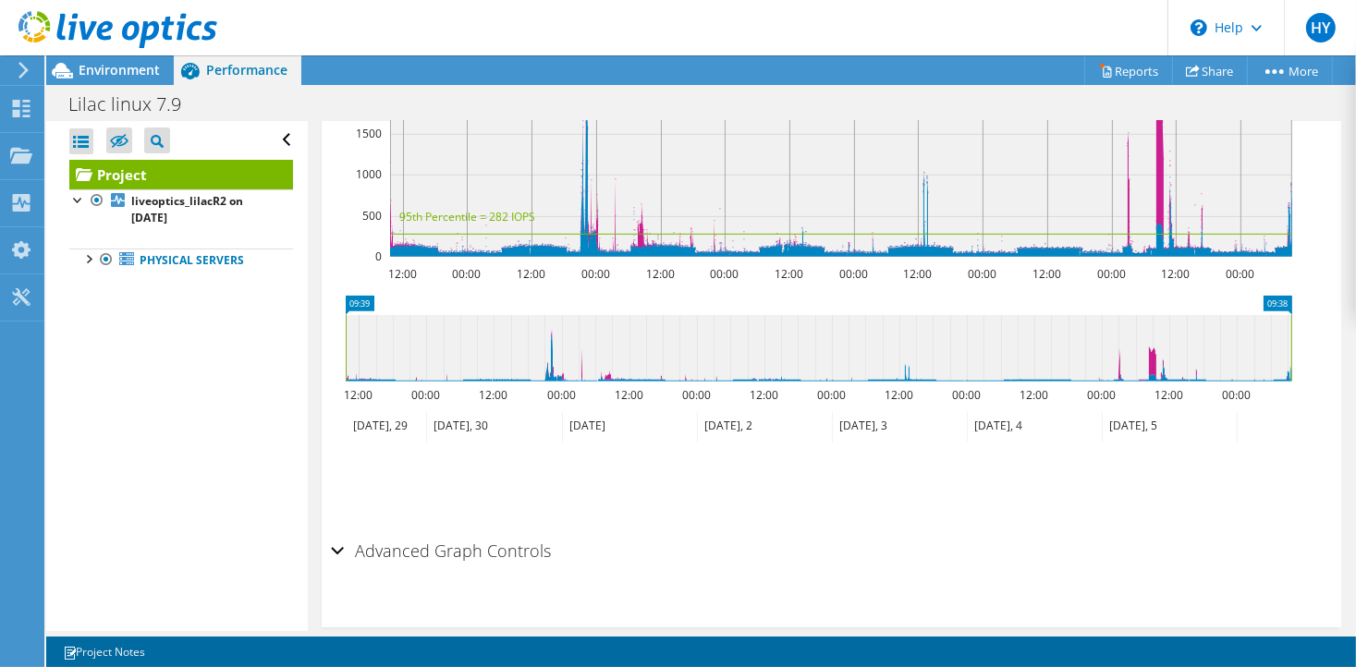
click at [487, 532] on h2 "Advanced Graph Controls" at bounding box center [441, 550] width 220 height 37
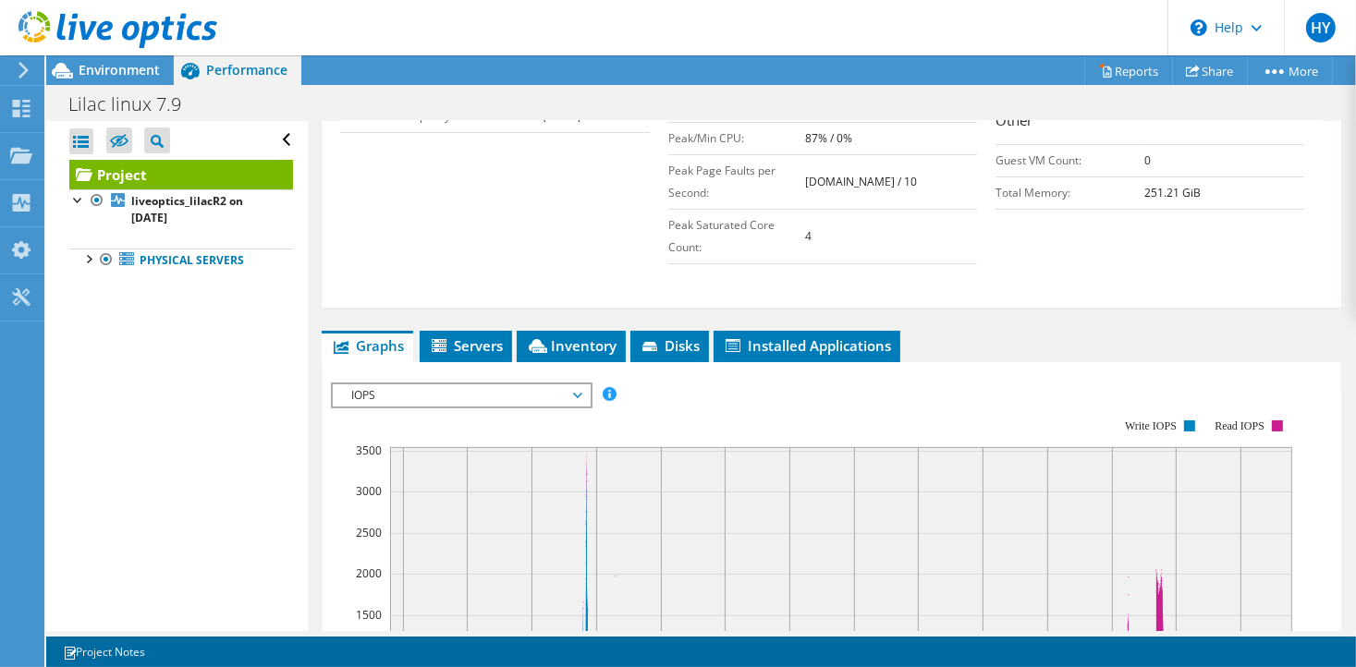
scroll to position [427, 0]
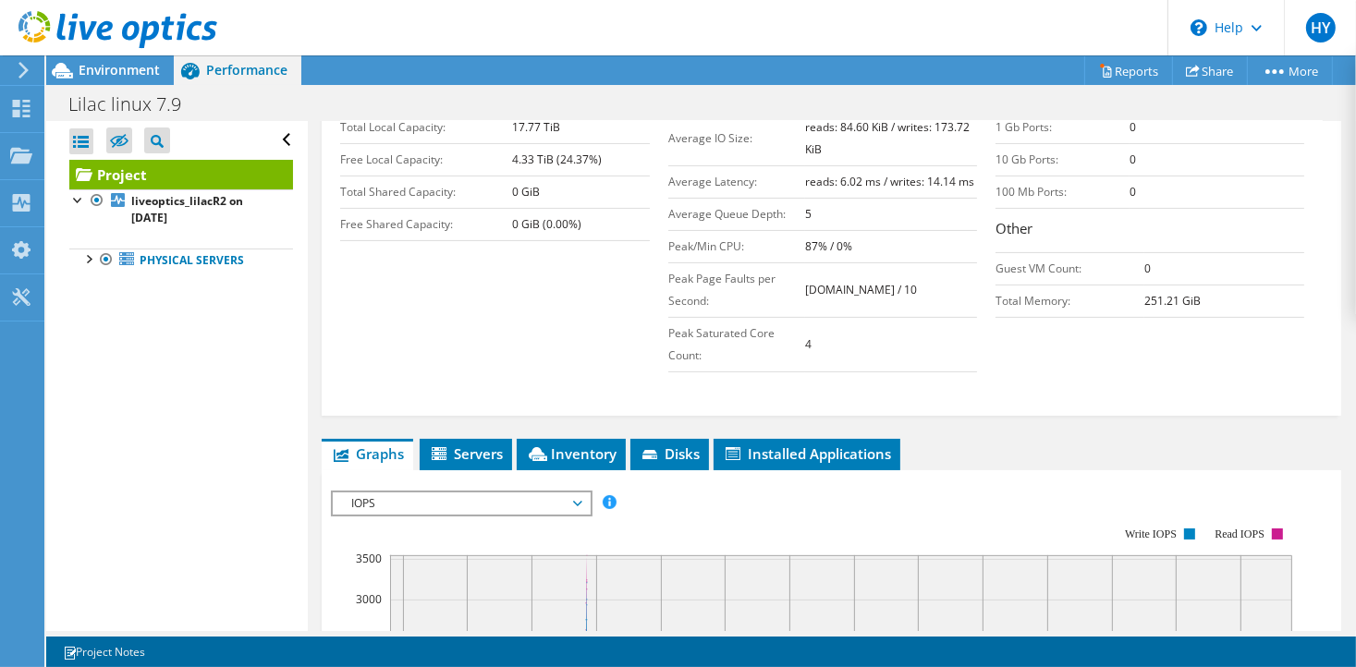
click at [537, 493] on span "IOPS" at bounding box center [461, 504] width 238 height 22
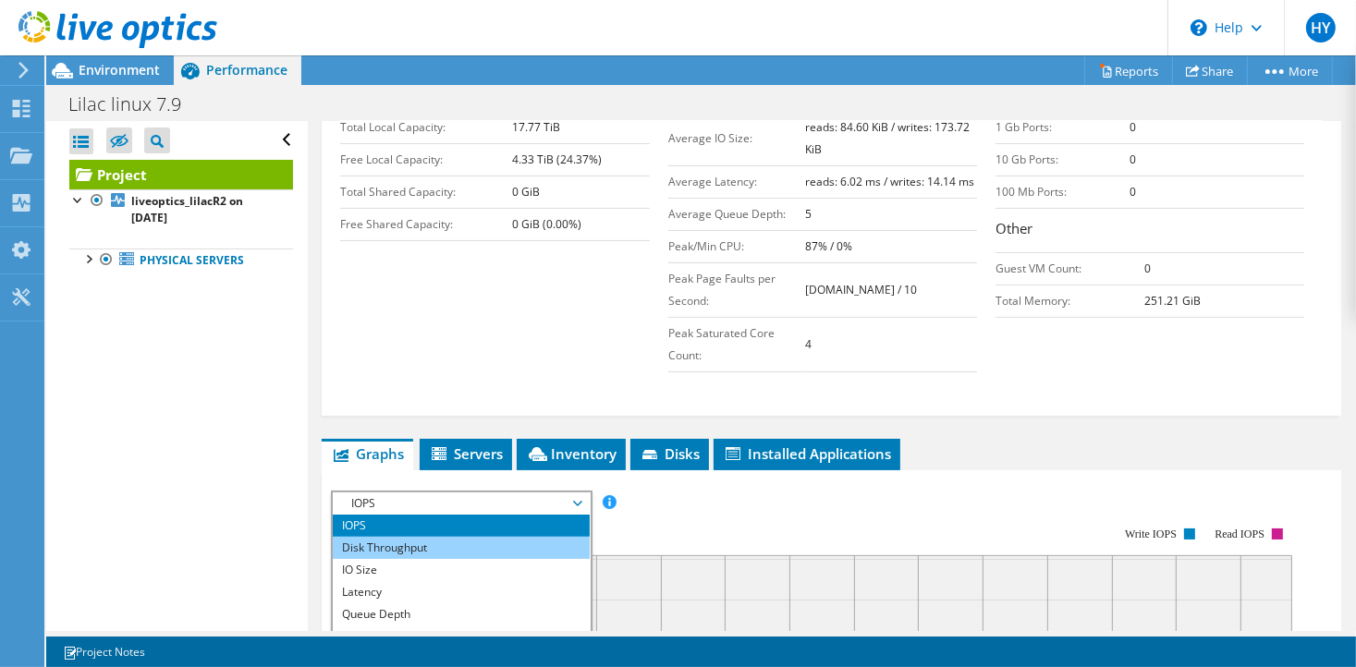
click at [498, 537] on li "Disk Throughput" at bounding box center [461, 548] width 256 height 22
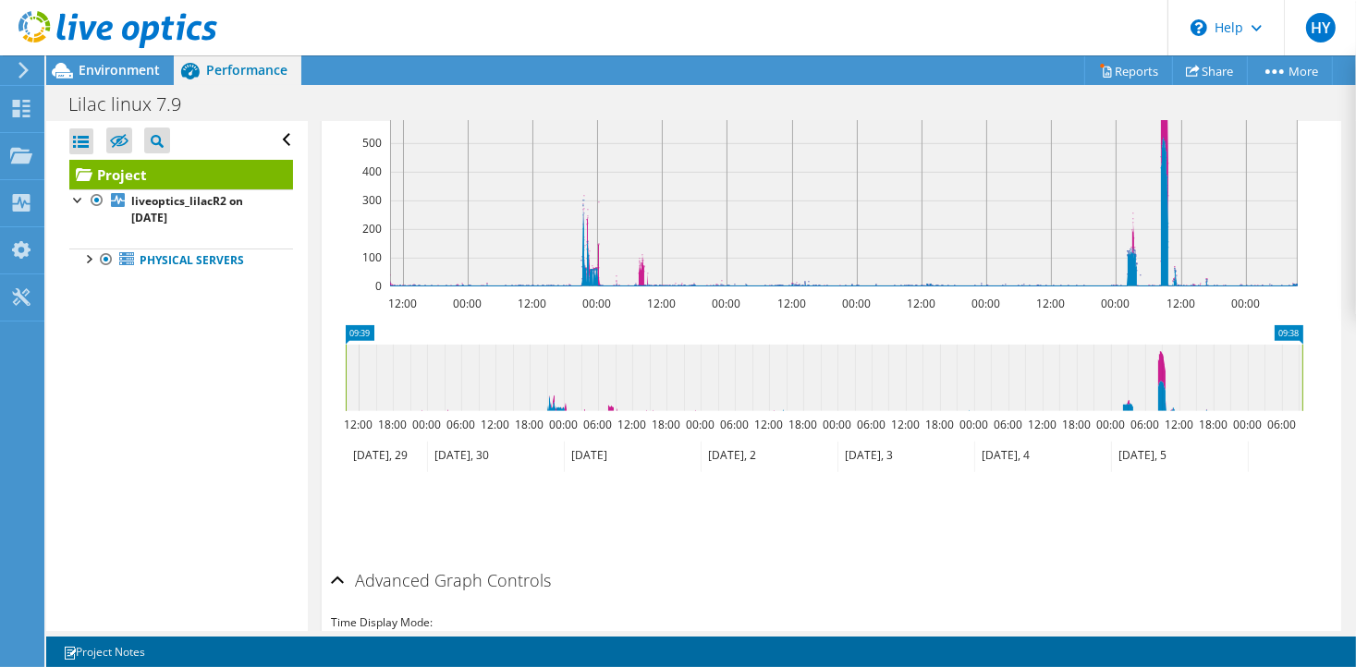
scroll to position [1012, 0]
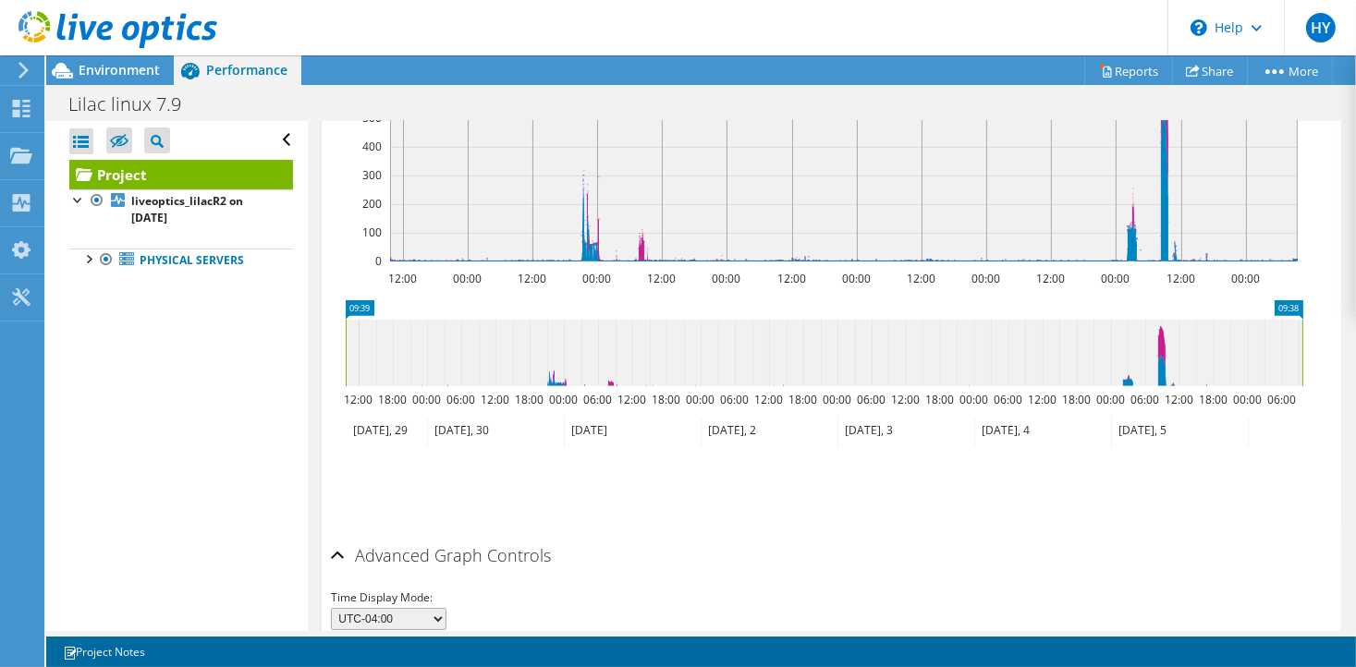
click at [180, 437] on div "Open All Close All Hide Excluded Nodes Project Tree Filter" at bounding box center [176, 376] width 261 height 510
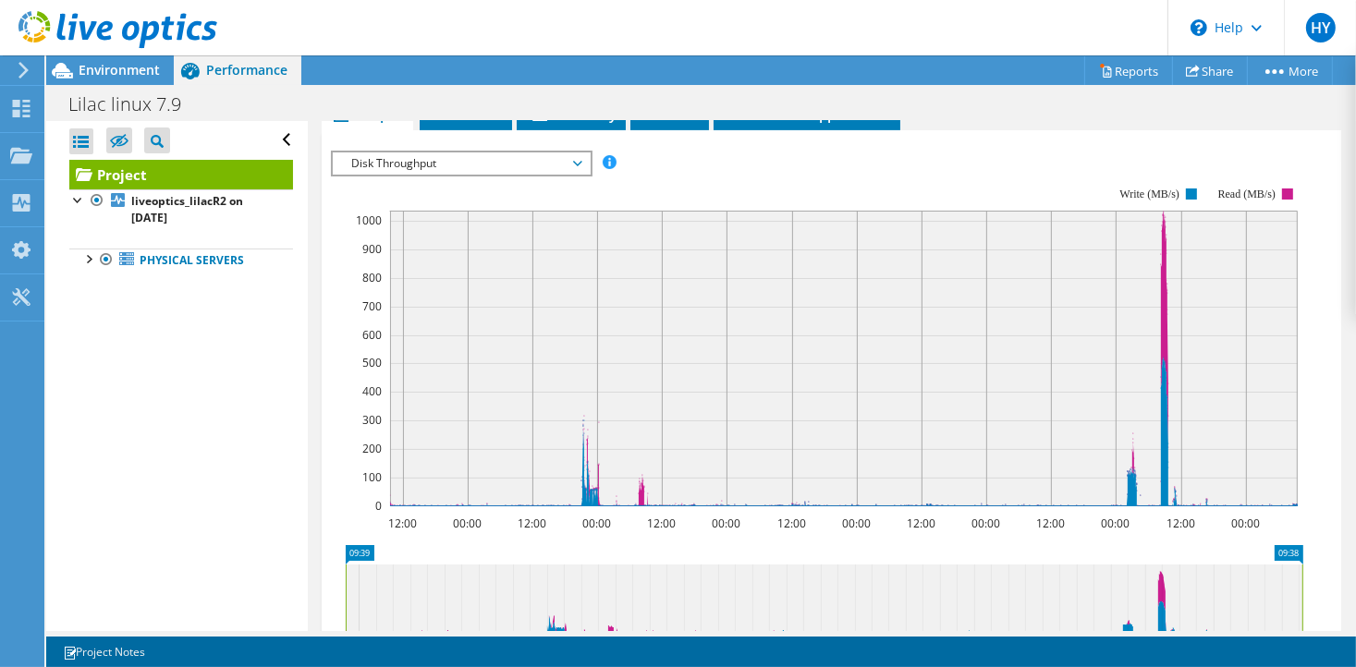
scroll to position [764, 0]
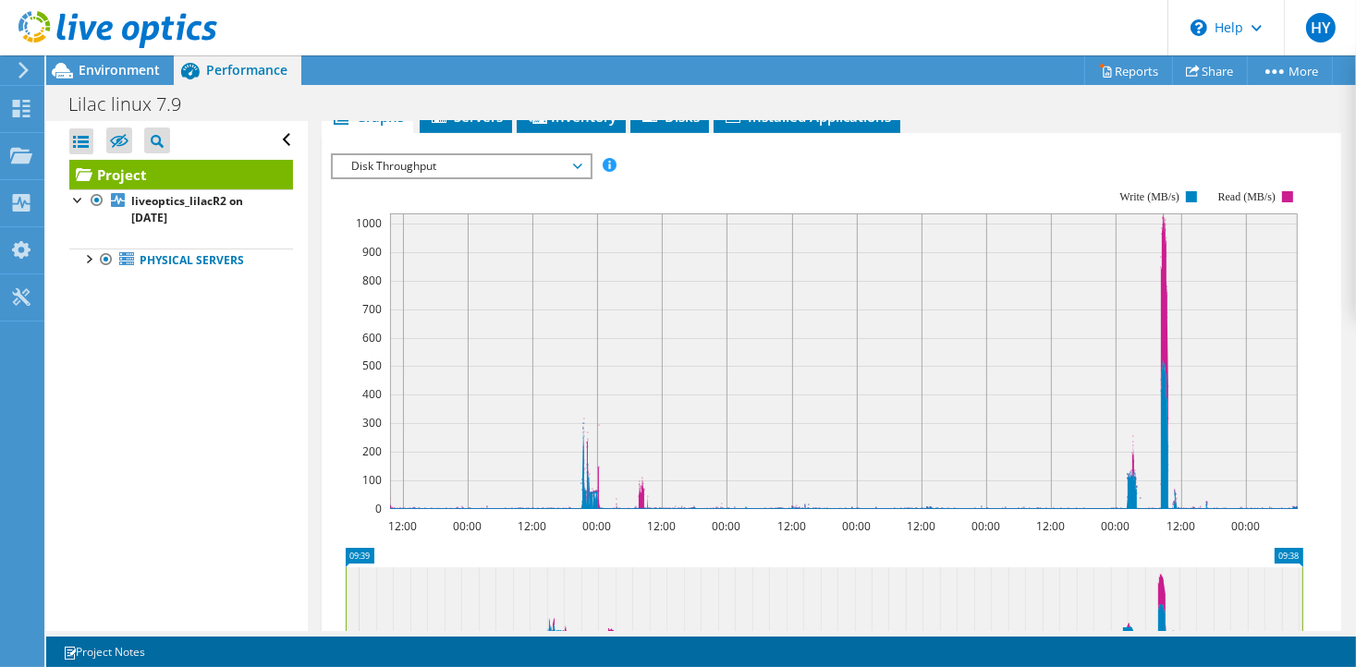
click at [578, 155] on span "Disk Throughput" at bounding box center [461, 166] width 238 height 22
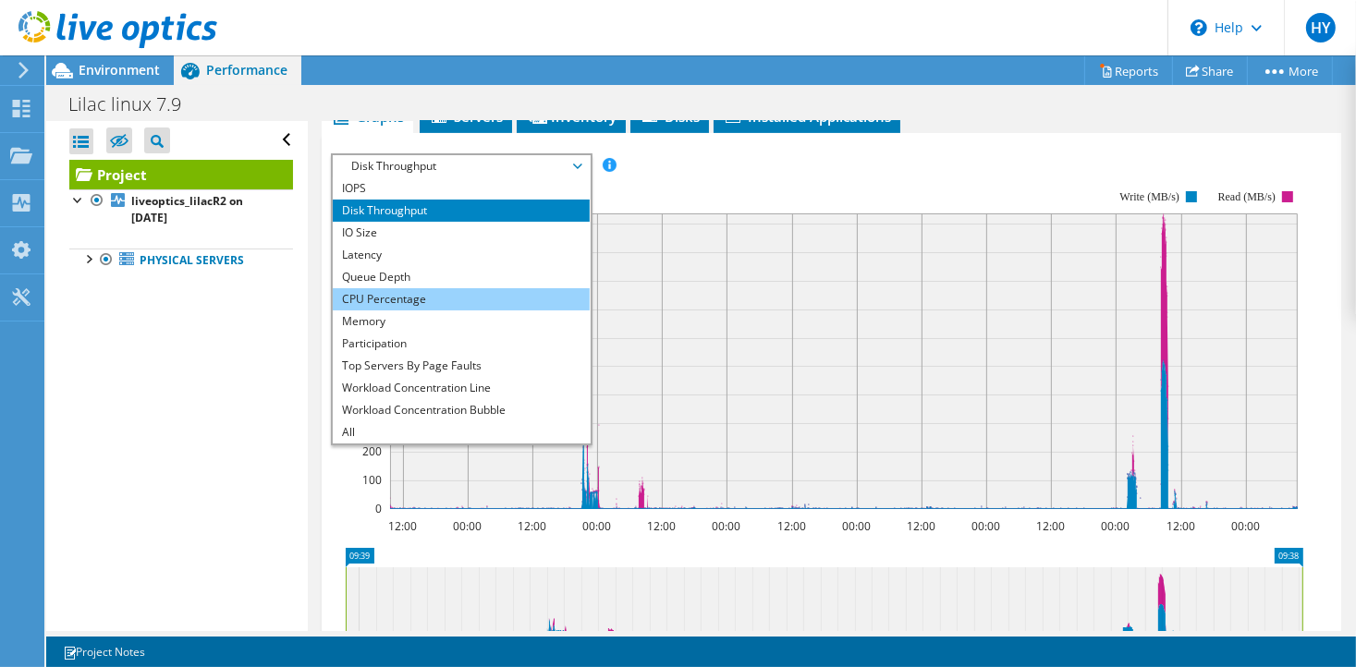
click at [497, 288] on li "CPU Percentage" at bounding box center [461, 299] width 256 height 22
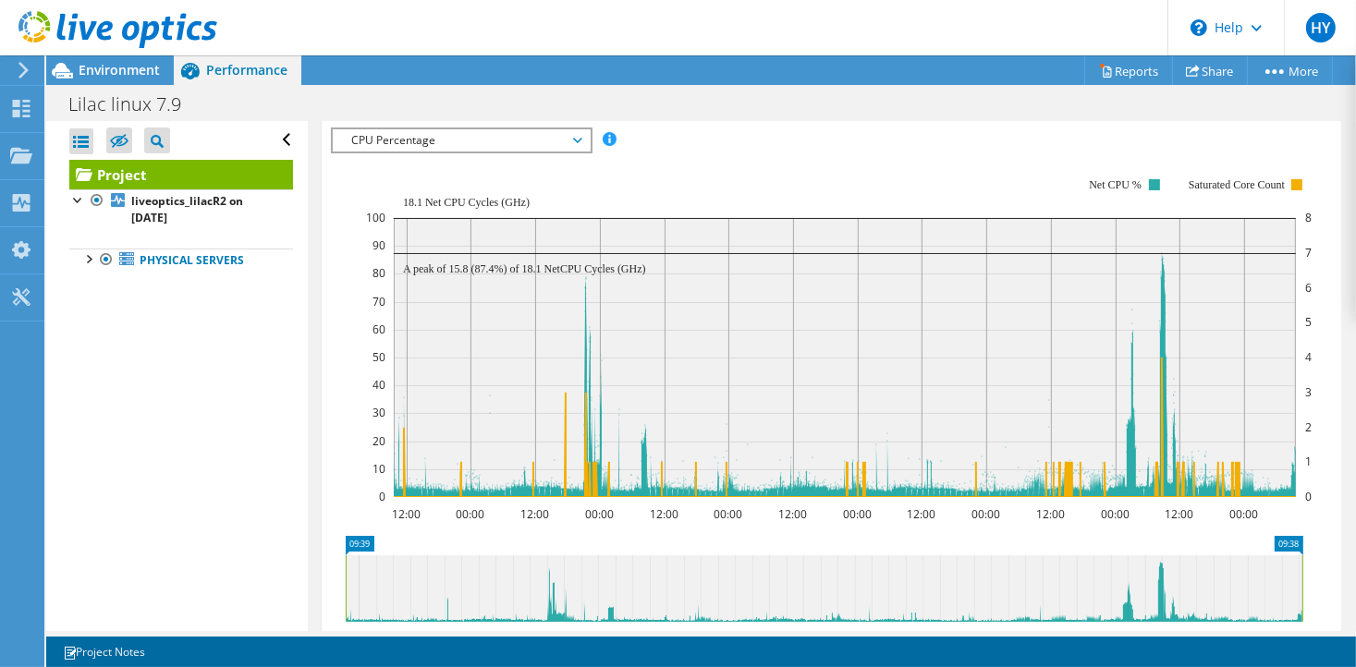
scroll to position [721, 0]
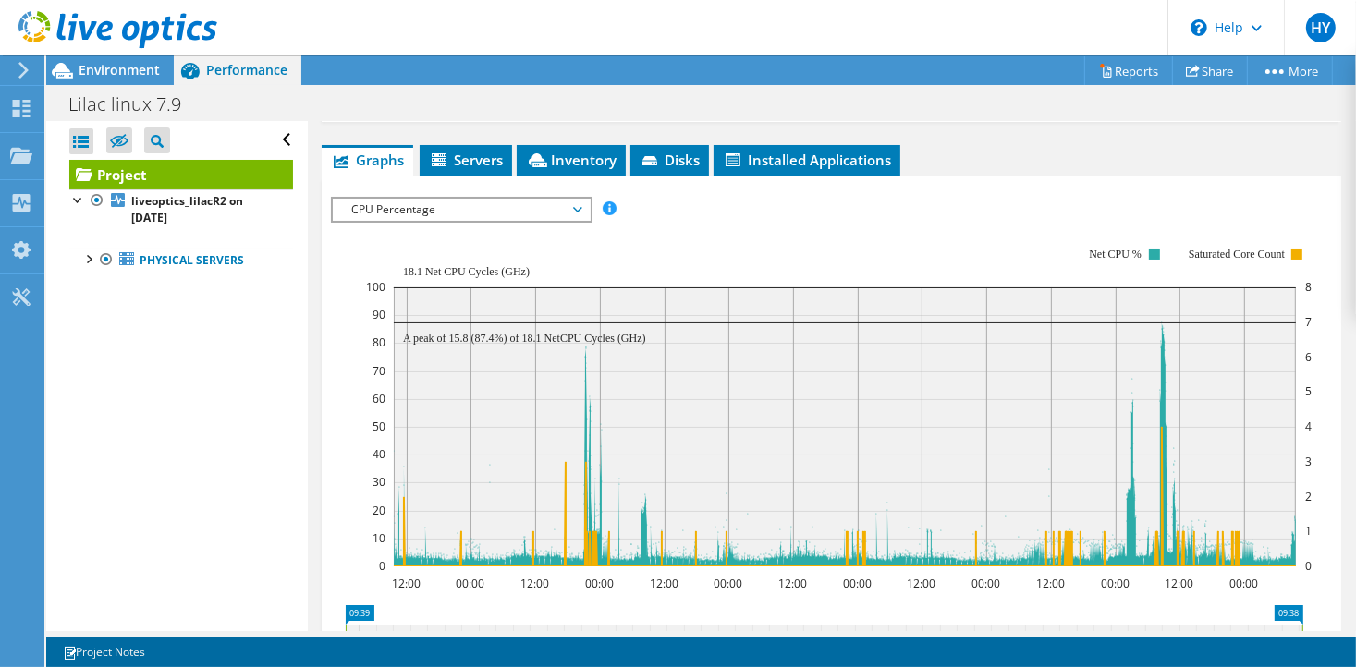
click at [554, 199] on span "CPU Percentage" at bounding box center [461, 210] width 238 height 22
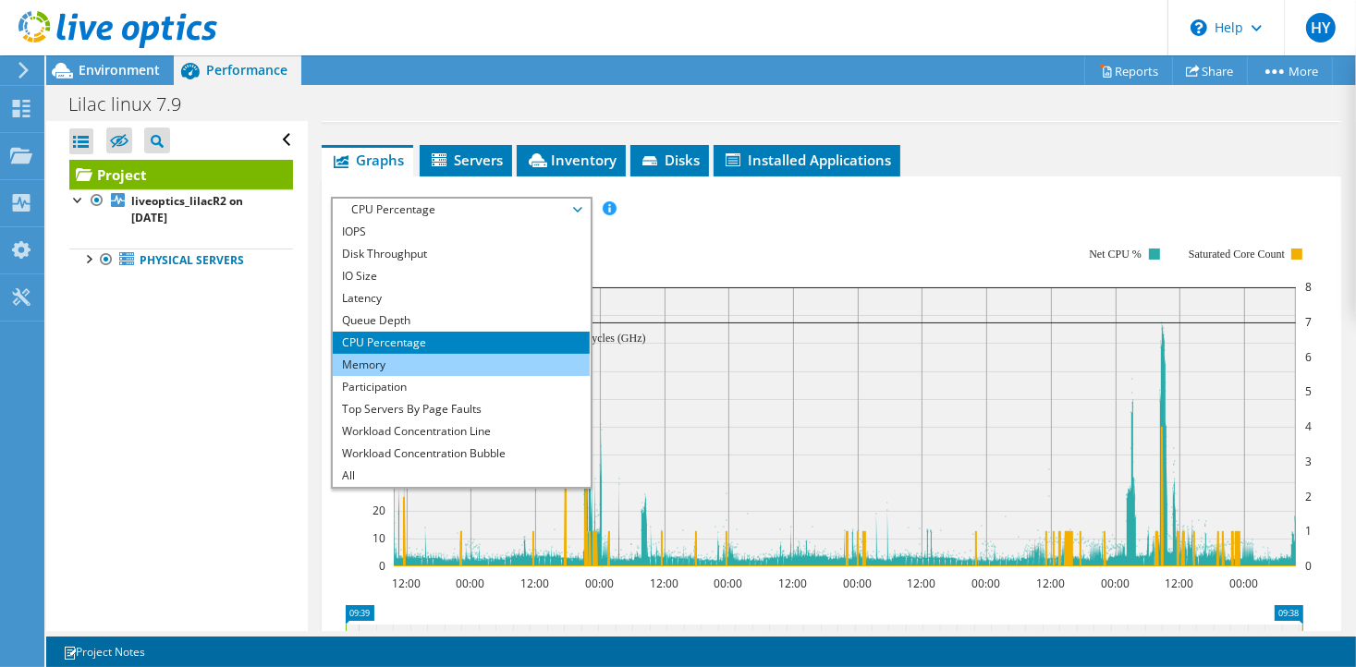
click at [448, 354] on li "Memory" at bounding box center [461, 365] width 256 height 22
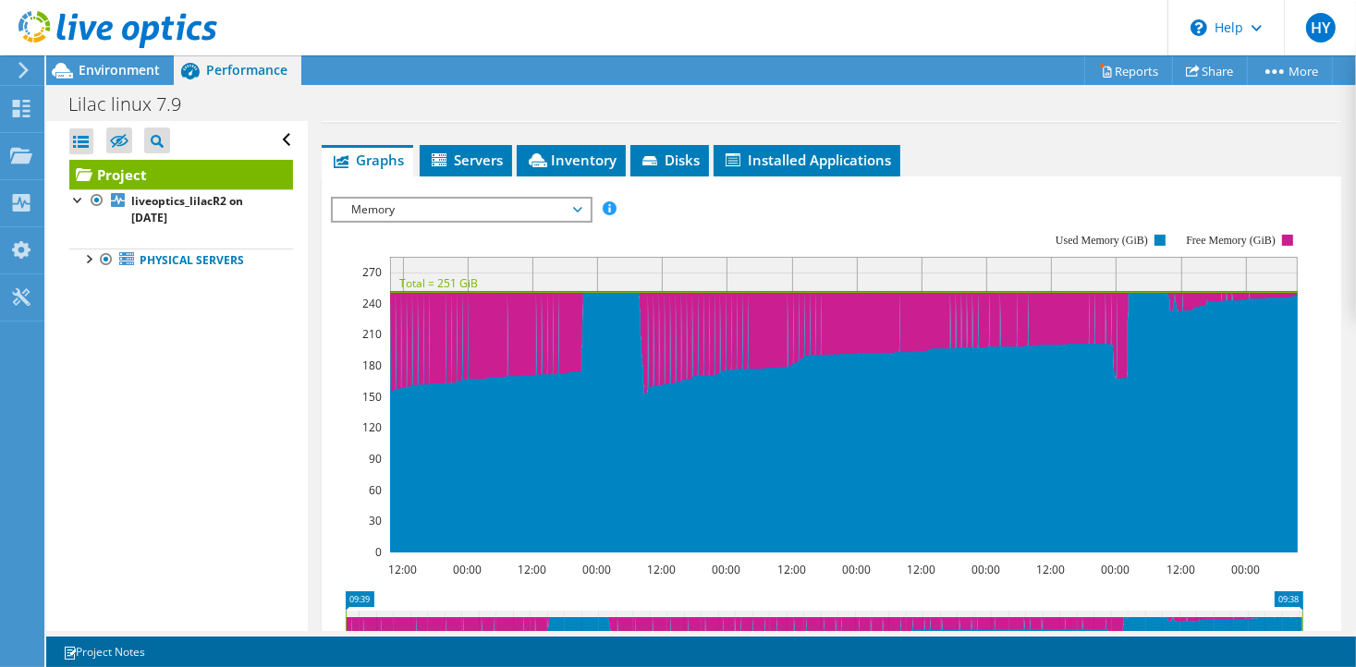
click at [340, 506] on rect at bounding box center [817, 393] width 972 height 370
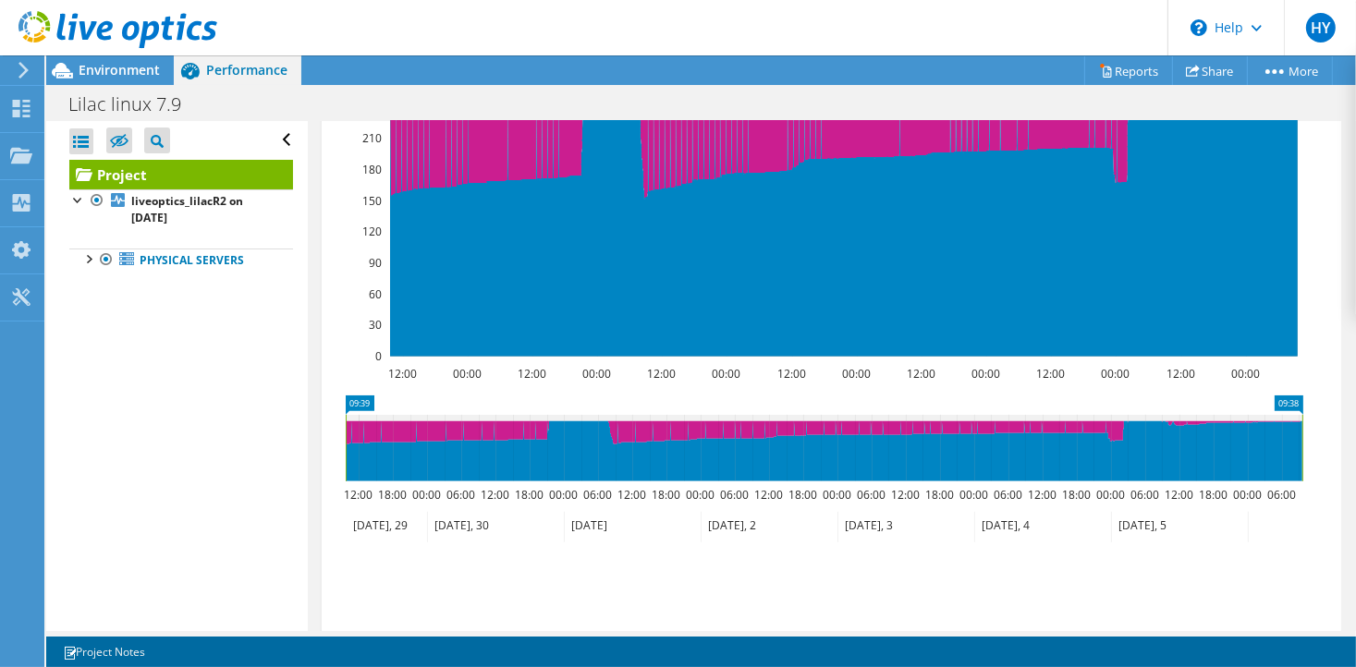
scroll to position [987, 0]
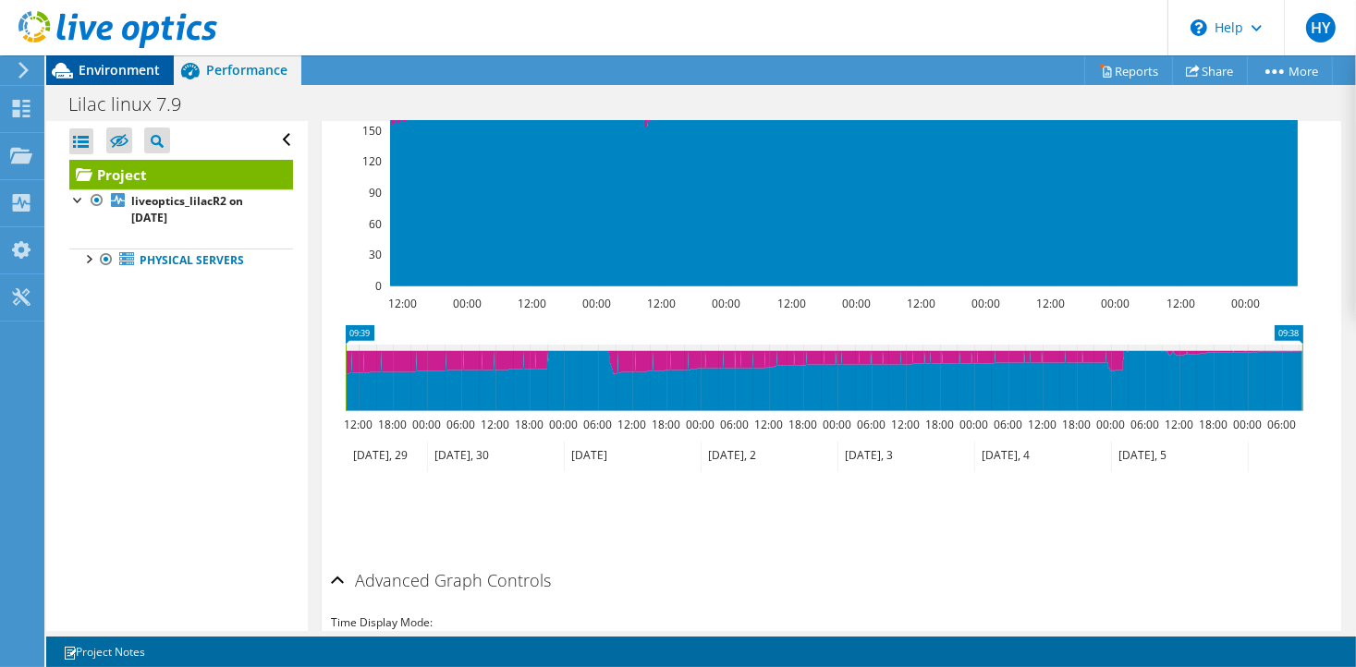
click at [101, 76] on span "Environment" at bounding box center [119, 70] width 81 height 18
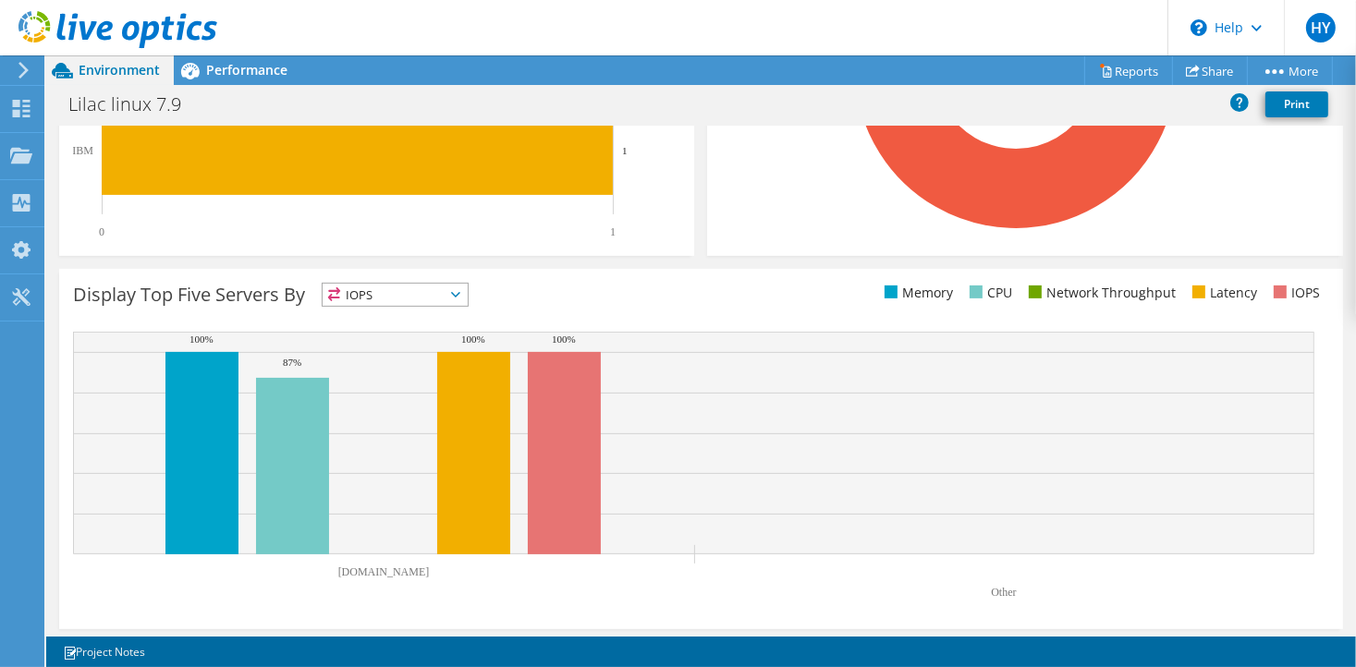
scroll to position [566, 0]
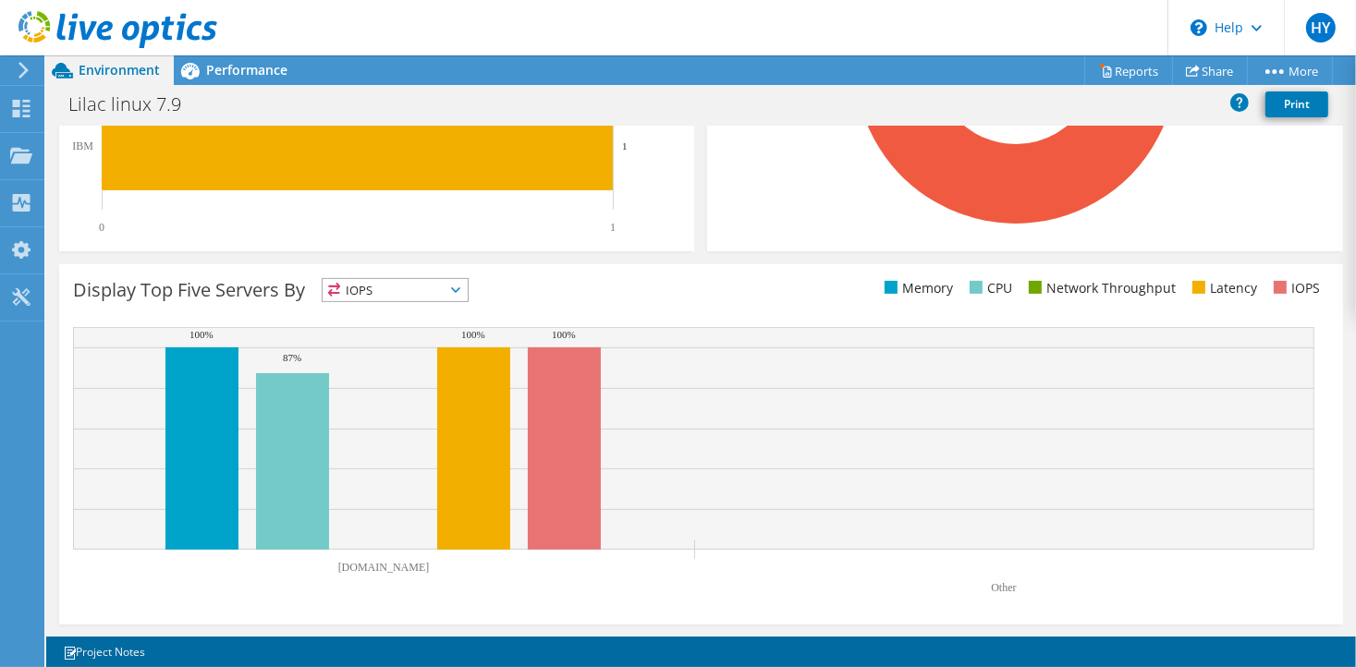
click at [411, 284] on span "IOPS" at bounding box center [384, 290] width 122 height 22
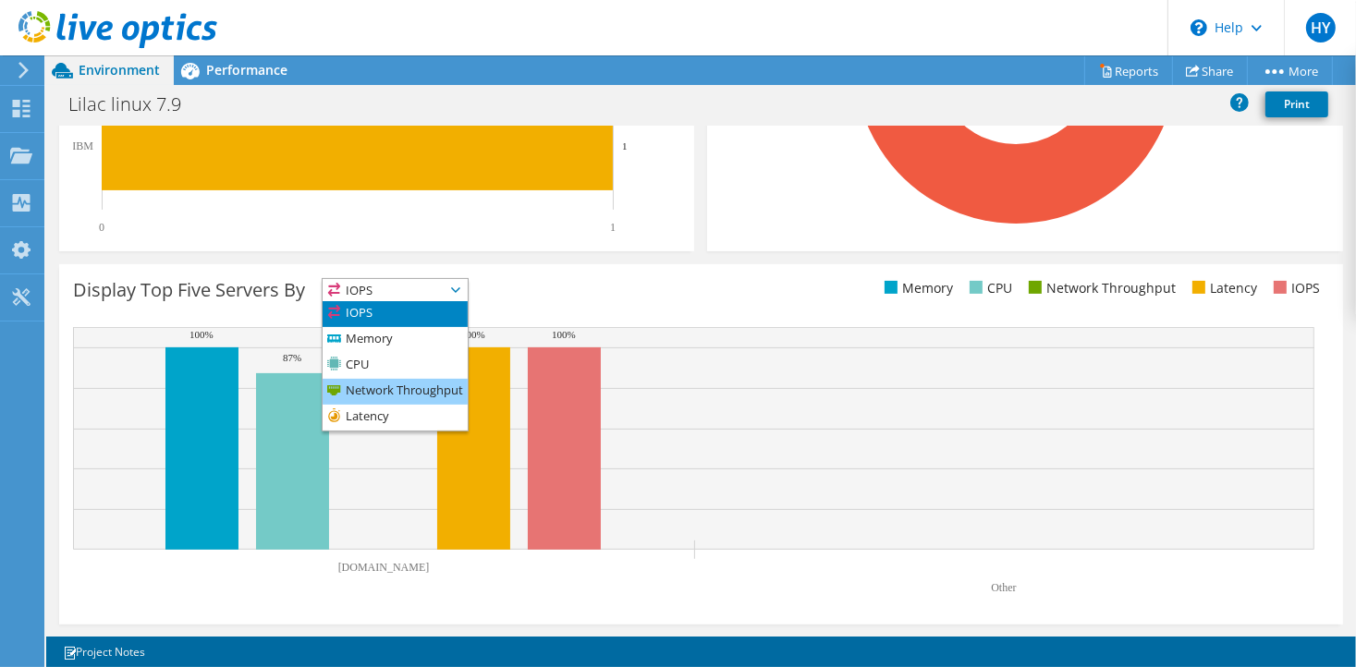
click at [397, 394] on li "Network Throughput" at bounding box center [395, 392] width 145 height 26
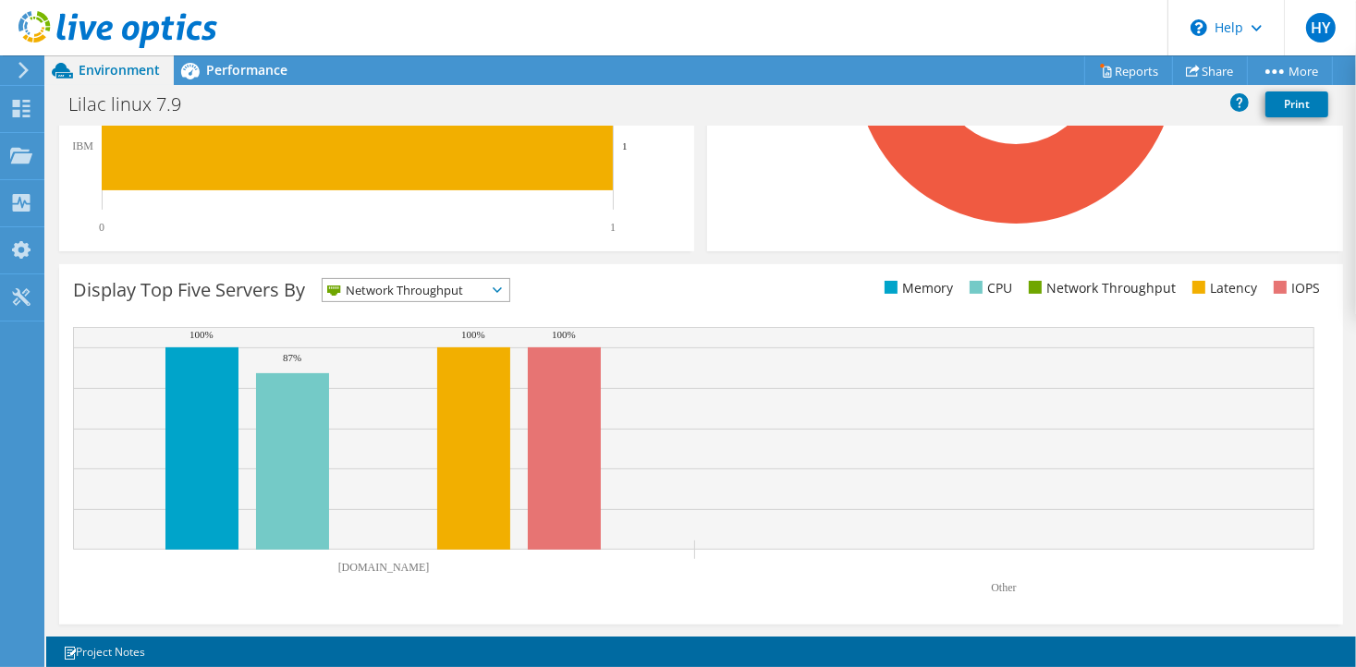
click at [477, 295] on span "Network Throughput" at bounding box center [405, 290] width 164 height 22
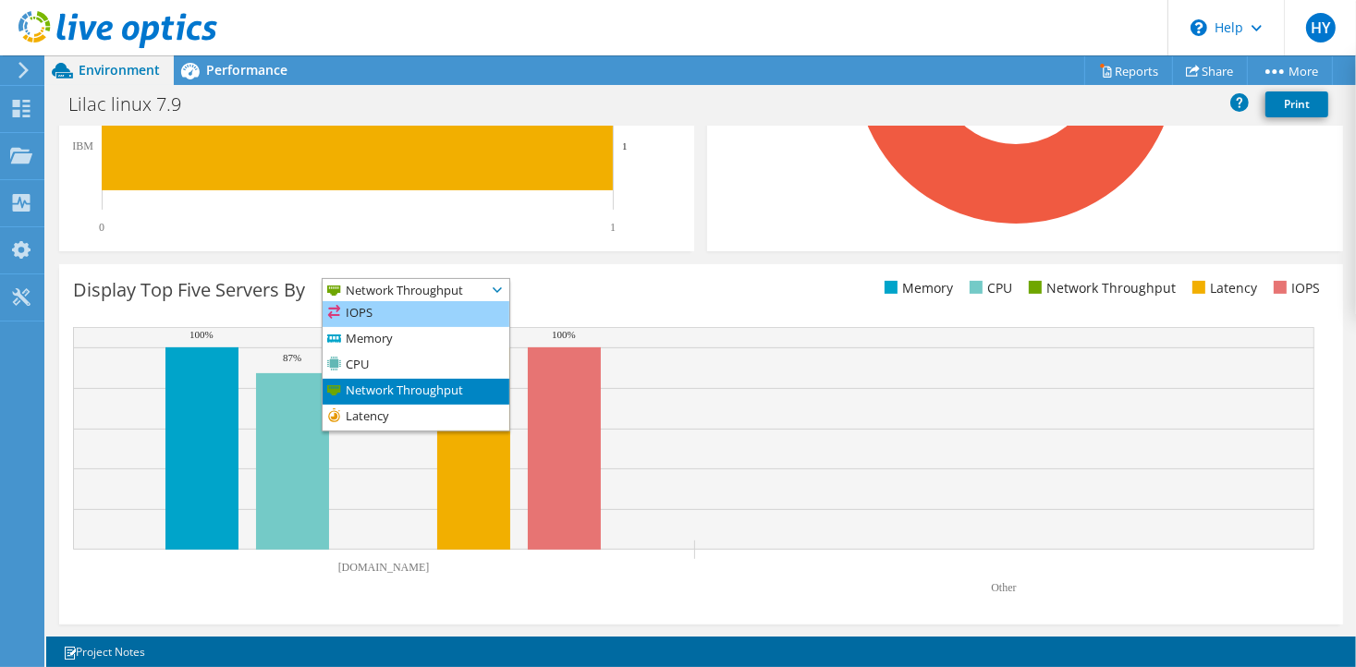
click at [467, 323] on li "IOPS" at bounding box center [416, 314] width 187 height 26
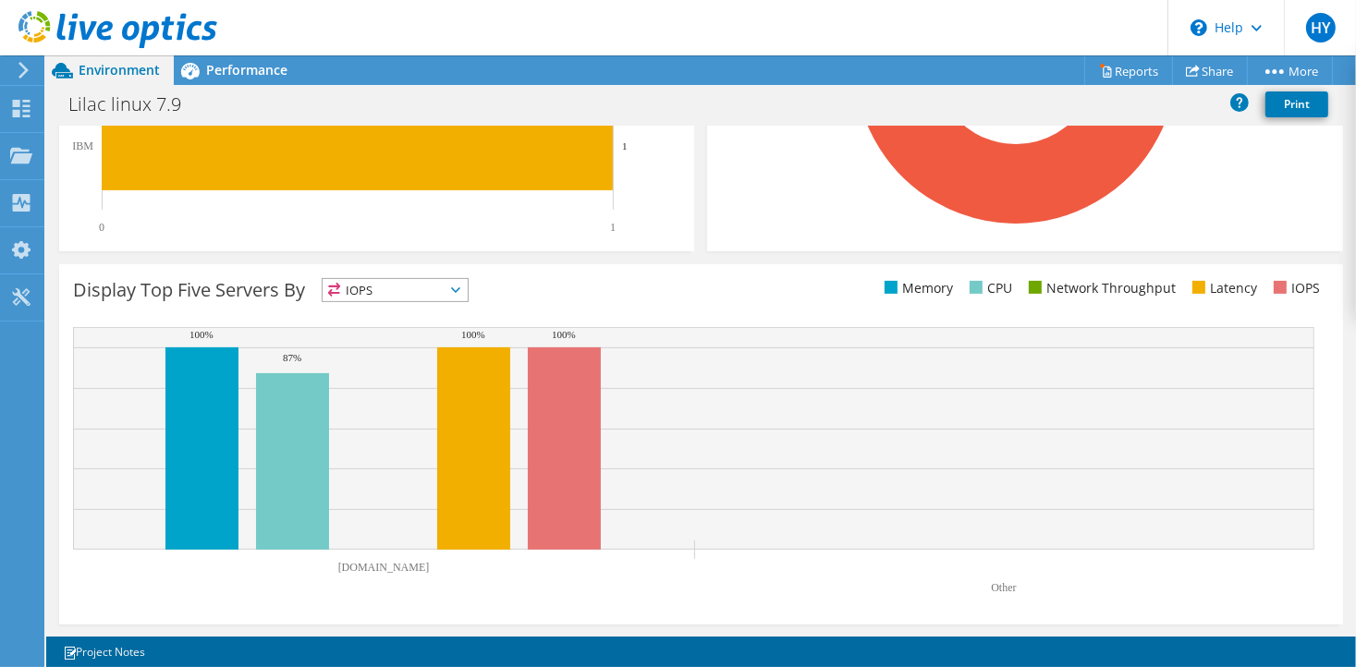
click at [445, 289] on span "IOPS" at bounding box center [384, 290] width 122 height 22
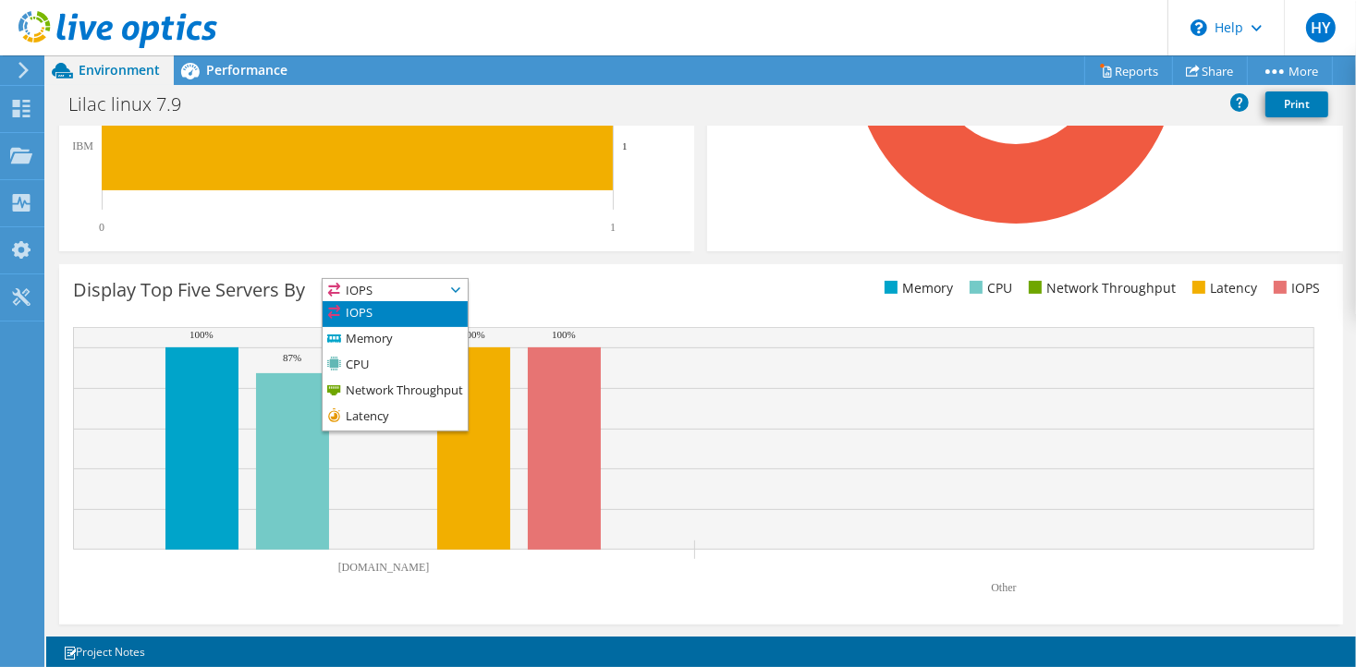
click at [593, 273] on div "Display Top Five Servers By IOPS IOPS" at bounding box center [701, 444] width 1284 height 361
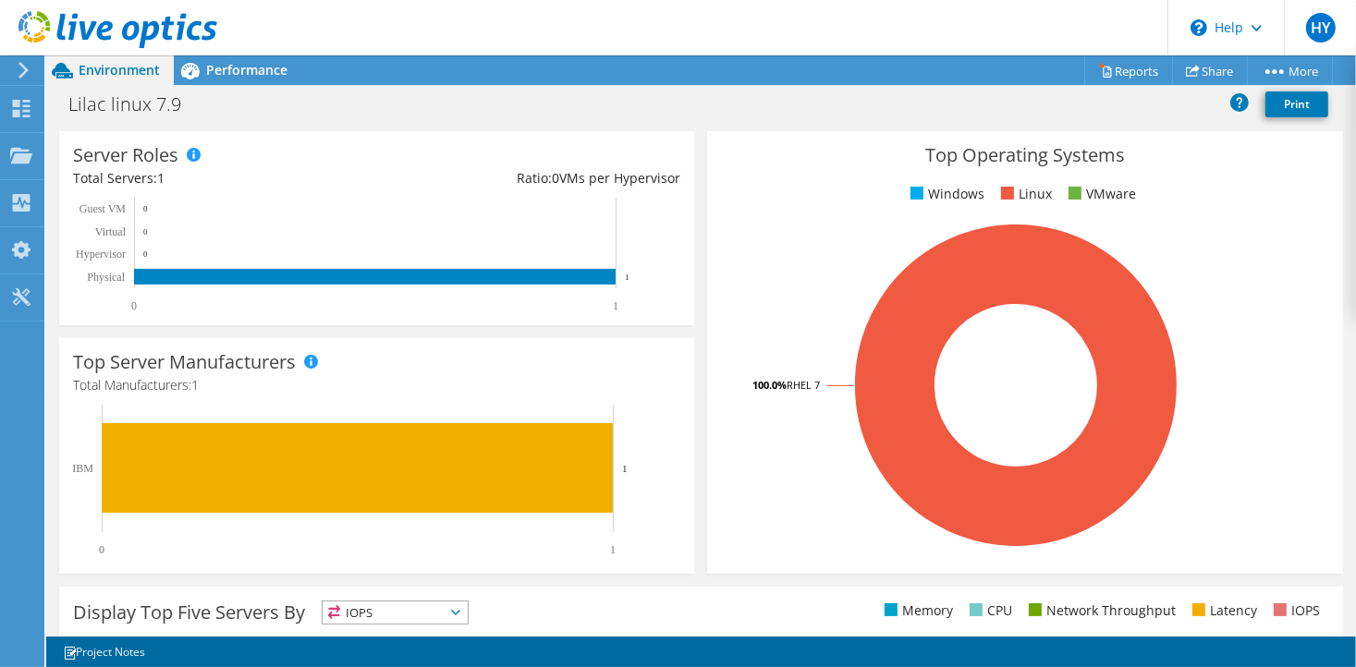
scroll to position [237, 0]
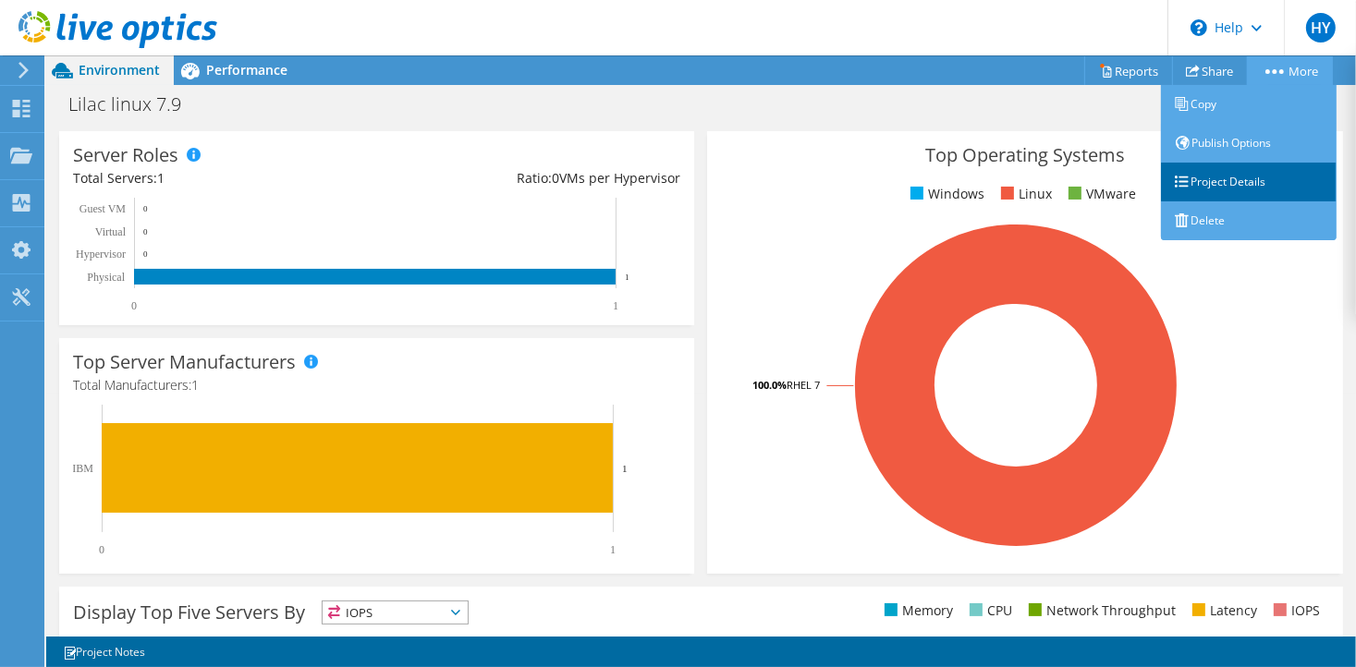
click at [1217, 179] on link "Project Details" at bounding box center [1249, 182] width 176 height 39
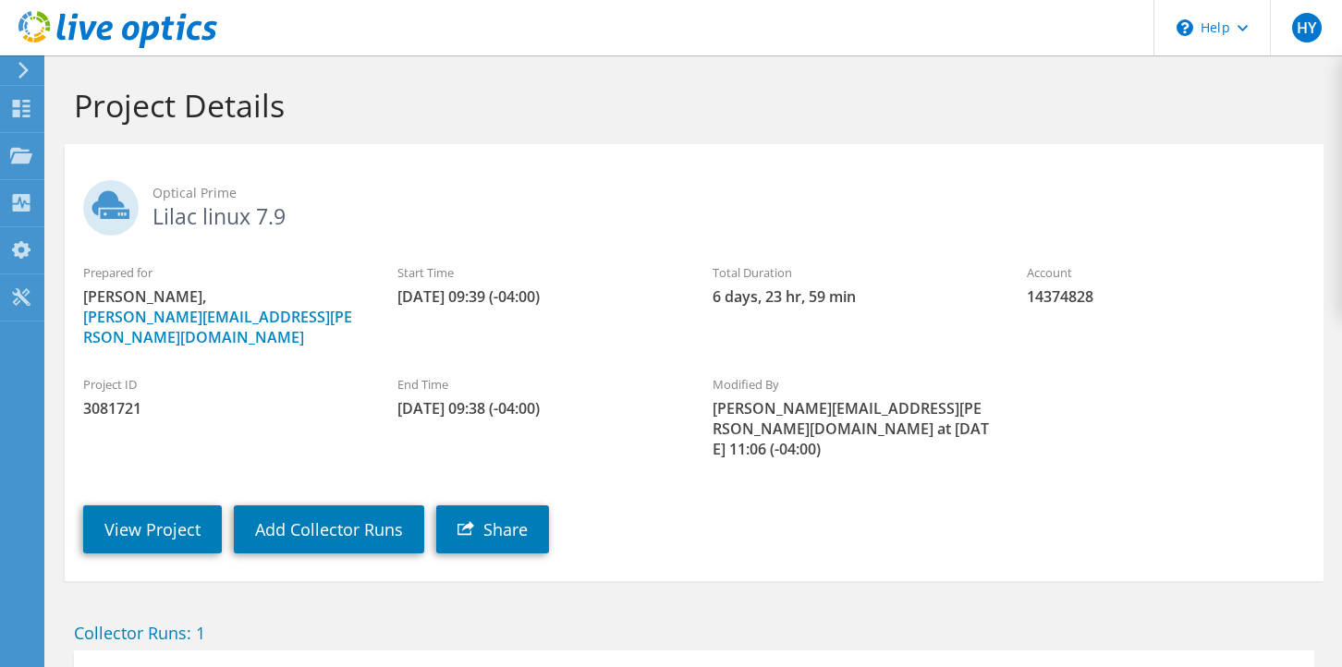
scroll to position [149, 0]
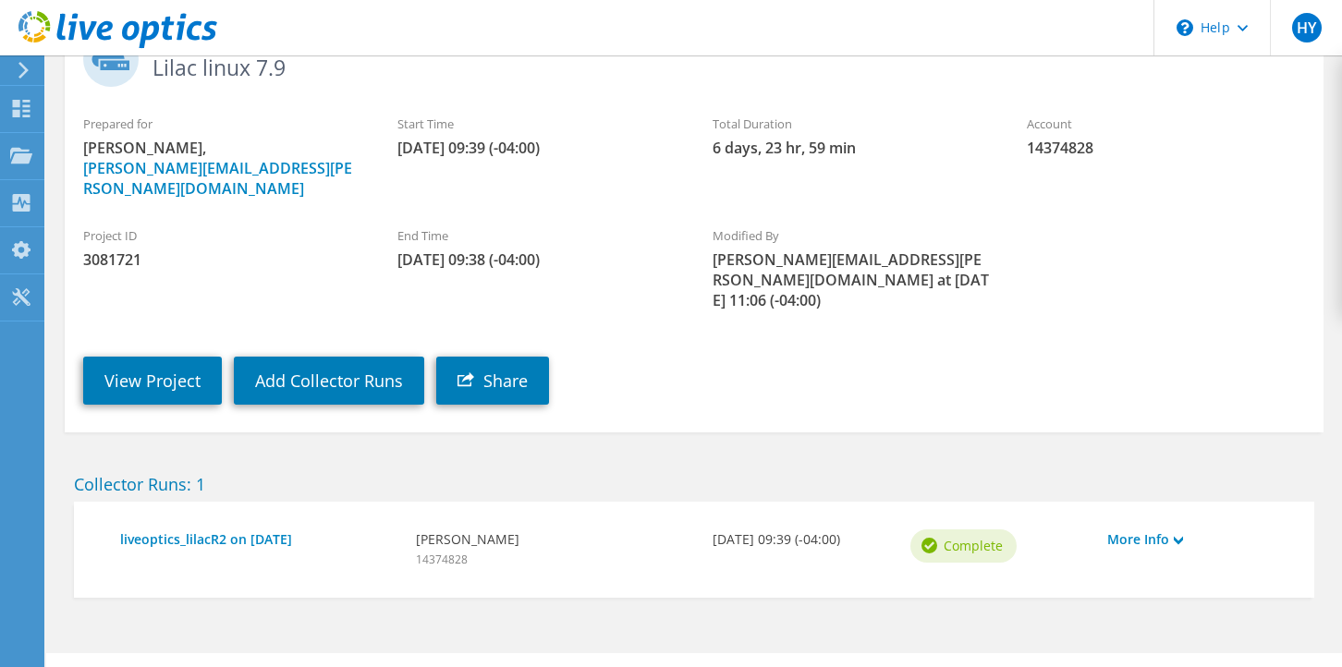
click at [289, 226] on div "Project ID 3081721" at bounding box center [222, 248] width 314 height 62
click at [458, 578] on section "Project Details Optical Prime Lilac linux 7.9 Prepared for [PERSON_NAME], [PERS…" at bounding box center [694, 308] width 1296 height 802
